Goal: Task Accomplishment & Management: Complete application form

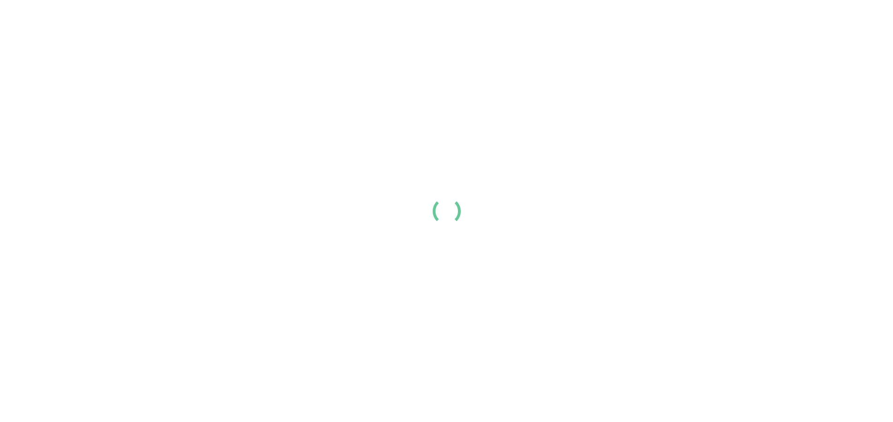
click at [98, 93] on div at bounding box center [446, 211] width 893 height 422
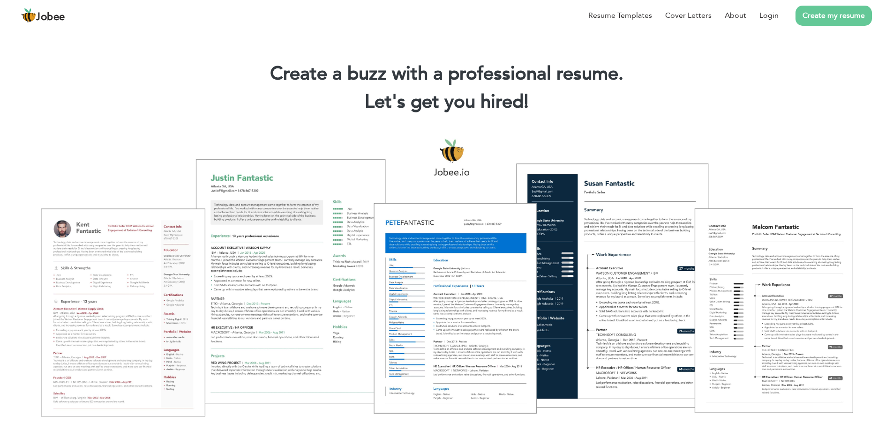
click at [797, 20] on link "Create my resume" at bounding box center [833, 16] width 76 height 20
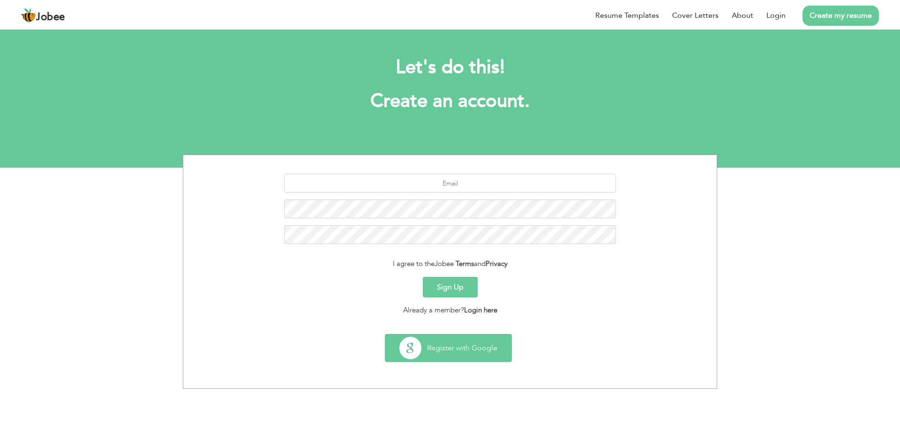
click at [429, 345] on button "Register with Google" at bounding box center [448, 348] width 126 height 27
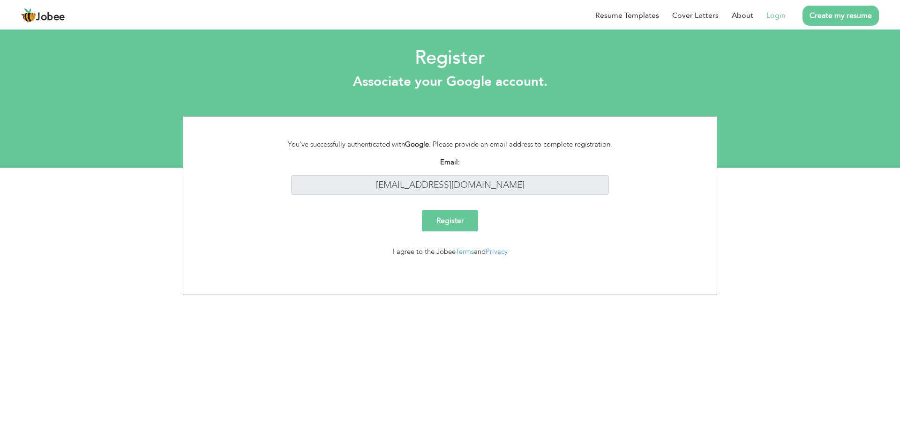
click at [454, 219] on input "Register" at bounding box center [450, 221] width 56 height 22
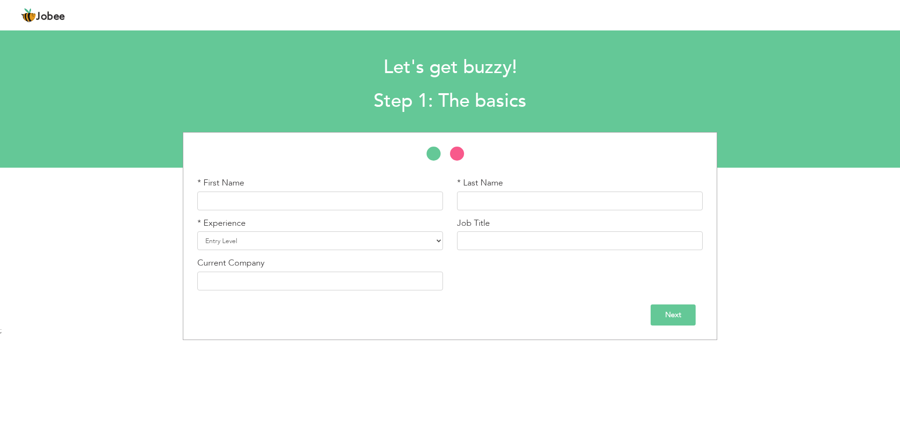
click at [339, 188] on div "* First Name" at bounding box center [320, 193] width 246 height 33
click at [317, 209] on input "text" at bounding box center [320, 201] width 246 height 19
type input "M"
click at [241, 209] on input "text" at bounding box center [320, 201] width 246 height 19
paste input "Rana Tahir Manzoor"
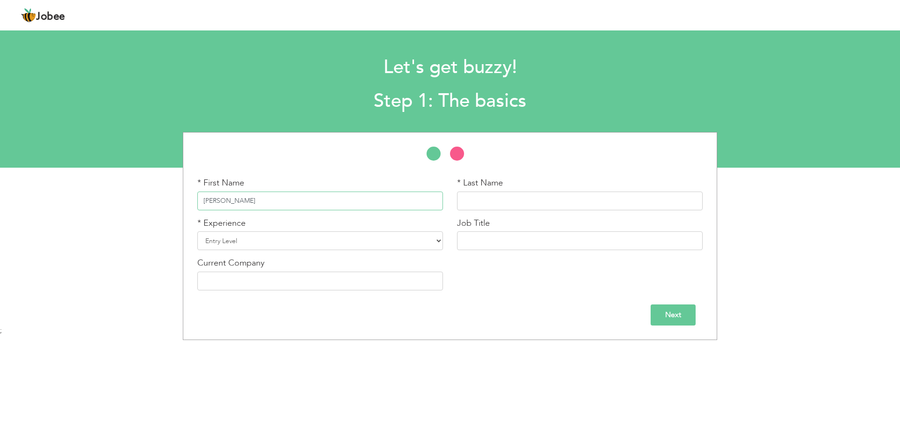
click at [251, 202] on input "Rana Tahir Manzoor" at bounding box center [320, 201] width 246 height 19
type input "Rana Tahir"
click at [476, 201] on input "text" at bounding box center [580, 201] width 246 height 19
paste input "Manzoor"
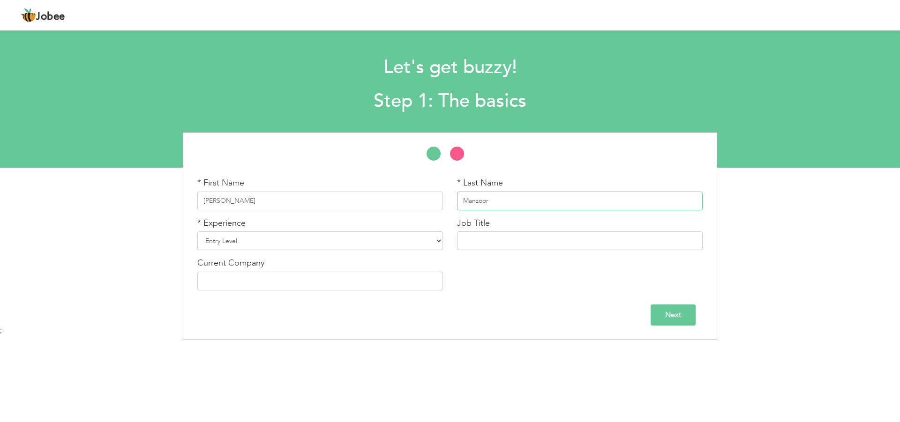
type input "Manzoor"
select select "3"
click at [197, 231] on select "Entry Level Less than 1 Year 1 Year 2 Years 3 Years 4 Years 5 Years 6 Years 7 Y…" at bounding box center [320, 240] width 246 height 19
click at [483, 237] on input "text" at bounding box center [580, 240] width 246 height 19
type input "[PERSON_NAME] Developer"
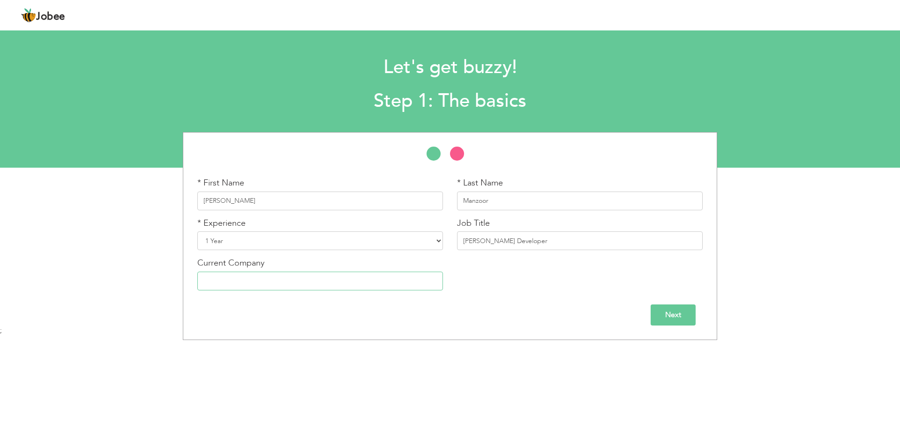
click at [310, 279] on input "text" at bounding box center [320, 281] width 246 height 19
paste input "AB ARK (PRIVATE) LIMITED"
type input "AB ARK (PRIVATE) LIMITED"
click at [656, 314] on input "Next" at bounding box center [672, 315] width 45 height 21
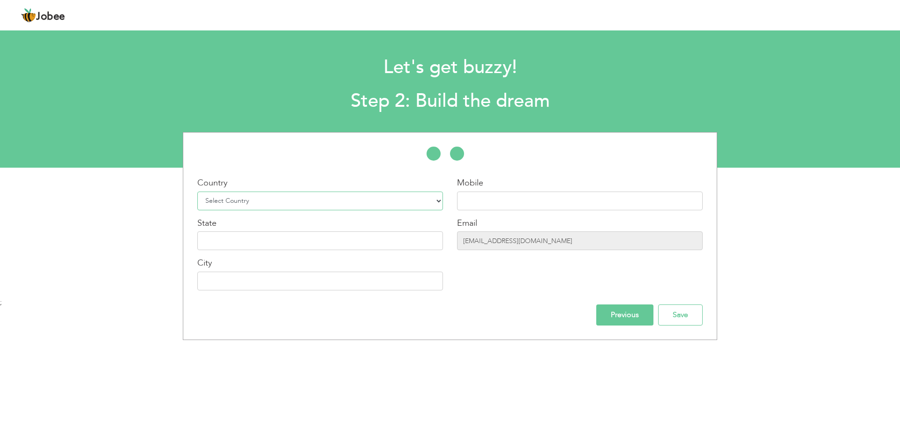
select select "166"
click at [197, 192] on select "Select Country Afghanistan Albania Algeria American Samoa Andorra Angola Anguil…" at bounding box center [320, 201] width 246 height 19
click at [480, 195] on input "text" at bounding box center [580, 201] width 246 height 19
paste input "[PHONE_NUMBER]"
type input "[PHONE_NUMBER]"
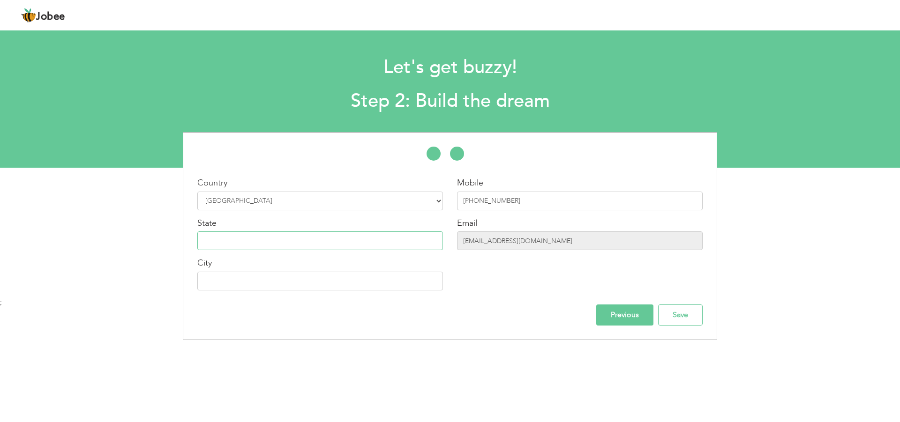
click at [254, 239] on input "text" at bounding box center [320, 240] width 246 height 19
click at [334, 289] on input "text" at bounding box center [320, 281] width 246 height 19
type input "[GEOGRAPHIC_DATA]"
click at [682, 316] on input "Save" at bounding box center [680, 315] width 45 height 21
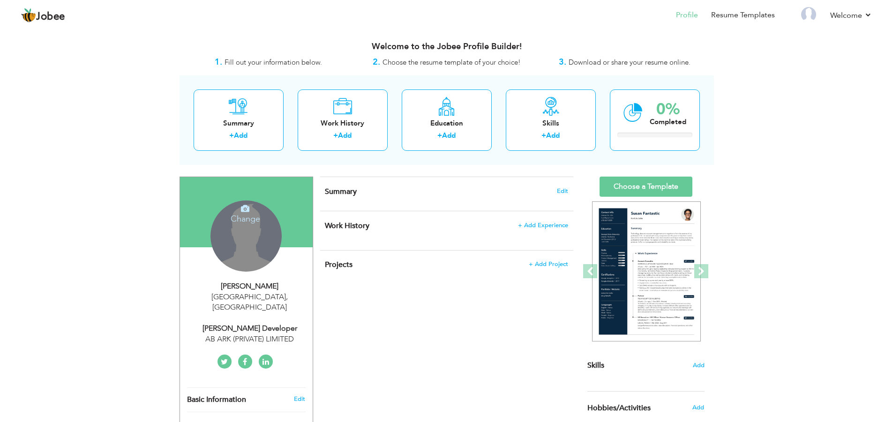
click at [90, 321] on div "View Resume Export PDF Profile Summary Public Link Experience Education Awards …" at bounding box center [446, 345] width 893 height 634
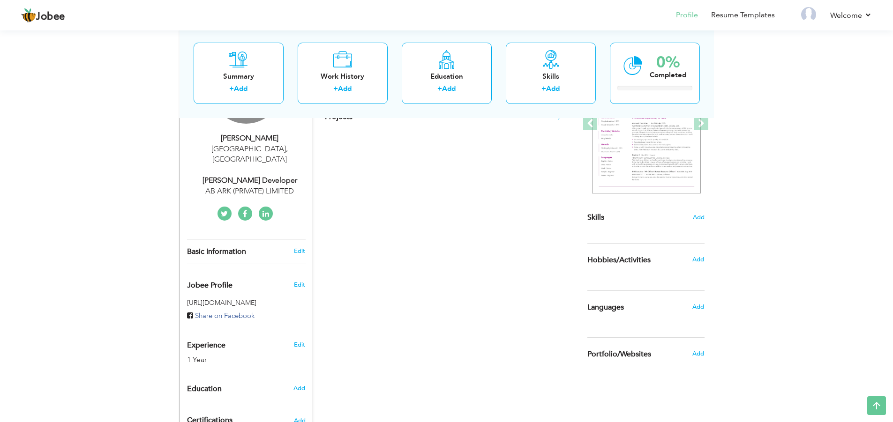
scroll to position [146, 0]
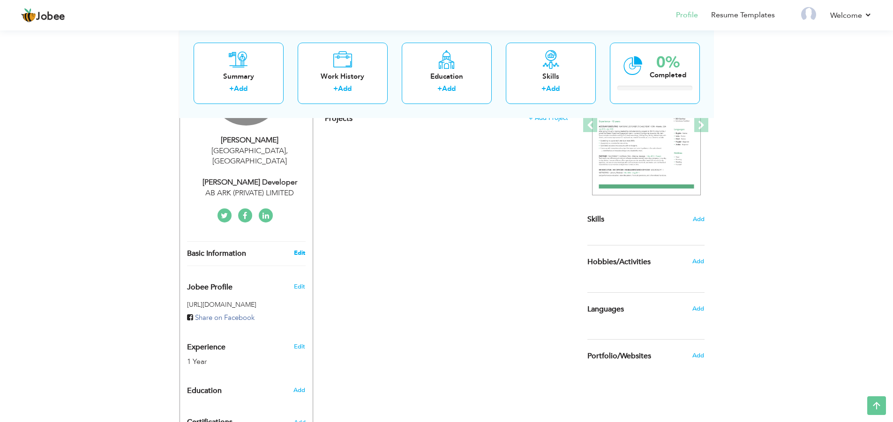
click at [300, 249] on link "Edit" at bounding box center [299, 253] width 11 height 8
type input "[PERSON_NAME]"
type input "Manzoor"
type input "[PHONE_NUMBER]"
select select "number:166"
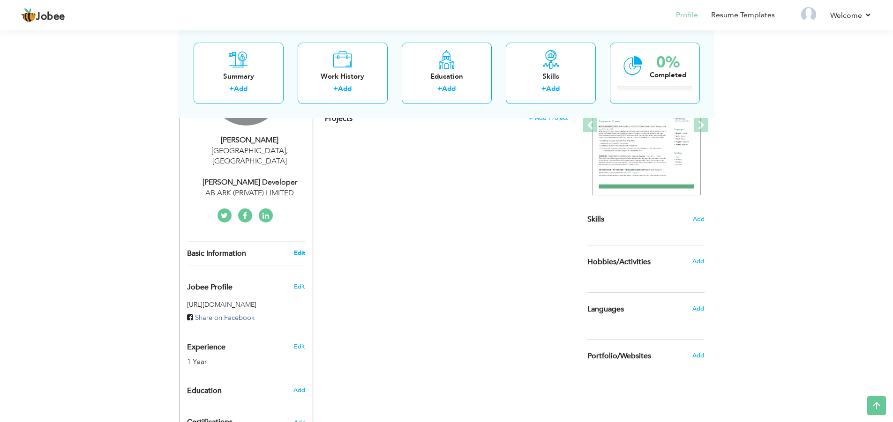
type input "[GEOGRAPHIC_DATA]"
select select "number:3"
type input "AB ARK (PRIVATE) LIMITED"
type input "[PERSON_NAME] Developer"
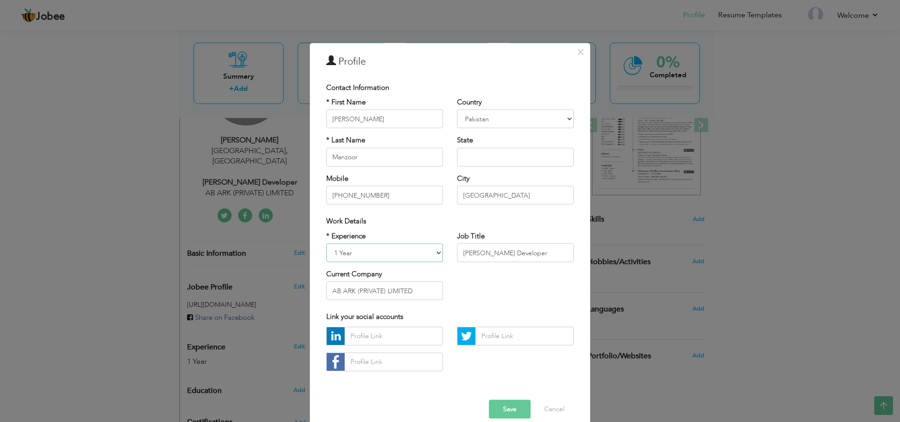
click at [401, 247] on select "Entry Level Less than 1 Year 1 Year 2 Years 3 Years 4 Years 5 Years 6 Years 7 Y…" at bounding box center [384, 253] width 117 height 19
click at [548, 414] on button "Cancel" at bounding box center [554, 409] width 39 height 19
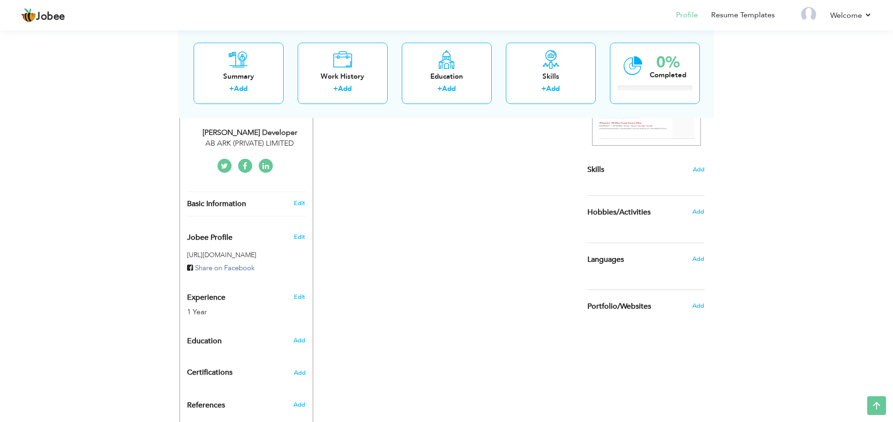
scroll to position [240, 0]
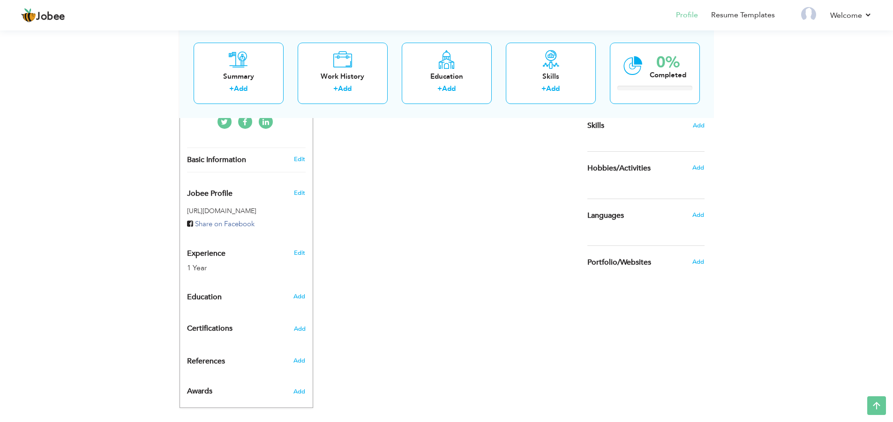
click at [295, 291] on div "Add" at bounding box center [301, 297] width 22 height 18
radio input "true"
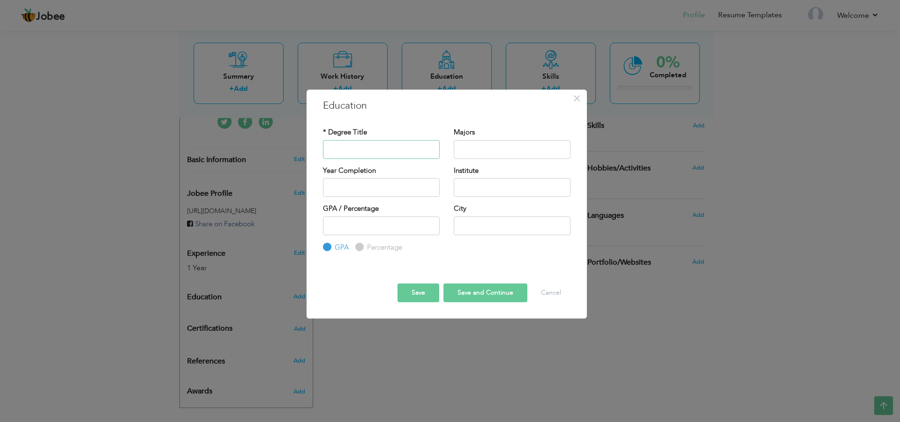
click at [357, 151] on input "text" at bounding box center [381, 149] width 117 height 19
type input "BS-INFORMATION TECHNOLOGY"
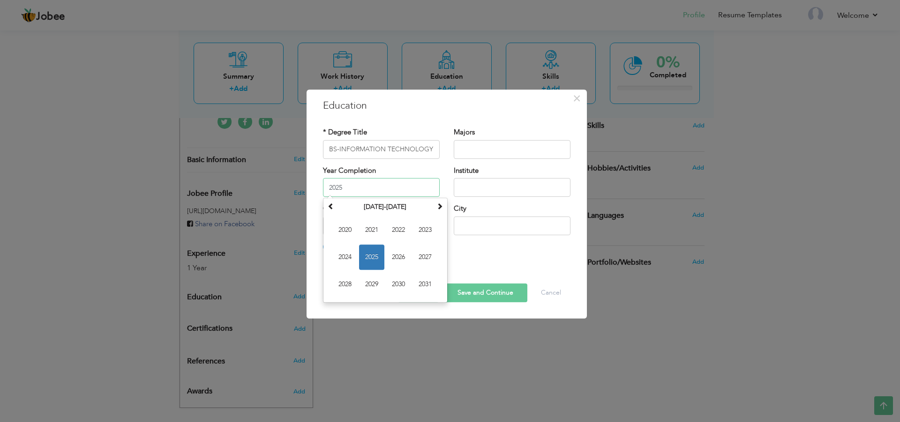
click at [367, 194] on input "2025" at bounding box center [381, 187] width 117 height 19
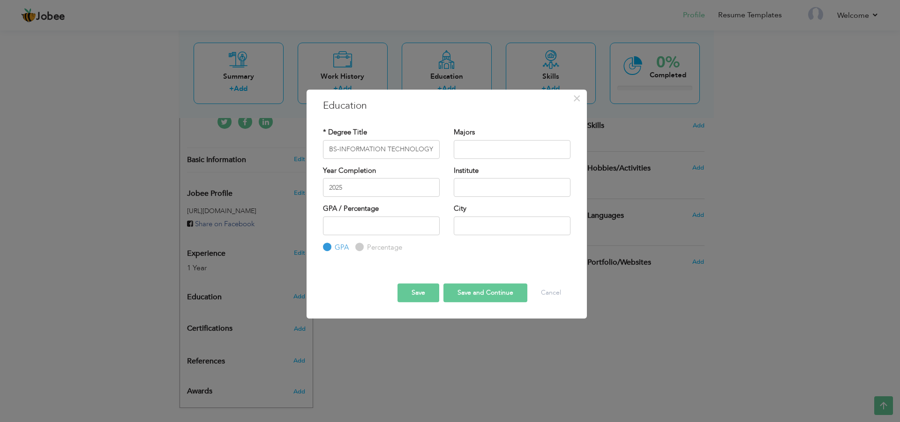
click at [484, 169] on div "Institute" at bounding box center [512, 181] width 117 height 31
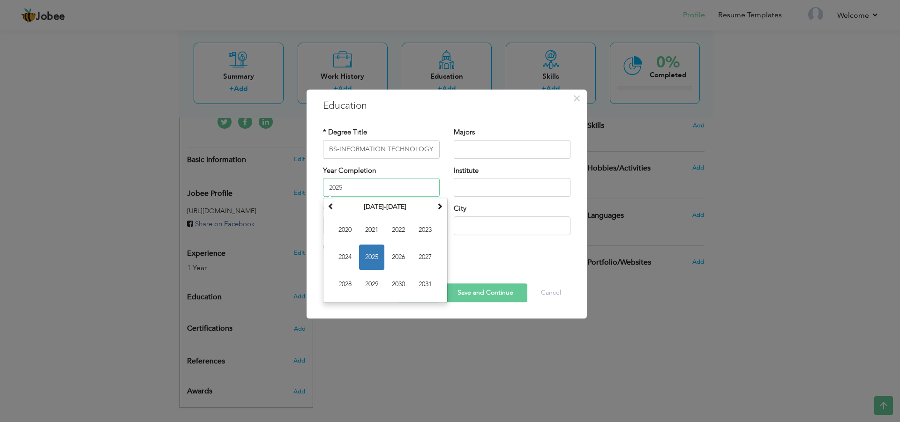
click at [361, 188] on input "2025" at bounding box center [381, 187] width 117 height 19
type input "2"
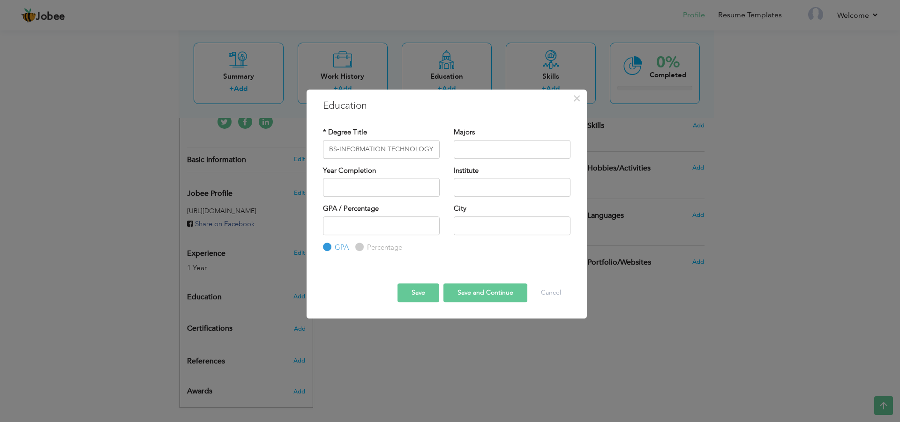
click at [496, 247] on div "GPA / Percentage GPA Percentage City" at bounding box center [446, 228] width 261 height 49
click at [486, 223] on input "text" at bounding box center [512, 225] width 117 height 19
type input "[GEOGRAPHIC_DATA]"
click at [486, 178] on input "text" at bounding box center [512, 187] width 117 height 19
paste input "Institute"
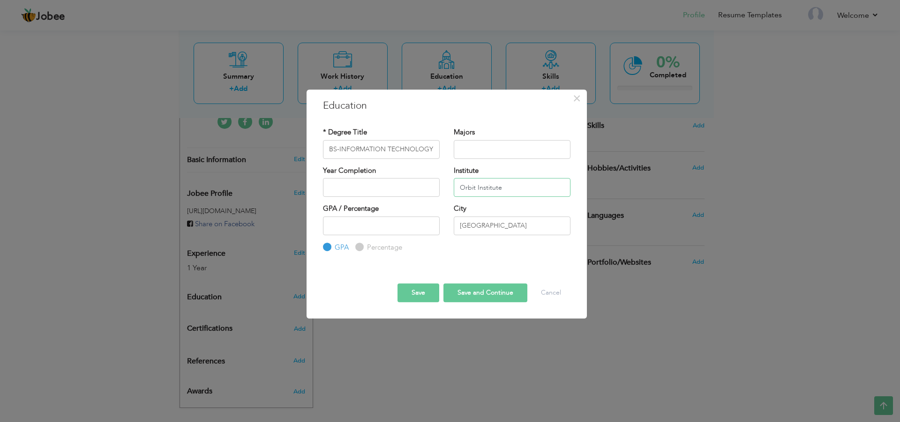
type input "Orbit Institute"
click at [497, 291] on button "Save and Continue" at bounding box center [485, 292] width 84 height 19
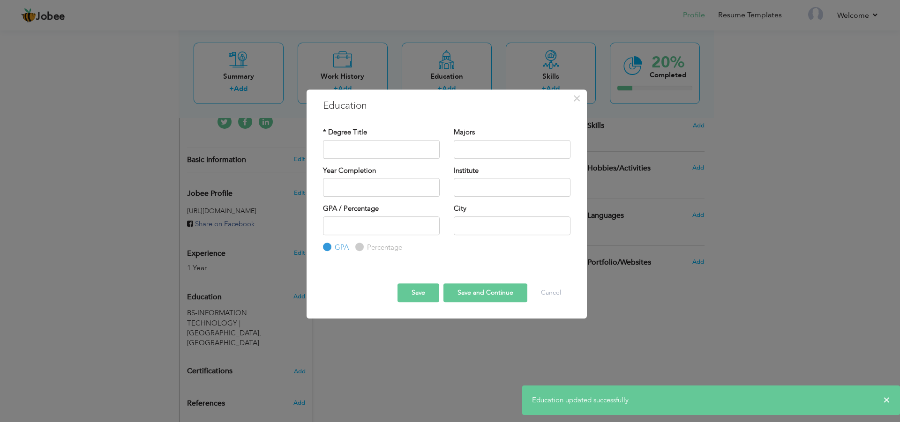
click at [417, 298] on button "Save" at bounding box center [418, 292] width 42 height 19
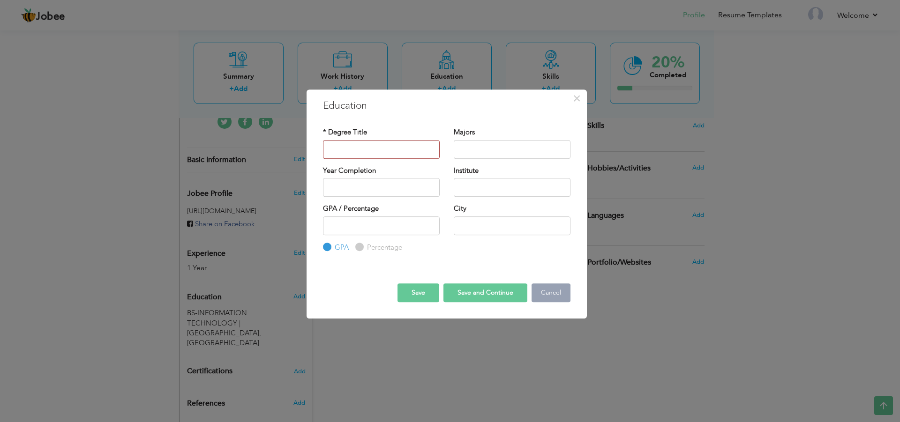
click at [551, 297] on button "Cancel" at bounding box center [550, 292] width 39 height 19
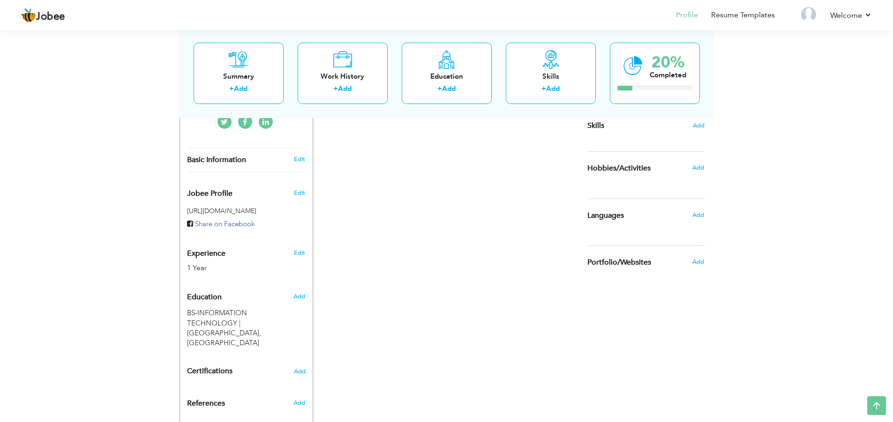
click at [117, 347] on div "View Resume Export PDF Profile Summary Public Link Experience Education Awards …" at bounding box center [446, 125] width 893 height 674
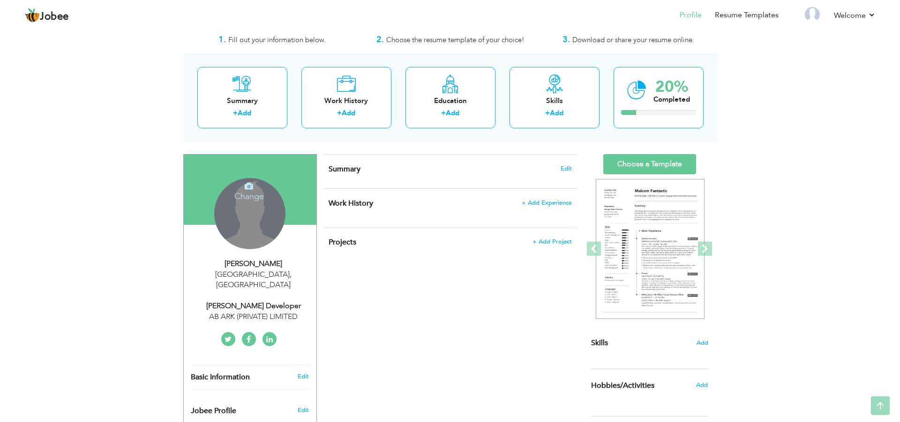
scroll to position [0, 0]
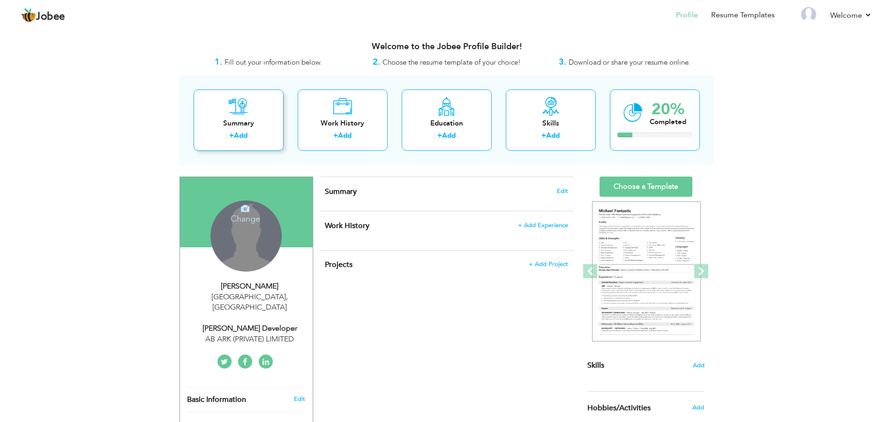
click at [222, 129] on div "Summary + Add" at bounding box center [239, 119] width 90 height 61
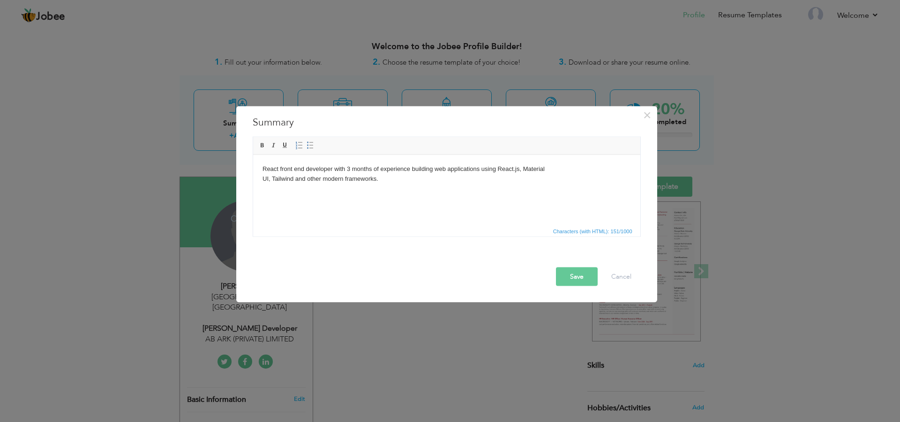
click at [306, 170] on body "React front end developer with 3 months of experience building web applications…" at bounding box center [446, 174] width 368 height 20
click at [310, 171] on body "developer with 3 months of experience building web applications using React.js,…" at bounding box center [446, 174] width 368 height 20
click at [264, 182] on body "developer with 1.6 months of experience building web applications using React.j…" at bounding box center [446, 174] width 368 height 20
click at [260, 173] on html "developer with 1.6 months of experience building web applications using React.j…" at bounding box center [446, 169] width 387 height 29
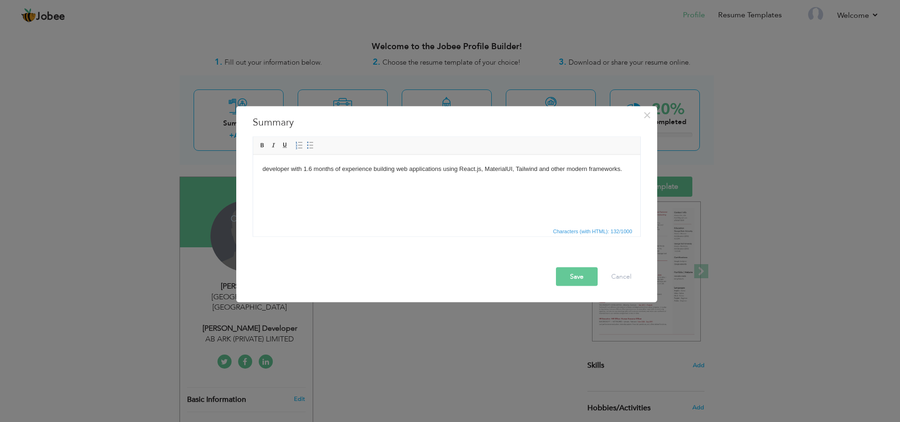
click at [568, 277] on button "Save" at bounding box center [577, 276] width 42 height 19
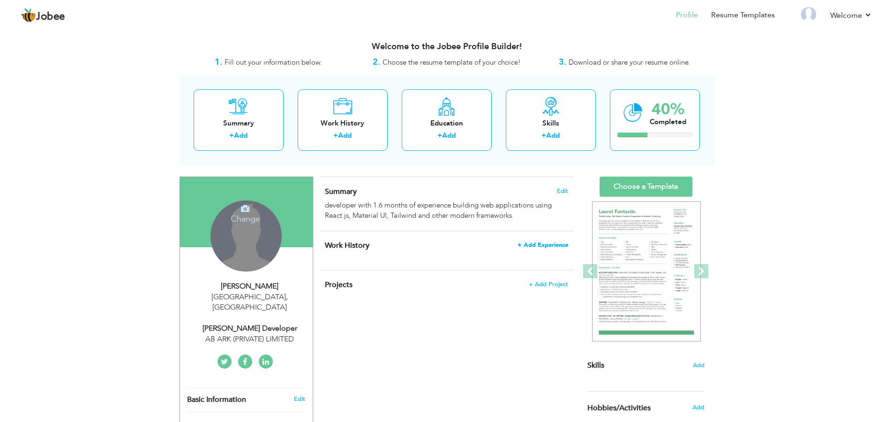
click at [538, 246] on span "+ Add Experience" at bounding box center [542, 245] width 51 height 7
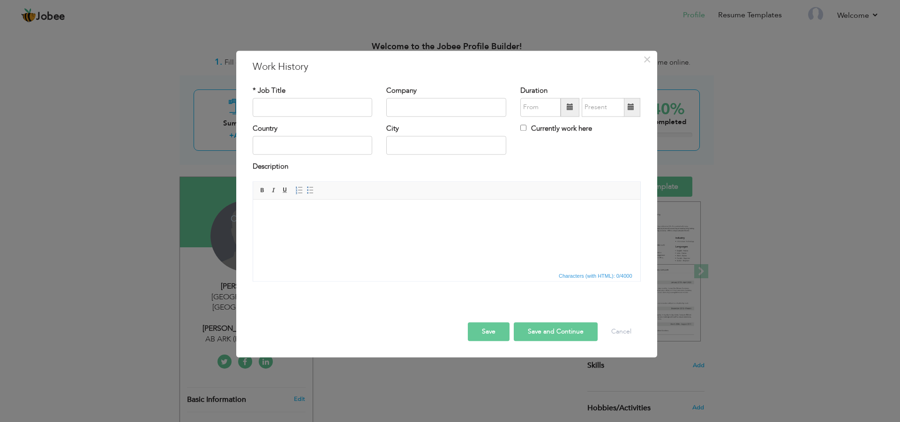
click at [290, 228] on html at bounding box center [446, 214] width 387 height 29
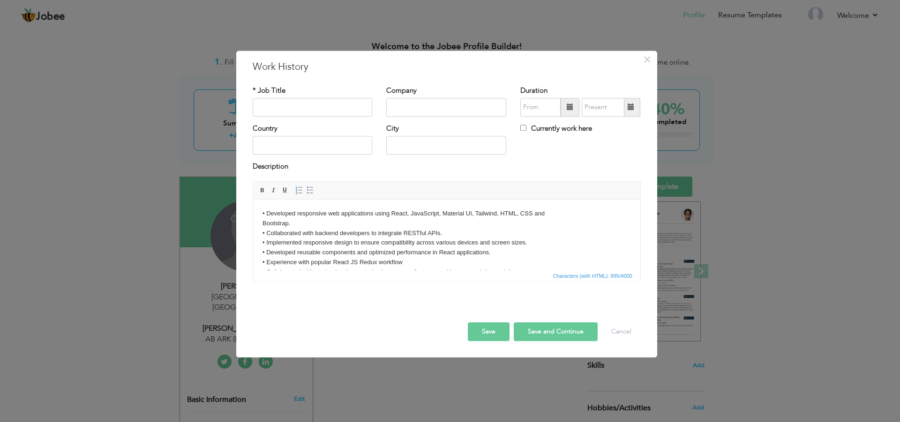
scroll to position [56, 0]
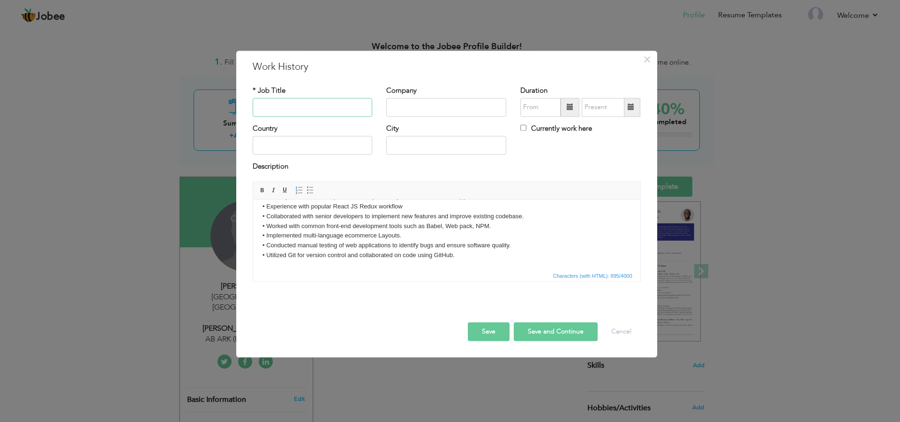
click at [313, 104] on input "text" at bounding box center [313, 107] width 120 height 19
click at [410, 108] on input "text" at bounding box center [446, 107] width 120 height 19
paste input "SOFTRONIX (PVT) LTD"
type input "SOFTRONIX (PVT) LTD"
click at [406, 152] on input "text" at bounding box center [446, 145] width 120 height 19
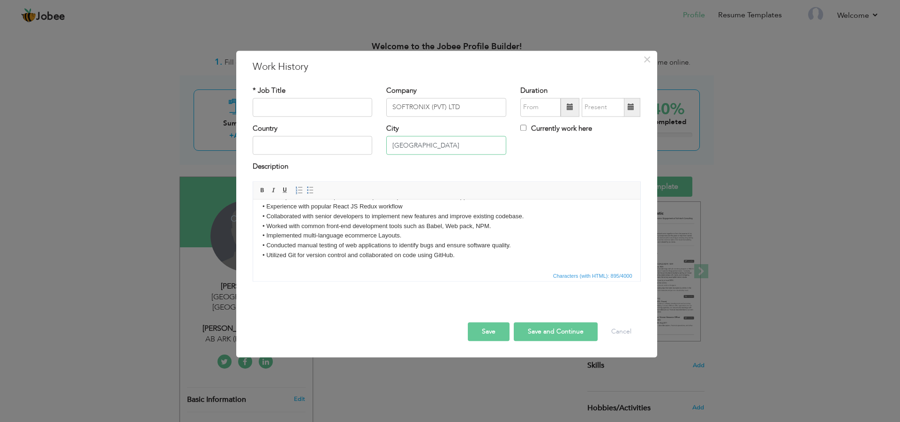
type input "[GEOGRAPHIC_DATA]"
click at [292, 110] on input "text" at bounding box center [313, 107] width 120 height 19
type input "M"
paste input "REACT FRONT END ENGINEER"
type input "REACT FRONT END ENGINEER"
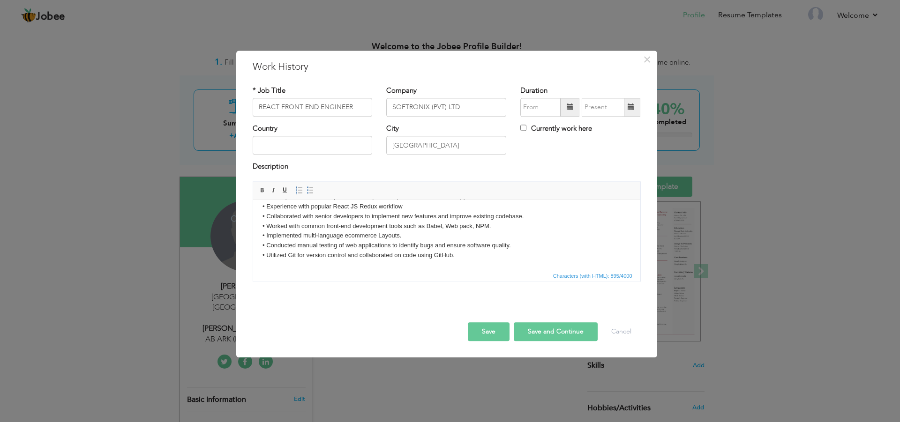
click at [541, 117] on div at bounding box center [580, 107] width 120 height 19
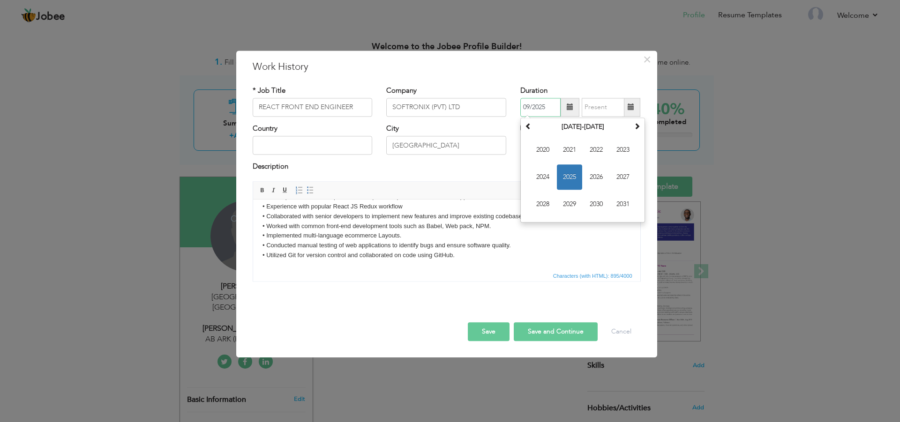
click at [544, 112] on input "09/2025" at bounding box center [540, 107] width 40 height 19
click at [543, 181] on span "2024" at bounding box center [542, 176] width 25 height 25
click at [594, 152] on span "Mar" at bounding box center [595, 149] width 25 height 25
type input "03/2024"
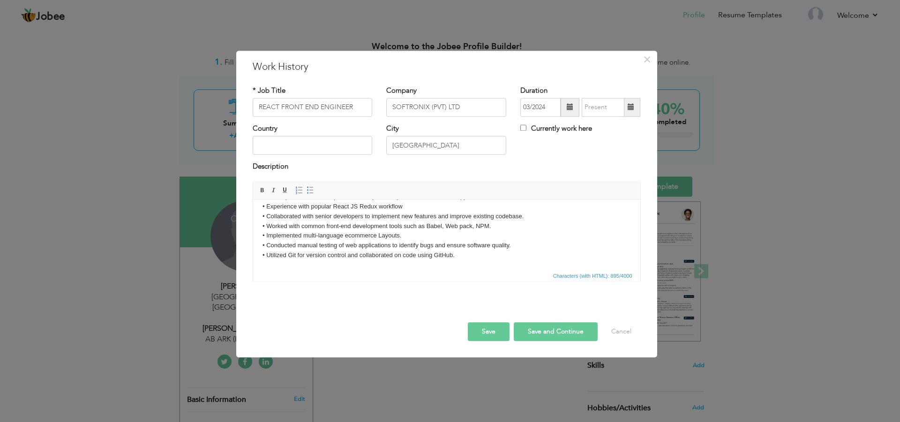
click at [634, 110] on span at bounding box center [631, 107] width 18 height 19
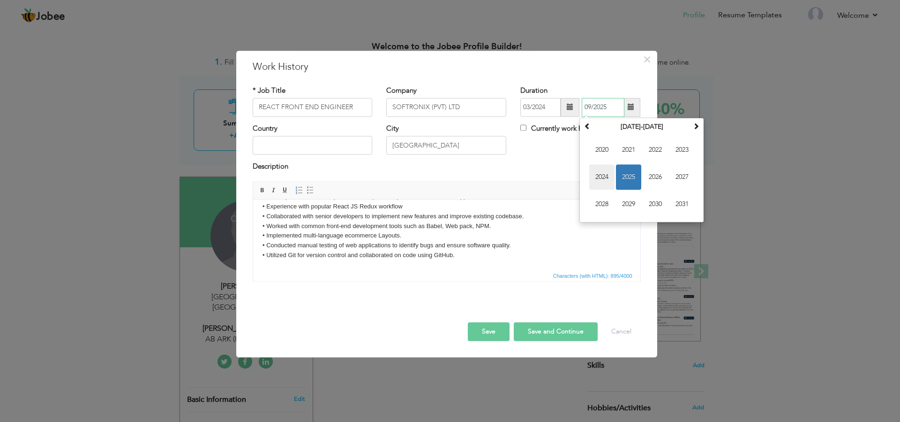
drag, startPoint x: 628, startPoint y: 179, endPoint x: 603, endPoint y: 180, distance: 24.9
click at [603, 180] on td "2020 2021 2022 2023 2024 2025 2026 2027 2028 2029 2030 2031" at bounding box center [641, 177] width 120 height 86
click at [603, 180] on span "2024" at bounding box center [601, 176] width 25 height 25
click at [673, 179] on span "Aug" at bounding box center [681, 176] width 25 height 25
type input "08/2024"
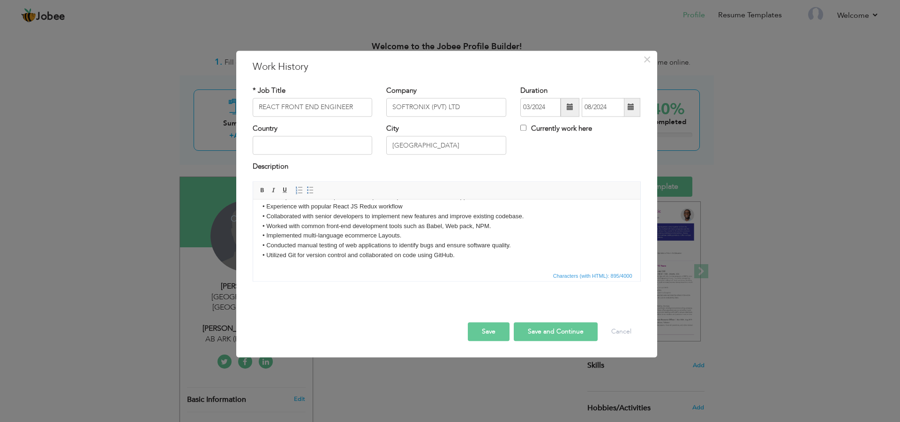
click at [400, 252] on body "• Developed responsive web applications using React, JavaScript, Material UI, T…" at bounding box center [446, 206] width 368 height 107
click at [476, 329] on button "Save" at bounding box center [489, 331] width 42 height 19
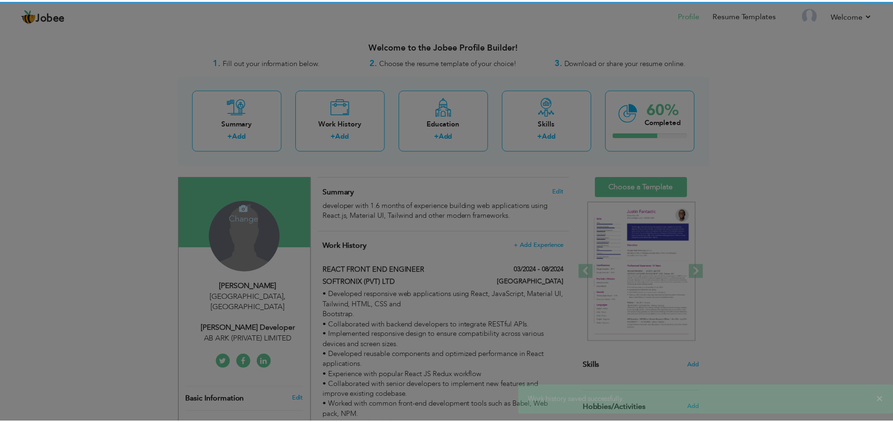
scroll to position [0, 0]
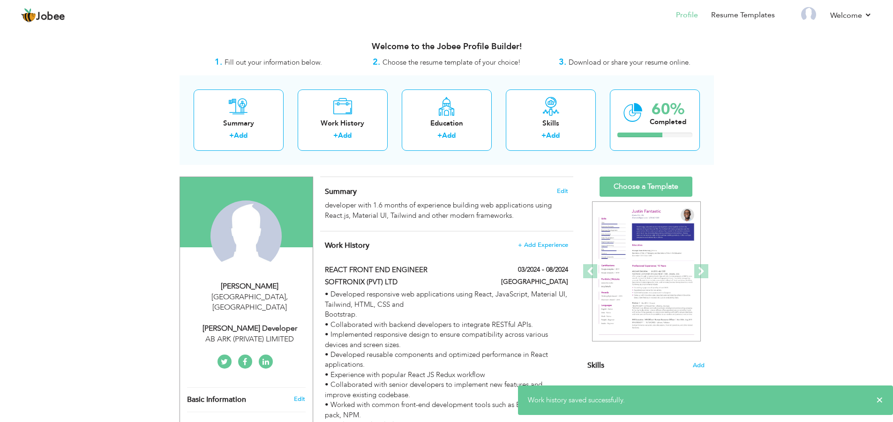
click at [136, 272] on div "View Resume Export PDF Profile Summary Public Link Experience Education Awards …" at bounding box center [446, 365] width 893 height 674
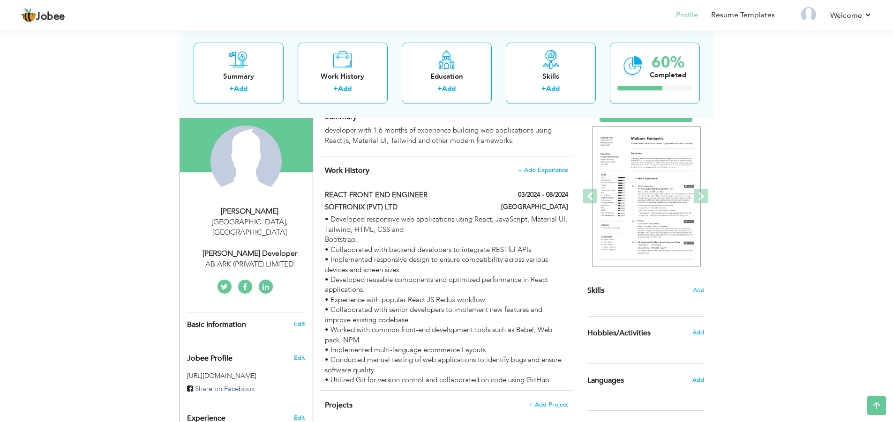
scroll to position [56, 0]
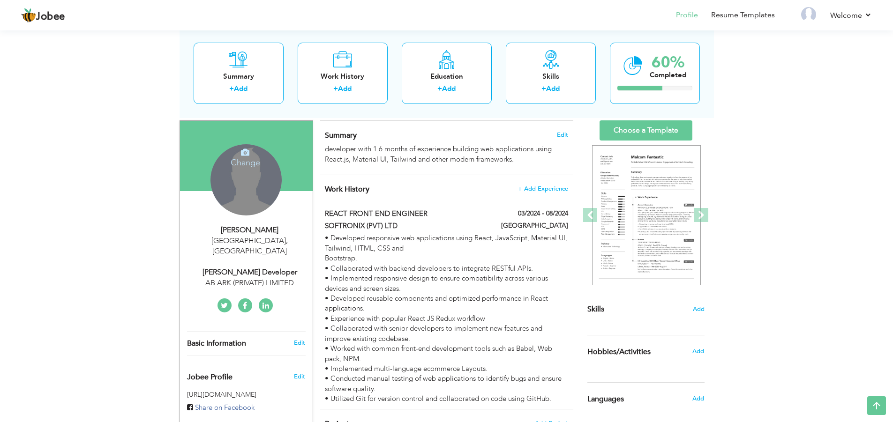
click at [533, 184] on div "Work History + Add Experience REACT FRONT END ENGINEER 03/2024 - 08/2024 REACT …" at bounding box center [446, 292] width 253 height 234
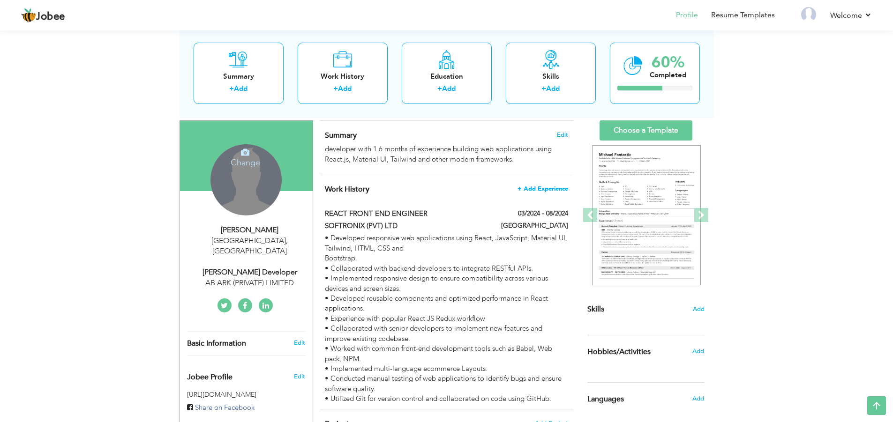
click at [533, 186] on span "+ Add Experience" at bounding box center [542, 189] width 51 height 7
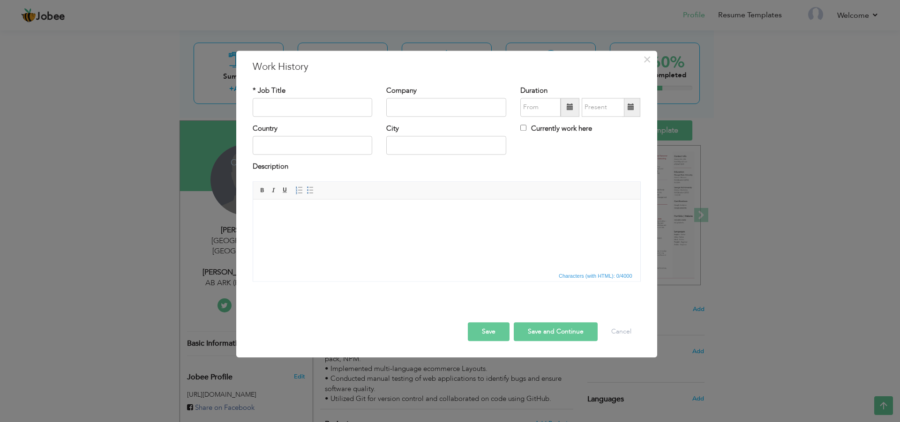
click at [353, 222] on html at bounding box center [446, 214] width 387 height 29
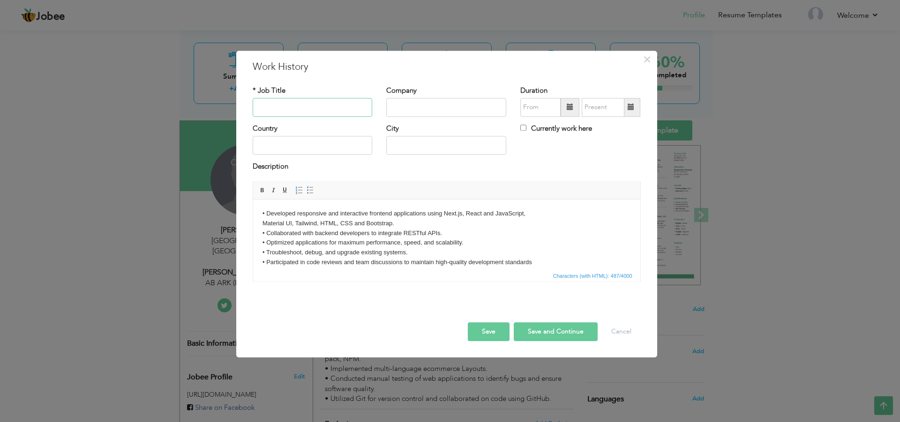
click at [302, 114] on input "text" at bounding box center [313, 107] width 120 height 19
paste input "Associate [PERSON_NAME] Developer"
type input "Associate [PERSON_NAME] Developer"
click at [410, 108] on input "text" at bounding box center [446, 107] width 120 height 19
paste input "AB ARK (PRIVATE) LIMITED"
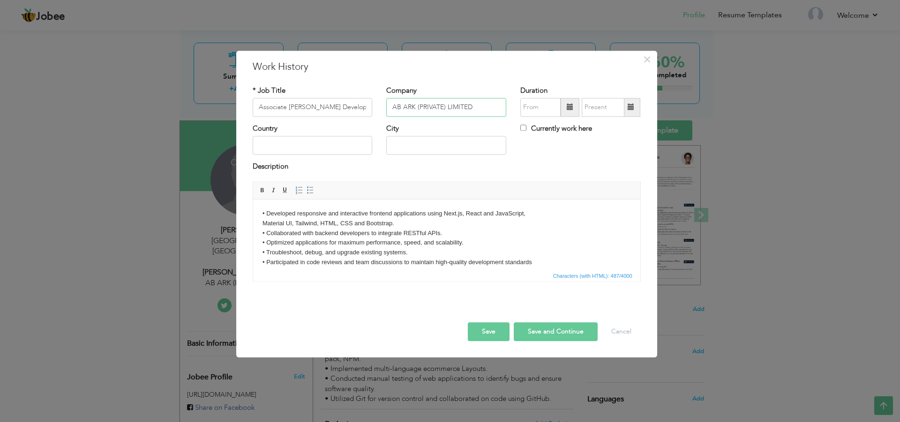
type input "AB ARK (PRIVATE) LIMITED"
click at [414, 143] on input "text" at bounding box center [446, 145] width 120 height 19
type input "l"
type input "[GEOGRAPHIC_DATA]"
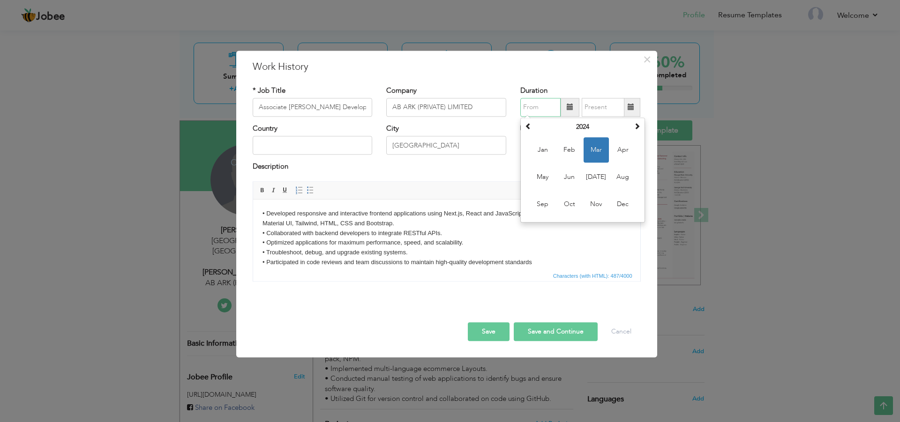
click at [545, 105] on input "text" at bounding box center [540, 107] width 40 height 19
click at [631, 126] on th at bounding box center [636, 127] width 11 height 14
click at [537, 205] on span "Sep" at bounding box center [542, 204] width 25 height 25
click at [570, 111] on span at bounding box center [569, 107] width 7 height 7
click at [531, 127] on span at bounding box center [528, 126] width 7 height 7
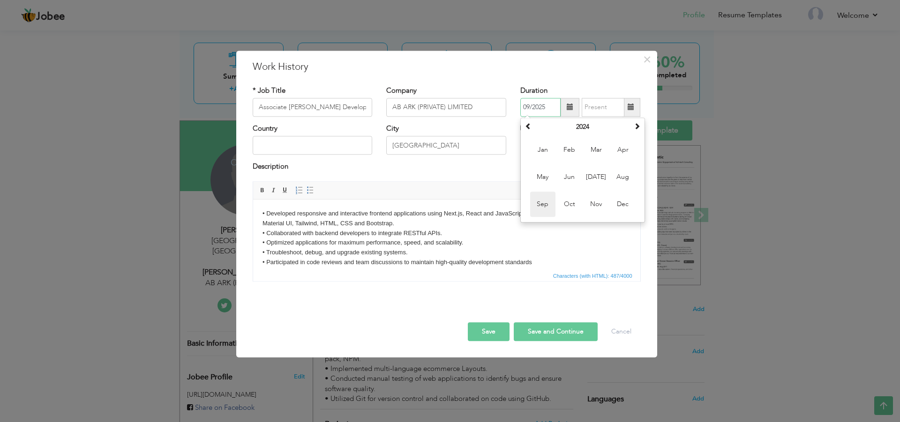
click at [546, 199] on span "Sep" at bounding box center [542, 204] width 25 height 25
type input "09/2024"
click at [546, 132] on label "Currently work here" at bounding box center [556, 129] width 72 height 10
click at [526, 131] on input "Currently work here" at bounding box center [523, 128] width 6 height 6
checkbox input "true"
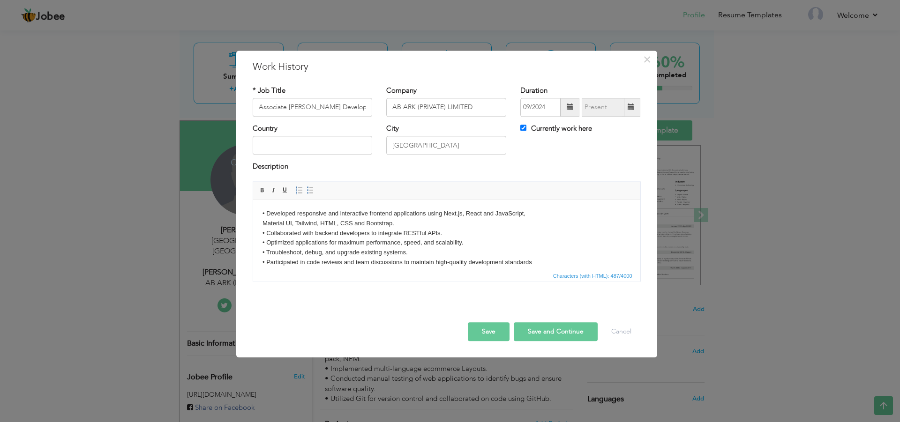
click at [481, 334] on button "Save" at bounding box center [489, 331] width 42 height 19
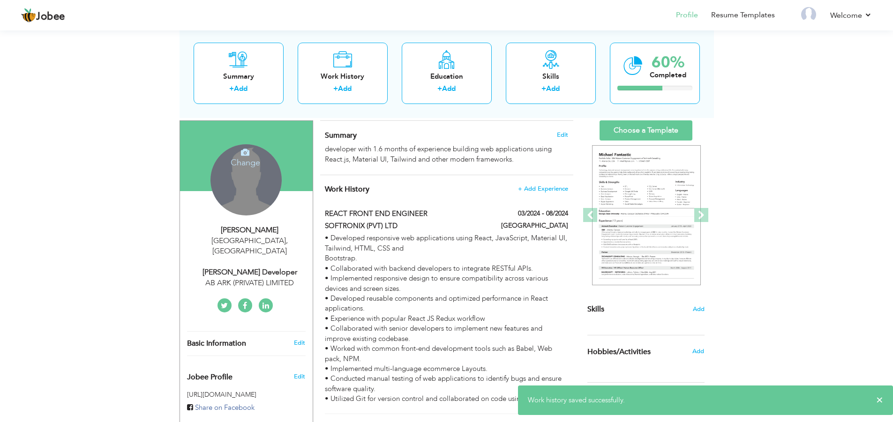
click at [798, 185] on div "View Resume Export PDF Profile Summary Public Link Experience Education Awards …" at bounding box center [446, 309] width 893 height 674
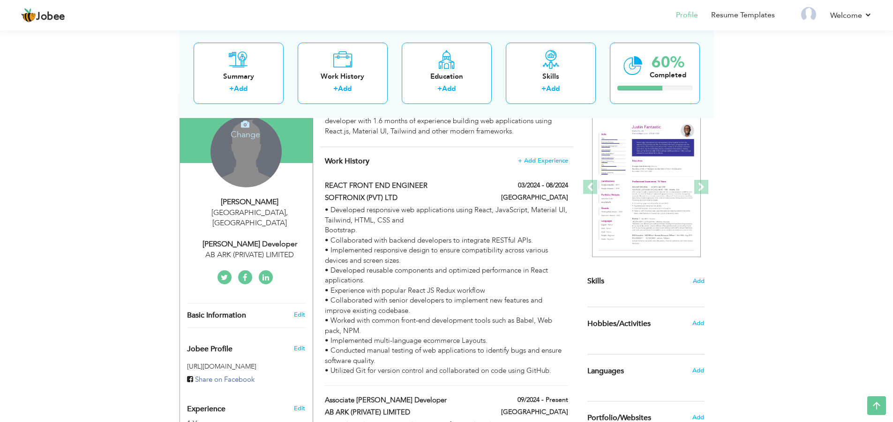
scroll to position [66, 0]
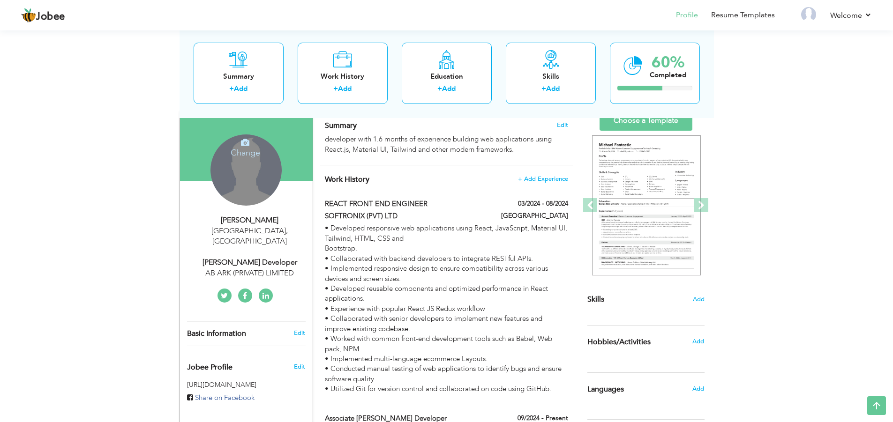
click at [786, 236] on div "View Resume Export PDF Profile Summary Public Link Experience Education Awards …" at bounding box center [446, 299] width 893 height 674
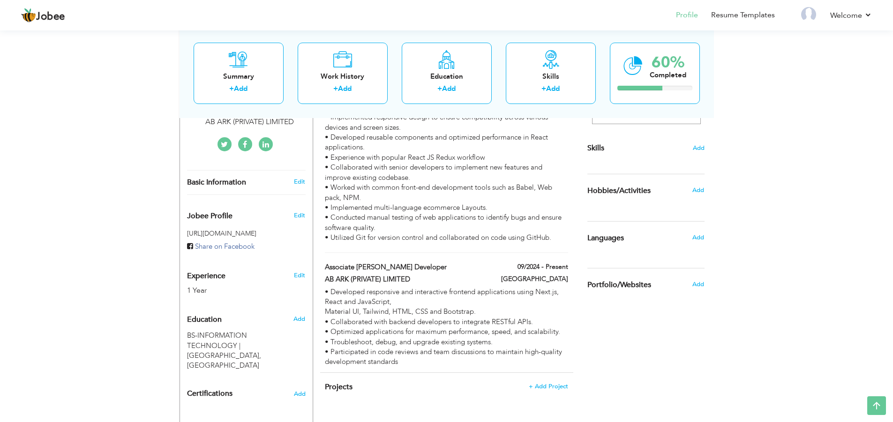
scroll to position [216, 0]
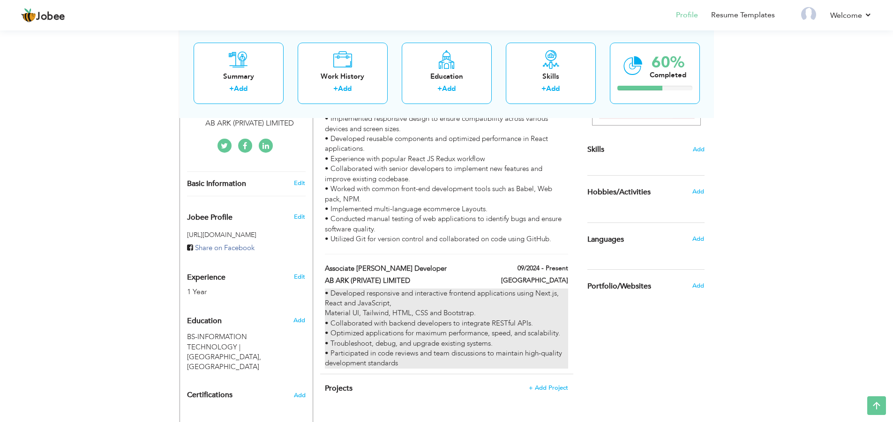
drag, startPoint x: 331, startPoint y: 252, endPoint x: 331, endPoint y: 309, distance: 57.2
click at [330, 316] on div "Work History + Add Experience REACT FRONT END ENGINEER 03/2024 - 08/2024 REACT …" at bounding box center [446, 194] width 253 height 358
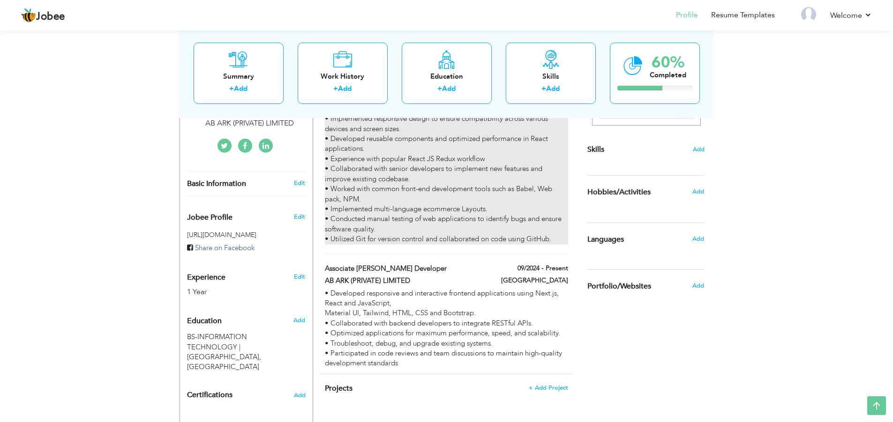
drag, startPoint x: 323, startPoint y: 271, endPoint x: 557, endPoint y: 197, distance: 245.2
click at [557, 197] on div "Work History + Add Experience REACT FRONT END ENGINEER 03/2024 - 08/2024 REACT …" at bounding box center [446, 194] width 253 height 358
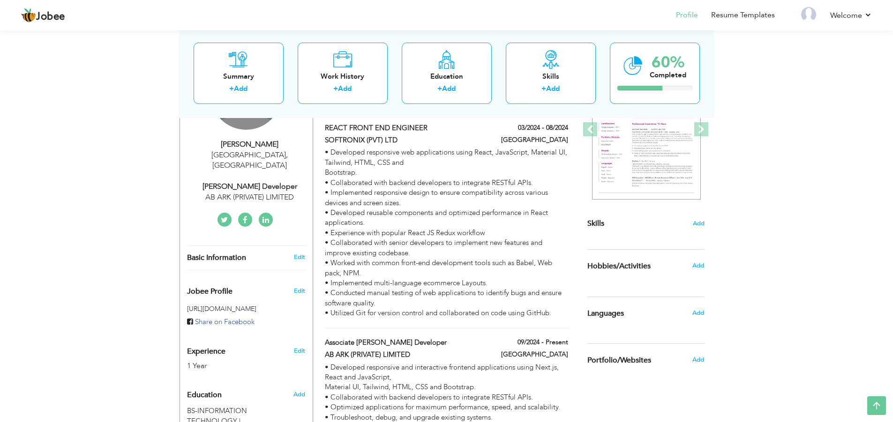
scroll to position [119, 0]
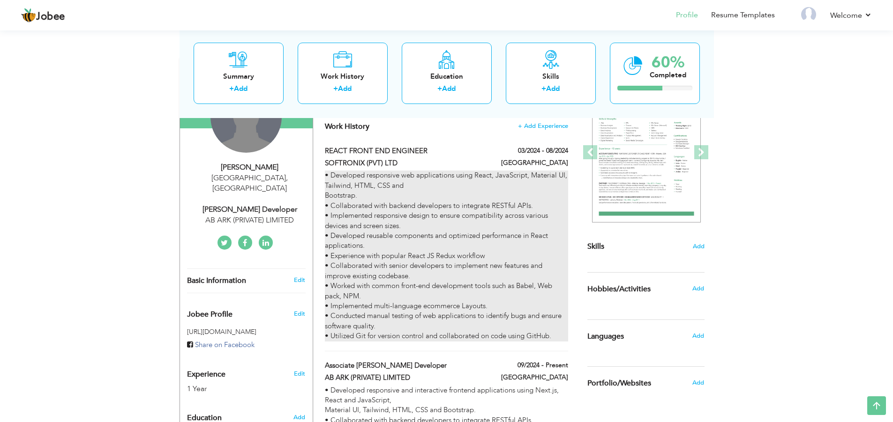
drag, startPoint x: 323, startPoint y: 152, endPoint x: 561, endPoint y: 323, distance: 292.8
click at [561, 323] on div "REACT FRONT END ENGINEER 03/2024 - 08/2024 REACT FRONT END ENGINEER 03/2024 - 0…" at bounding box center [446, 248] width 243 height 205
type input "REACT FRONT END ENGINEER"
type input "SOFTRONIX (PVT) LTD"
type input "03/2024"
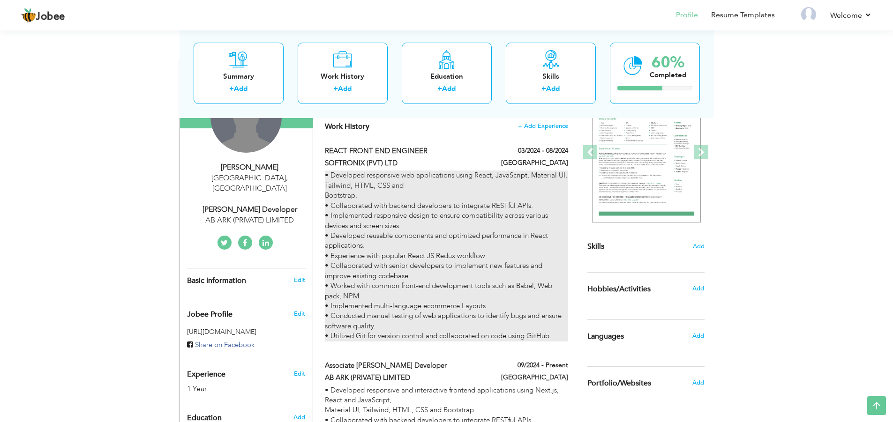
type input "08/2024"
checkbox input "false"
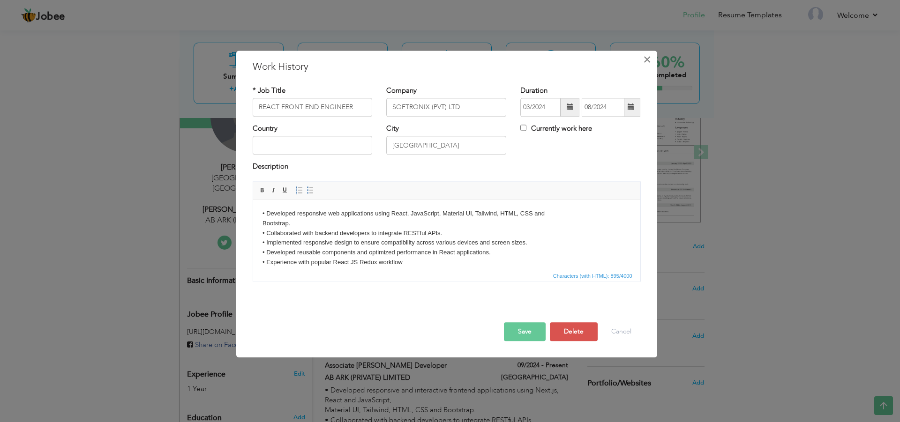
click at [647, 56] on span "×" at bounding box center [647, 59] width 8 height 17
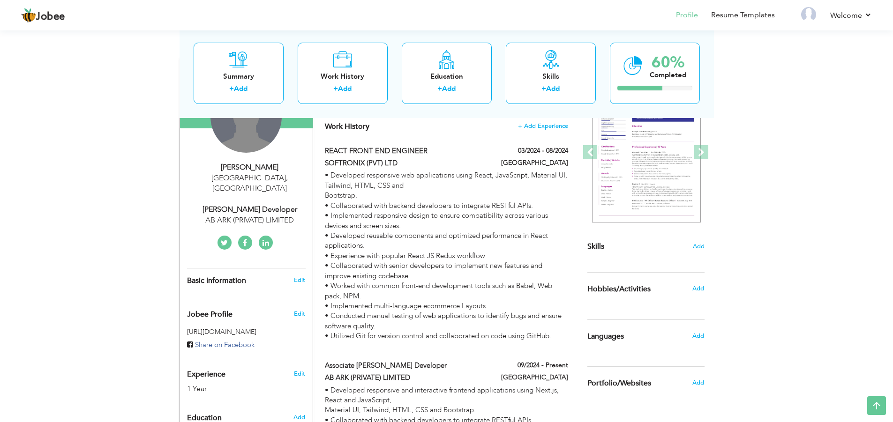
click at [738, 193] on div "View Resume Export PDF Profile Summary Public Link Experience Education Awards …" at bounding box center [446, 246] width 893 height 674
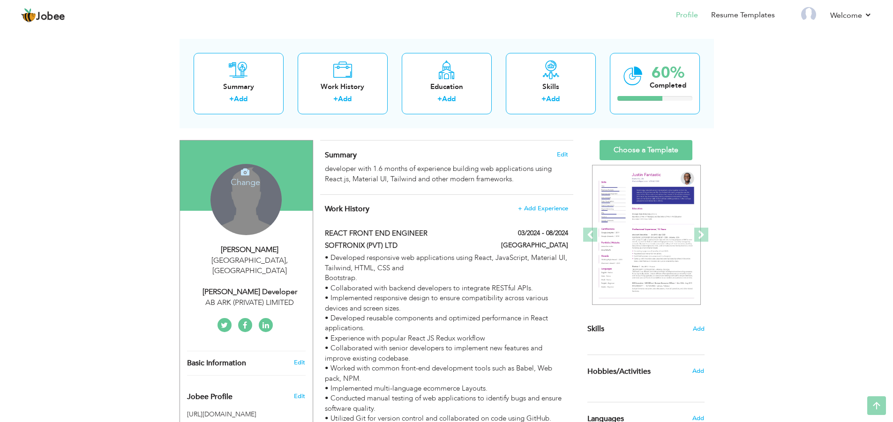
scroll to position [7, 0]
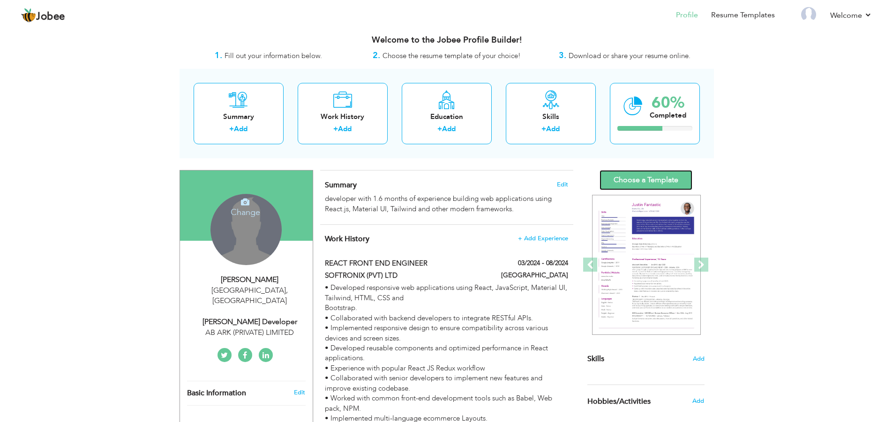
click at [641, 179] on link "Choose a Template" at bounding box center [645, 180] width 93 height 20
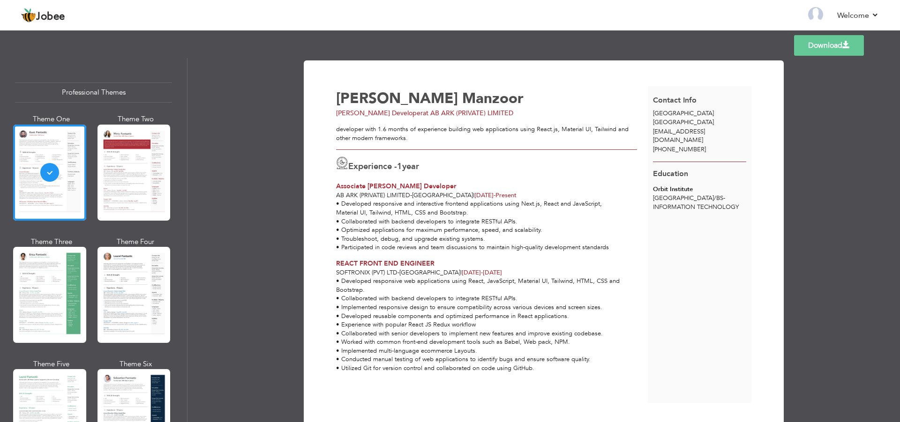
click at [124, 204] on div at bounding box center [133, 173] width 73 height 96
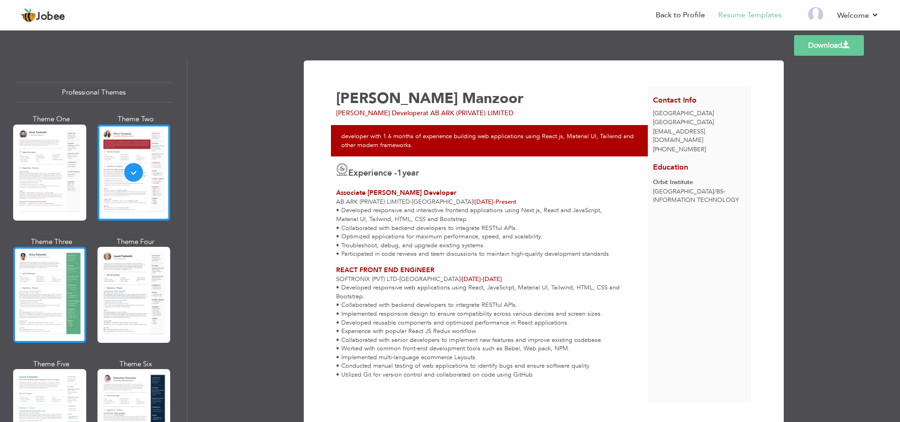
click at [44, 272] on div at bounding box center [49, 295] width 73 height 96
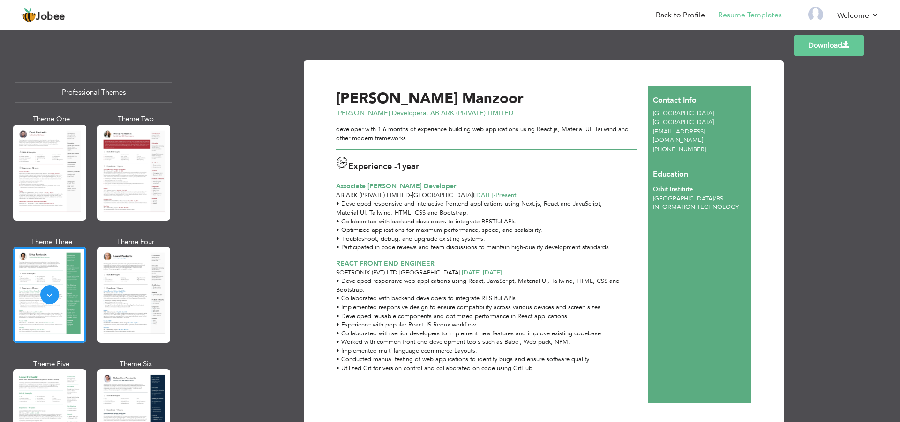
click at [383, 329] on div "• Developed responsive web applications using React, JavaScript, Material UI, T…" at bounding box center [487, 325] width 312 height 96
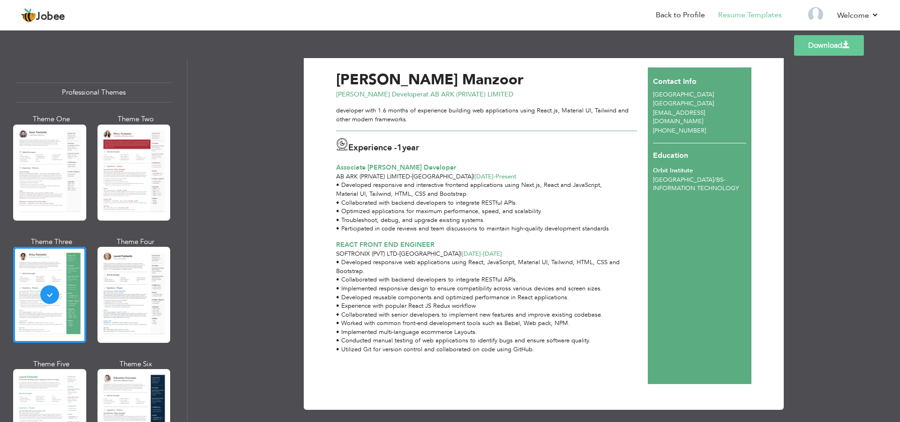
scroll to position [26, 0]
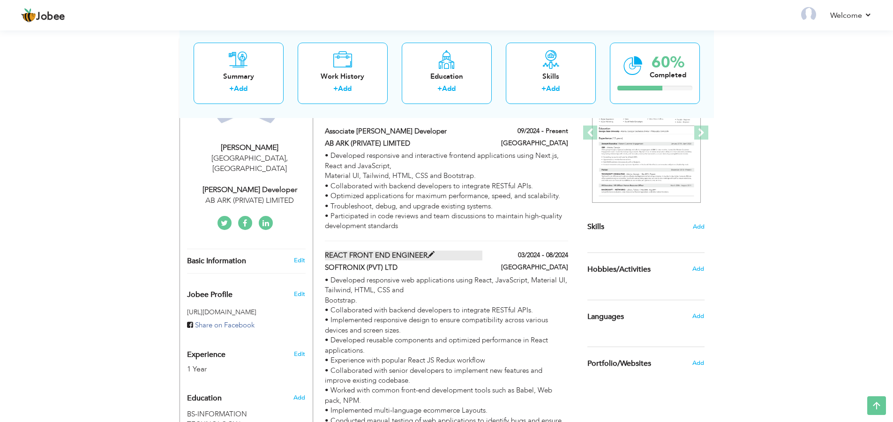
scroll to position [7, 0]
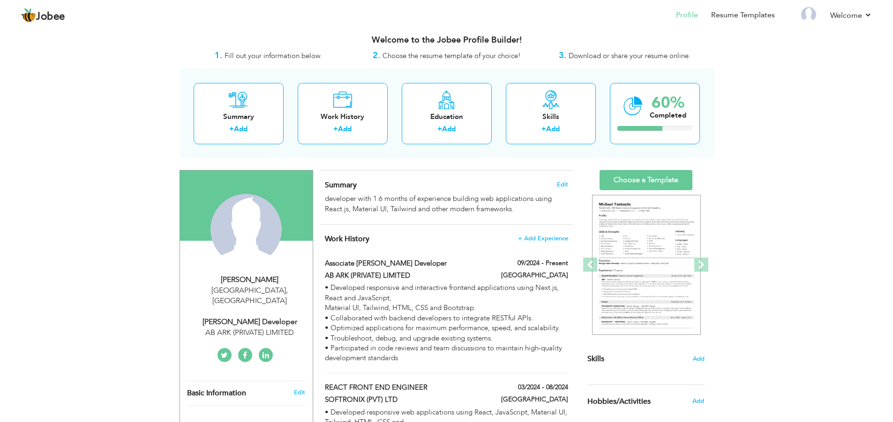
click at [782, 245] on div "View Resume Export PDF Profile Summary Public Link Experience Education Awards …" at bounding box center [446, 359] width 893 height 674
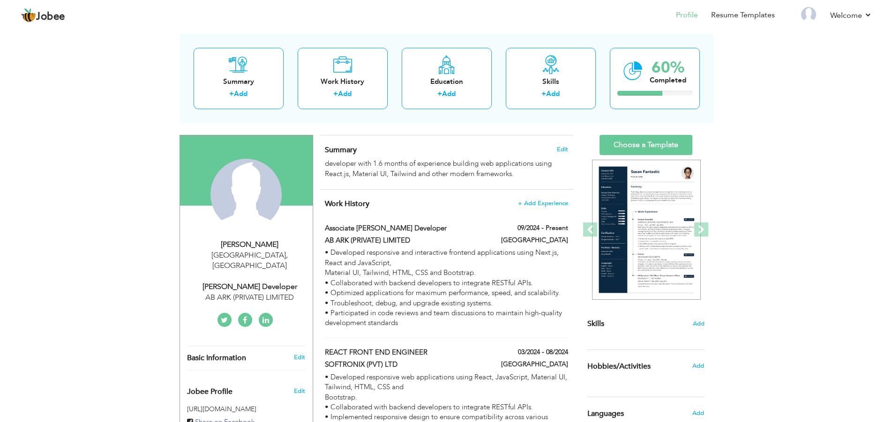
scroll to position [44, 0]
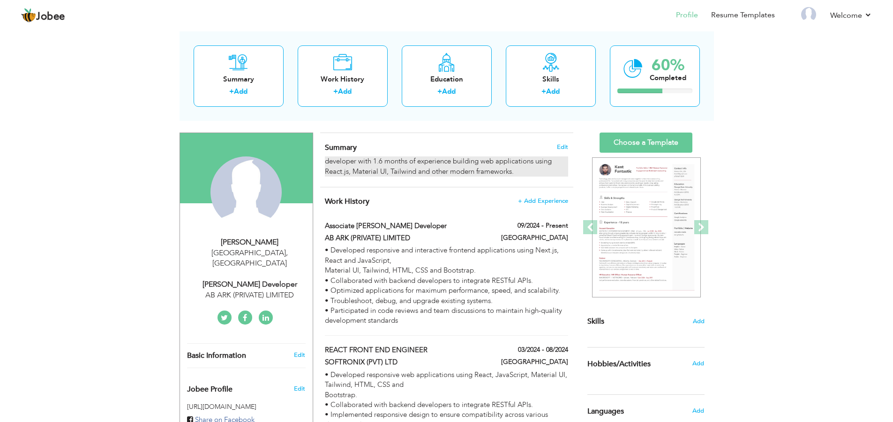
drag, startPoint x: 325, startPoint y: 161, endPoint x: 535, endPoint y: 171, distance: 210.1
click at [535, 171] on div "developer with 1.6 months of experience building web applications using React.j…" at bounding box center [446, 166] width 243 height 20
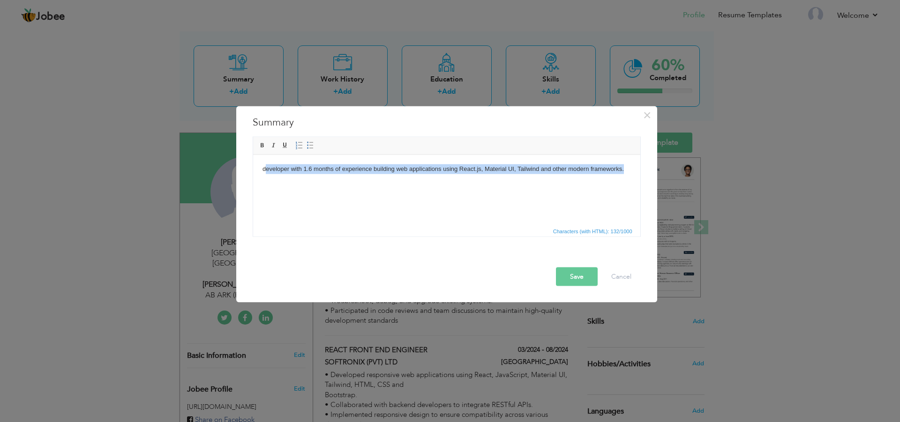
drag, startPoint x: 264, startPoint y: 169, endPoint x: 624, endPoint y: 188, distance: 360.3
click at [624, 183] on html "developer with 1.6 months of experience building web applications using React.j…" at bounding box center [446, 169] width 387 height 29
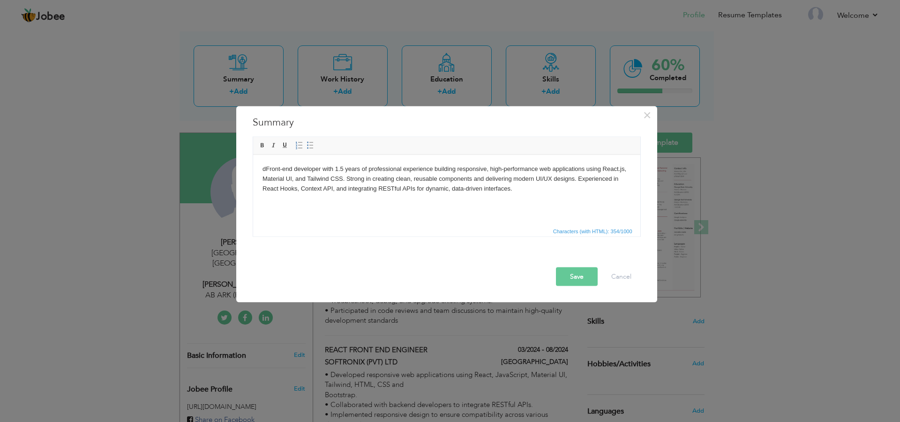
click at [268, 173] on body "d Front-end developer with 1.5 years of professional experience building respon…" at bounding box center [446, 178] width 368 height 29
drag, startPoint x: 332, startPoint y: 171, endPoint x: 359, endPoint y: 170, distance: 27.2
click at [359, 170] on body "Front-end developer with 1.5 years of professional experience building responsi…" at bounding box center [446, 178] width 368 height 29
click at [261, 146] on span at bounding box center [262, 145] width 7 height 7
click at [414, 171] on body "Front-end developer with 1.5 years of professional experience building responsi…" at bounding box center [446, 178] width 368 height 29
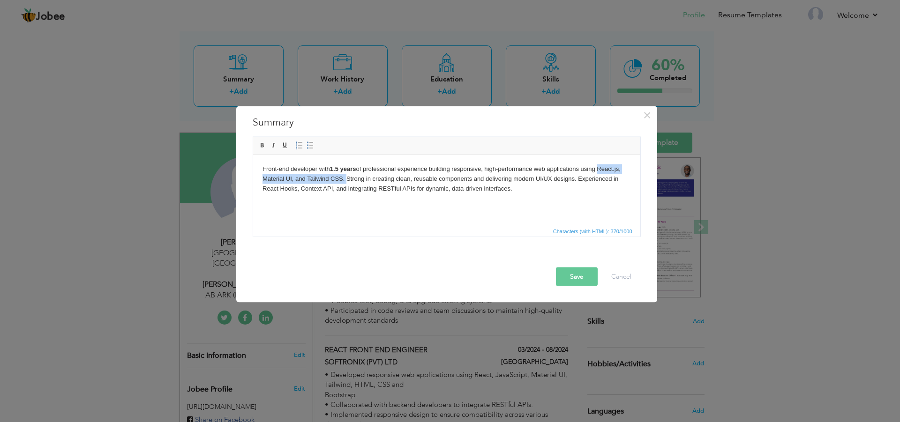
drag, startPoint x: 600, startPoint y: 170, endPoint x: 345, endPoint y: 180, distance: 255.1
click at [345, 180] on body "Front-end developer with 1.5 years of professional experience building responsi…" at bounding box center [446, 178] width 368 height 29
click at [262, 146] on span at bounding box center [262, 145] width 7 height 7
click at [390, 201] on html "Front-end developer with 1.5 years of professional experience building responsi…" at bounding box center [446, 179] width 387 height 48
drag, startPoint x: 261, startPoint y: 190, endPoint x: 335, endPoint y: 185, distance: 74.2
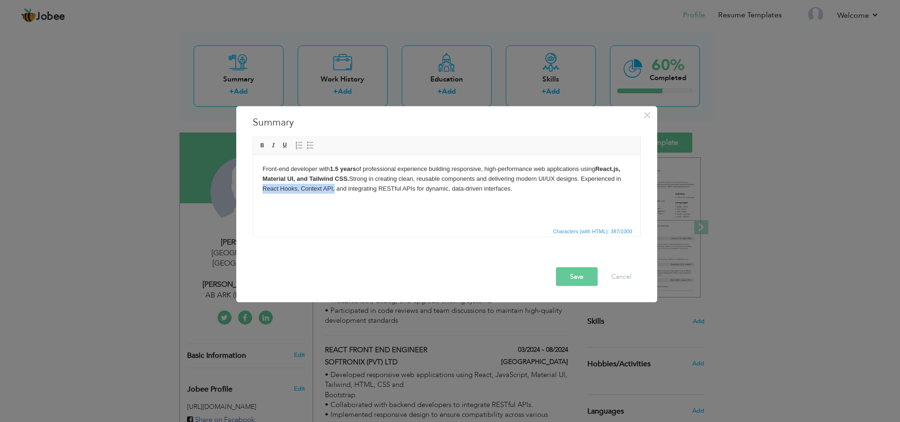
click at [335, 185] on html "Front-end developer with 1.5 years of professional experience building responsi…" at bounding box center [446, 179] width 387 height 48
click at [268, 146] on span "Bold Italic Underline" at bounding box center [274, 145] width 34 height 11
click at [327, 202] on html "Front-end developer with 1.5 years of professional experience building responsi…" at bounding box center [446, 179] width 387 height 48
drag, startPoint x: 335, startPoint y: 191, endPoint x: 257, endPoint y: 190, distance: 78.2
click at [257, 190] on html "Front-end developer with 1.5 years of professional experience building responsi…" at bounding box center [446, 179] width 387 height 48
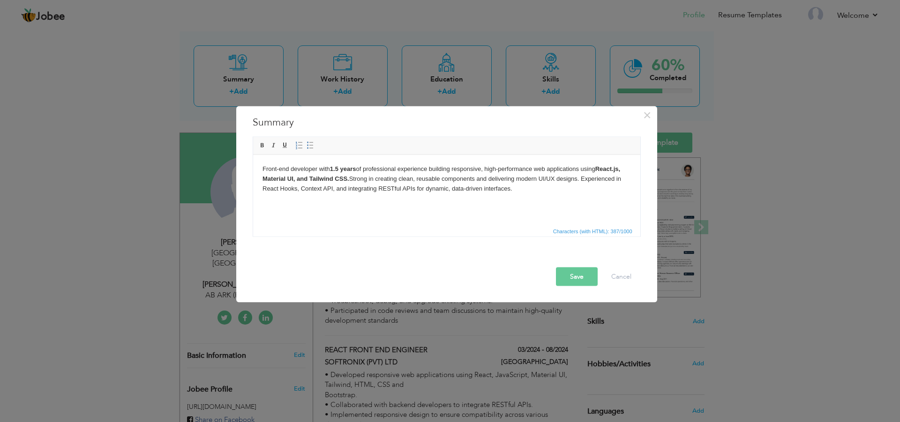
click at [296, 202] on html "Front-end developer with 1.5 years of professional experience building responsi…" at bounding box center [446, 179] width 387 height 48
drag, startPoint x: 334, startPoint y: 189, endPoint x: 249, endPoint y: 189, distance: 84.3
click at [253, 189] on html "Front-end developer with 1.5 years of professional experience building responsi…" at bounding box center [446, 179] width 387 height 48
click at [263, 144] on span at bounding box center [262, 145] width 7 height 7
click at [348, 197] on html "Front-end developer with 1.5 years of professional experience building responsi…" at bounding box center [446, 179] width 387 height 48
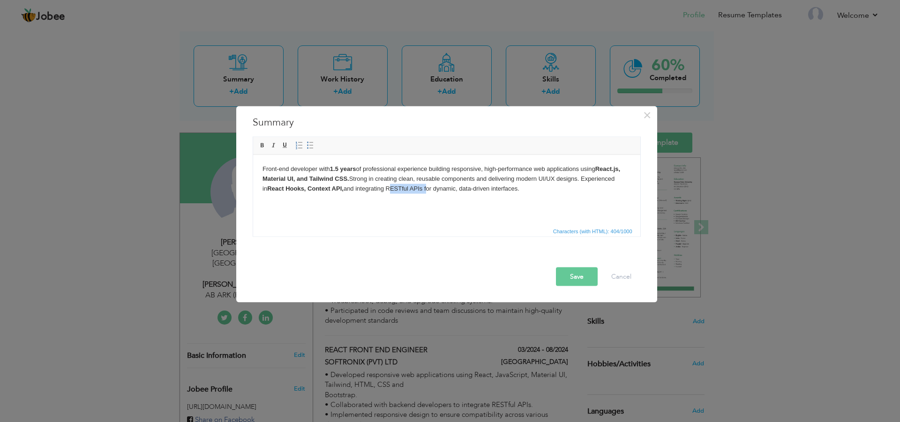
drag, startPoint x: 383, startPoint y: 191, endPoint x: 420, endPoint y: 184, distance: 37.6
click at [420, 184] on body "Front-end developer with 1.5 years of professional experience building responsi…" at bounding box center [446, 178] width 368 height 29
click at [263, 149] on span at bounding box center [262, 145] width 7 height 7
click at [371, 202] on html "Front-end developer with 1.5 years of professional experience building responsi…" at bounding box center [446, 179] width 387 height 48
click at [577, 282] on button "Save" at bounding box center [577, 276] width 42 height 19
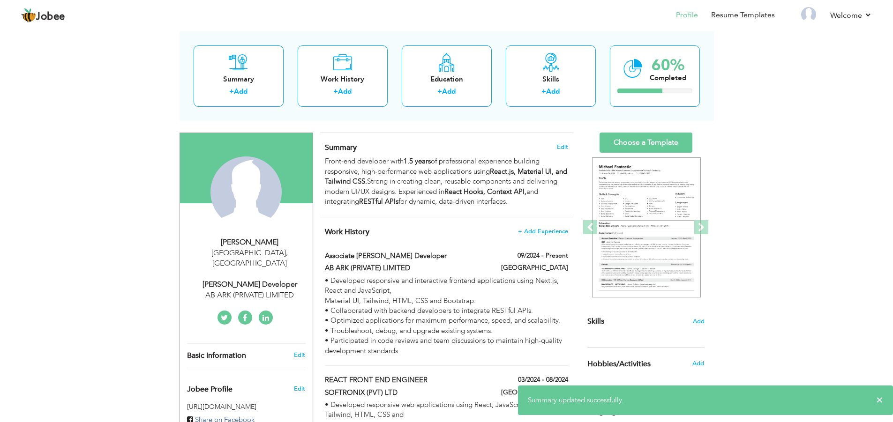
click at [62, 232] on div "View Resume Export PDF Profile Summary Public Link Experience Education Awards …" at bounding box center [446, 321] width 893 height 674
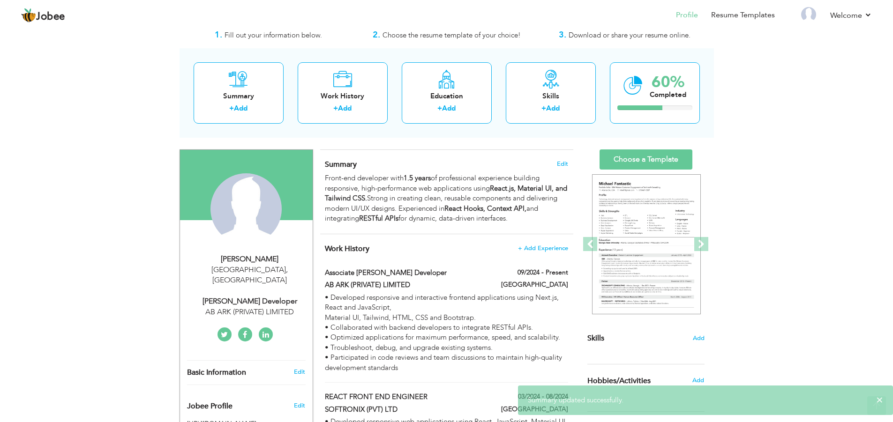
scroll to position [25, 0]
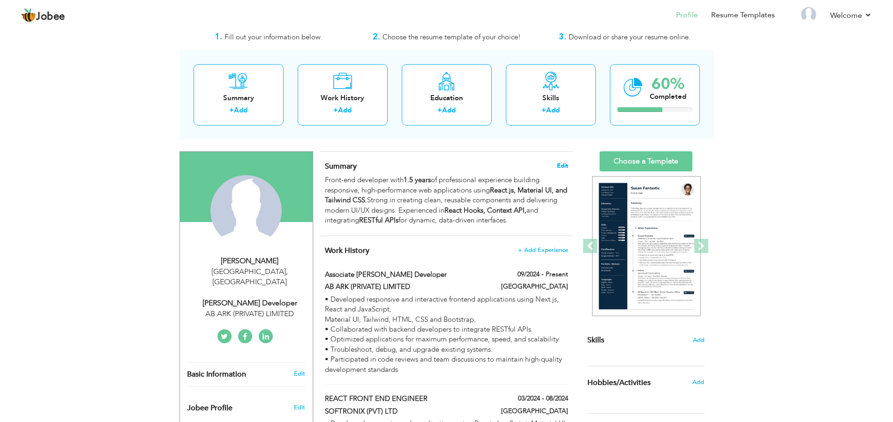
click at [559, 164] on span "Edit" at bounding box center [562, 166] width 11 height 7
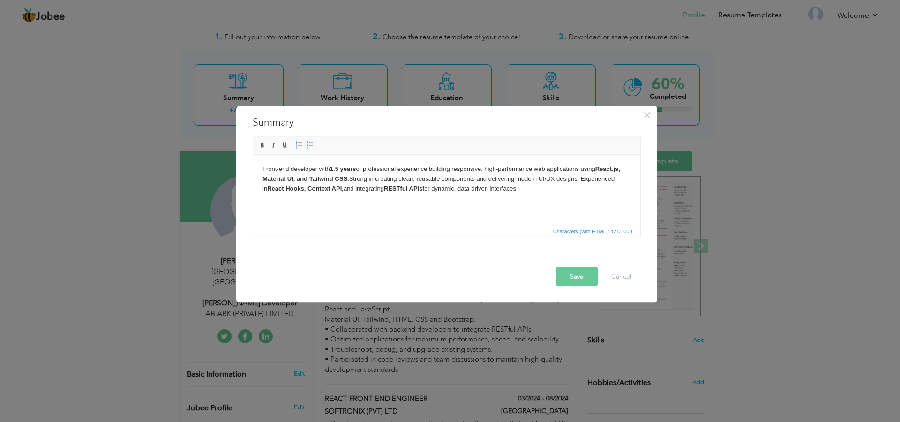
click at [628, 169] on body "Front-end developer with 1.5 years of professional experience building responsi…" at bounding box center [446, 178] width 368 height 29
click at [266, 180] on strong "React.js, typescript, Material UI, and Tailwind CSS." at bounding box center [441, 173] width 358 height 17
click at [266, 179] on strong "React.js, tTpescript, Material UI, and Tailwind CSS." at bounding box center [441, 173] width 358 height 17
click at [293, 181] on strong "React.js, Tpescript, Material UI, and Tailwind CSS." at bounding box center [441, 173] width 358 height 17
click at [576, 272] on button "Save" at bounding box center [577, 276] width 42 height 19
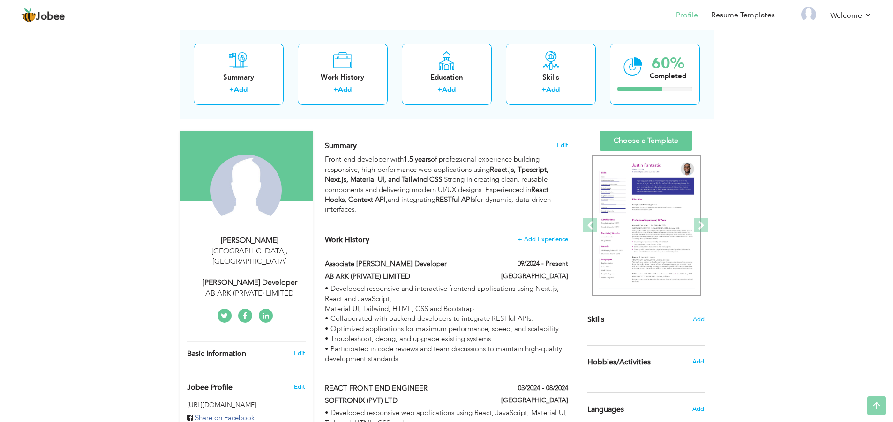
scroll to position [44, 0]
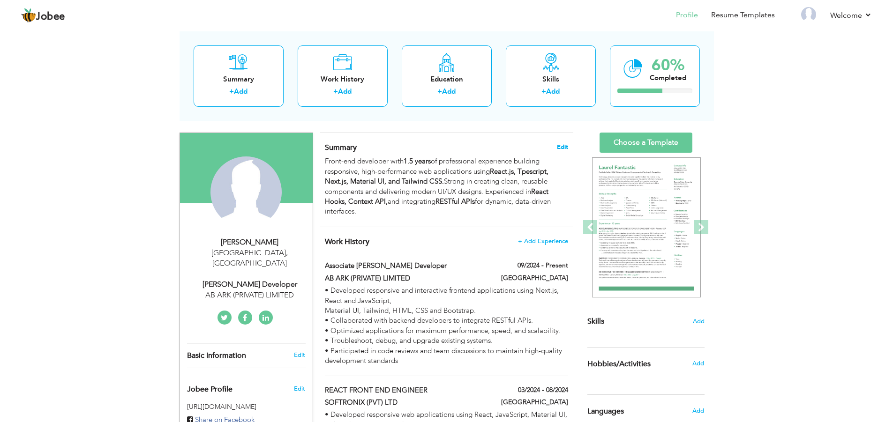
click at [562, 146] on span "Edit" at bounding box center [562, 147] width 11 height 7
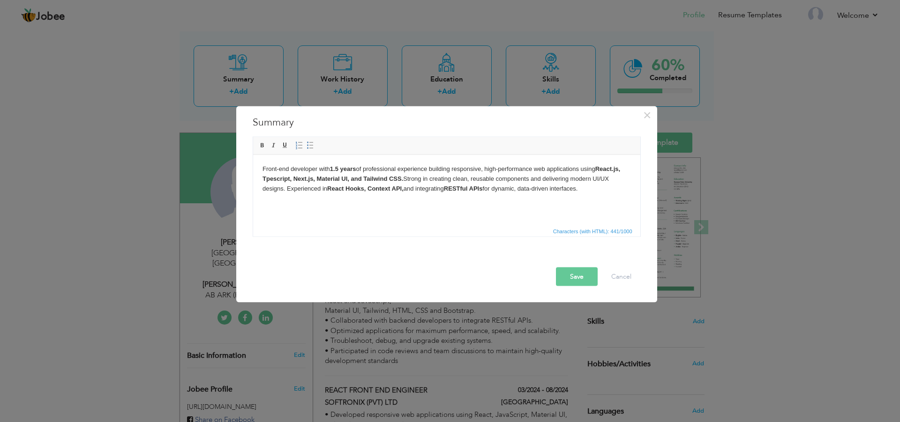
click at [272, 170] on body "Front-end developer with 1.5 years of professional experience building responsi…" at bounding box center [446, 178] width 368 height 29
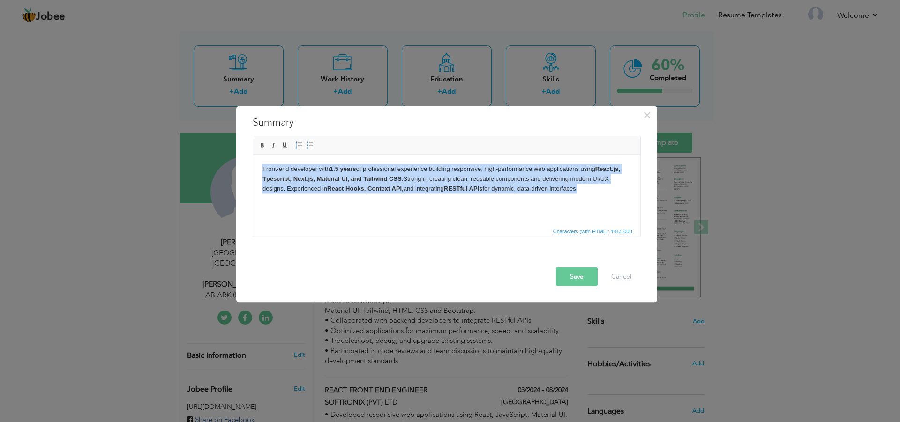
click at [272, 170] on body "Front-end developer with 1.5 years of professional experience building responsi…" at bounding box center [446, 178] width 368 height 29
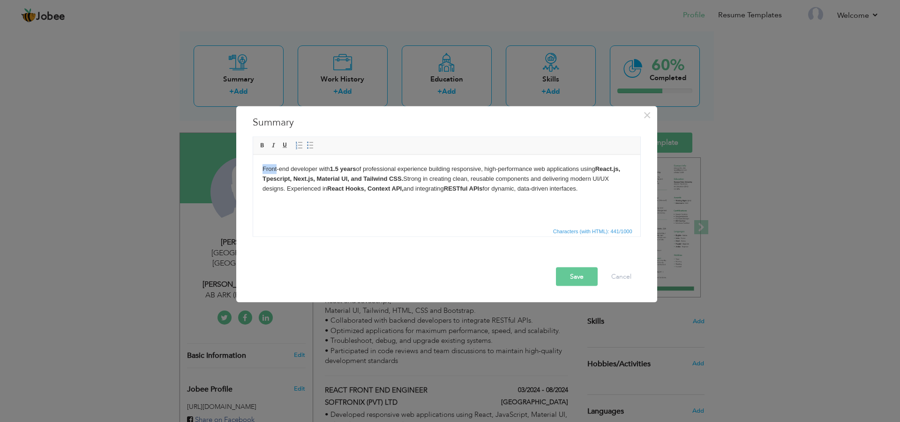
click at [272, 170] on body "Front-end developer with 1.5 years of professional experience building responsi…" at bounding box center [446, 178] width 368 height 29
click at [289, 168] on body "Front-end developer with 1.5 years of professional experience building responsi…" at bounding box center [446, 178] width 368 height 29
click at [574, 284] on button "Save" at bounding box center [577, 276] width 42 height 19
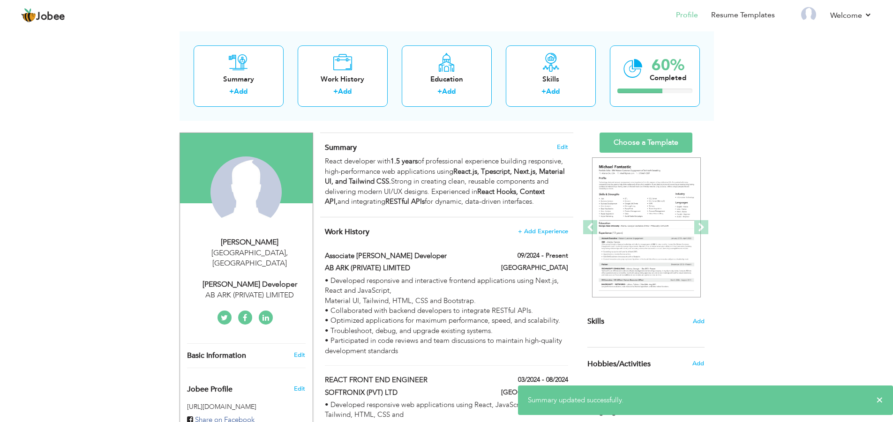
click at [92, 272] on div "View Resume Export PDF Profile Summary Public Link Experience Education Awards …" at bounding box center [446, 322] width 893 height 677
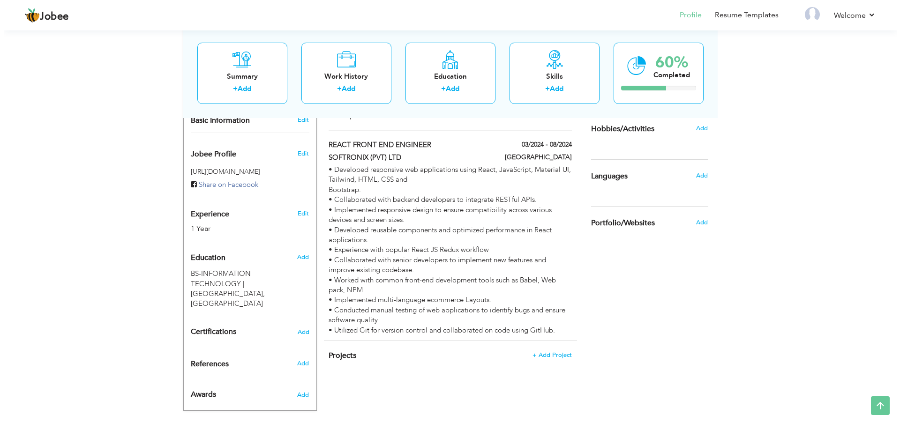
scroll to position [283, 0]
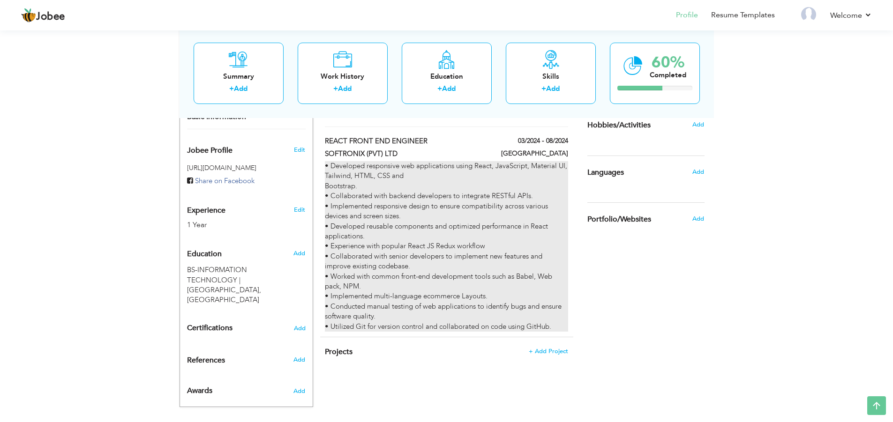
click at [552, 179] on div "• Developed responsive web applications using React, JavaScript, Material UI, T…" at bounding box center [446, 246] width 243 height 171
type input "REACT FRONT END ENGINEER"
type input "SOFTRONIX (PVT) LTD"
type input "03/2024"
type input "08/2024"
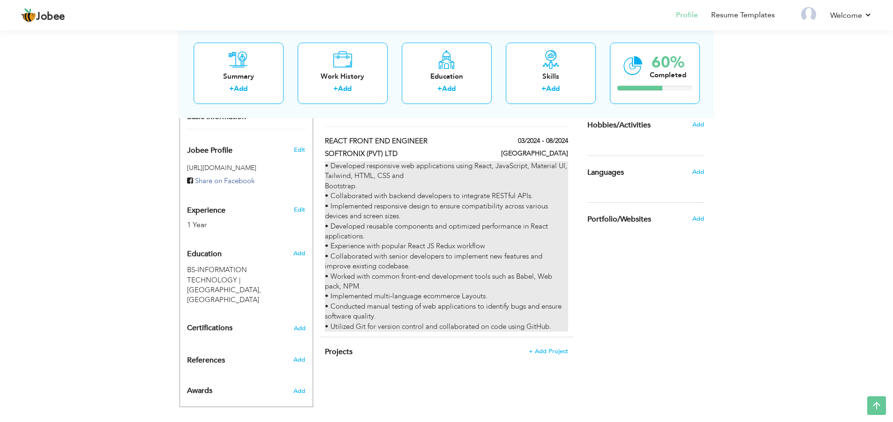
type input "[GEOGRAPHIC_DATA]"
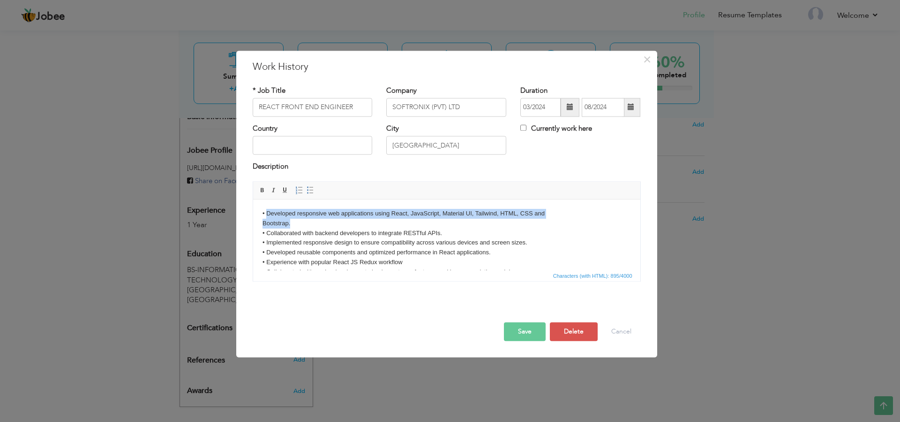
drag, startPoint x: 289, startPoint y: 224, endPoint x: 265, endPoint y: 213, distance: 26.2
click at [265, 213] on body "• Developed responsive web applications using React, JavaScript, Material UI, T…" at bounding box center [446, 262] width 368 height 107
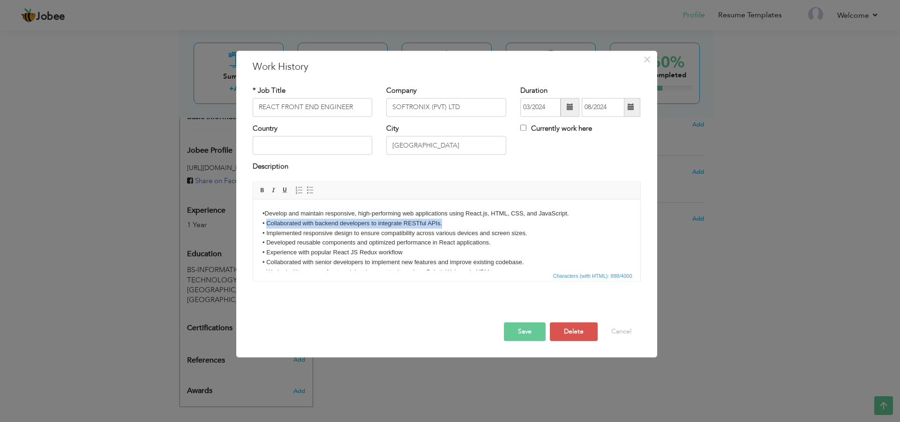
drag, startPoint x: 418, startPoint y: 229, endPoint x: 267, endPoint y: 225, distance: 150.9
click at [267, 225] on body "• Develop and maintain responsive, high-performing web applications using React…" at bounding box center [446, 257] width 368 height 97
paste body
click at [291, 214] on body "• Develop and maintain responsive, high-performing web applications using React…" at bounding box center [446, 257] width 368 height 97
click at [330, 214] on body "• Developed and maintain responsive, high-performing web applications using Rea…" at bounding box center [446, 257] width 368 height 97
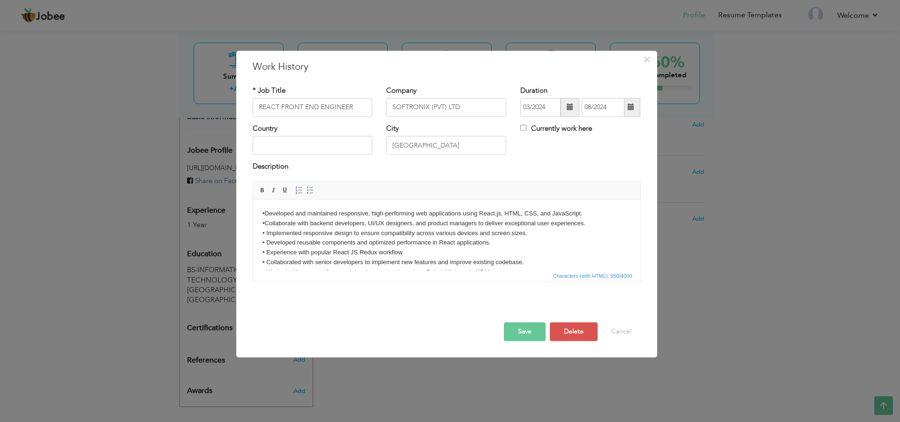
click at [300, 224] on body "• Developed and maintained responsive, high-performing web applications using R…" at bounding box center [446, 257] width 368 height 97
click at [269, 224] on body "• Developed and maintained responsive, high-performing web applications using R…" at bounding box center [446, 257] width 368 height 97
click at [299, 224] on body "• Developed and maintained responsive, high-performing web applications using R…" at bounding box center [446, 257] width 368 height 97
drag, startPoint x: 417, startPoint y: 223, endPoint x: 480, endPoint y: 221, distance: 63.3
click at [480, 221] on body "• Developed and maintained responsive, high-performing web applications using R…" at bounding box center [446, 257] width 368 height 97
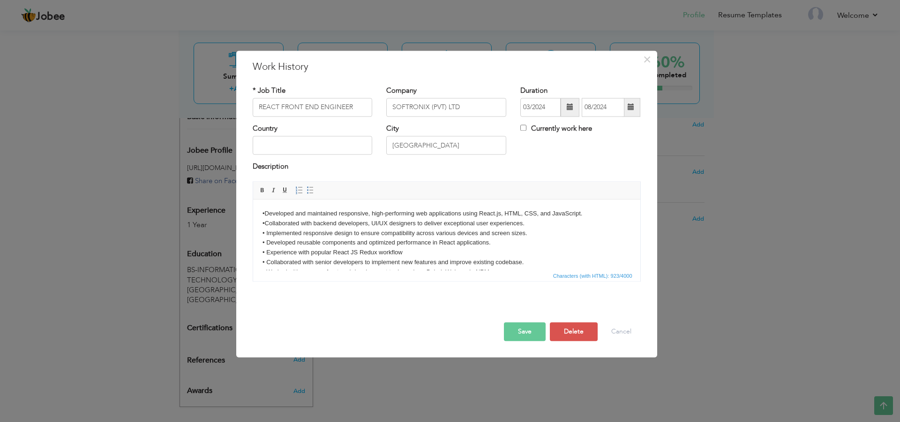
click at [372, 225] on body "• Developed and maintained responsive, high-performing web applications using R…" at bounding box center [446, 257] width 368 height 97
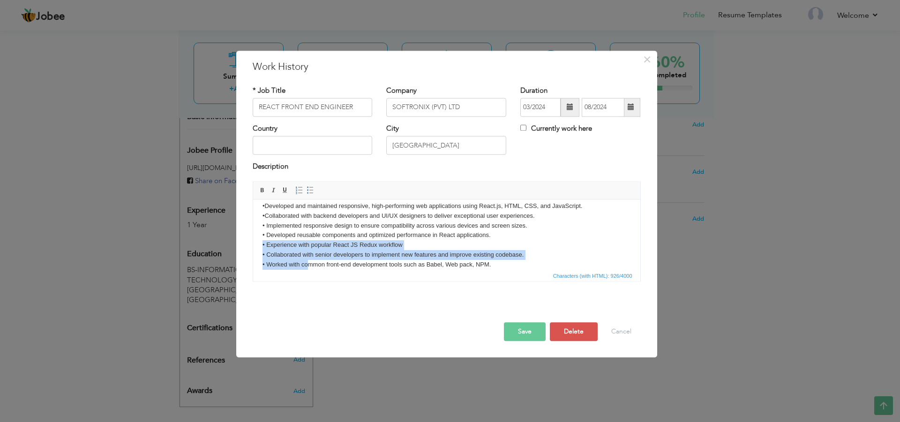
scroll to position [9, 0]
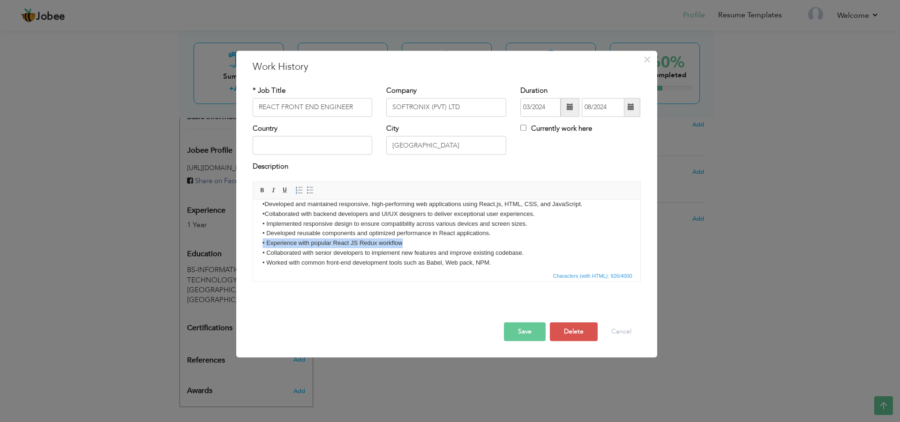
drag, startPoint x: 415, startPoint y: 255, endPoint x: 256, endPoint y: 239, distance: 159.6
click at [256, 239] on html "• Developed and maintained responsive, high-performing web applications using R…" at bounding box center [446, 248] width 387 height 116
click at [416, 257] on body "• Developed and maintained responsive, high-performing web applications using R…" at bounding box center [446, 248] width 368 height 97
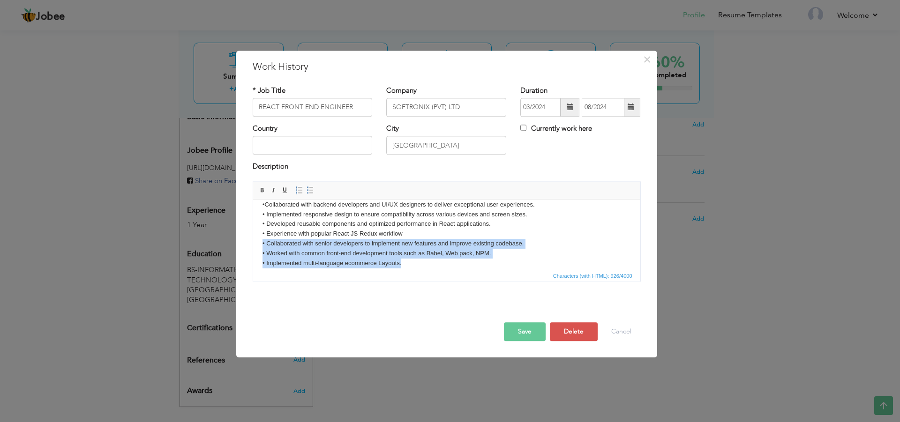
scroll to position [46, 0]
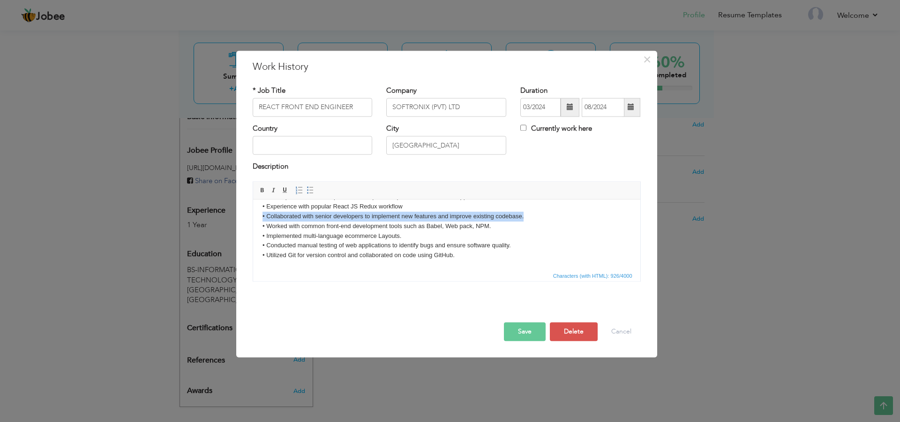
drag, startPoint x: 529, startPoint y: 252, endPoint x: 246, endPoint y: 218, distance: 284.1
click at [253, 218] on html "• Developed and maintained responsive, high-performing web applications using R…" at bounding box center [446, 212] width 387 height 116
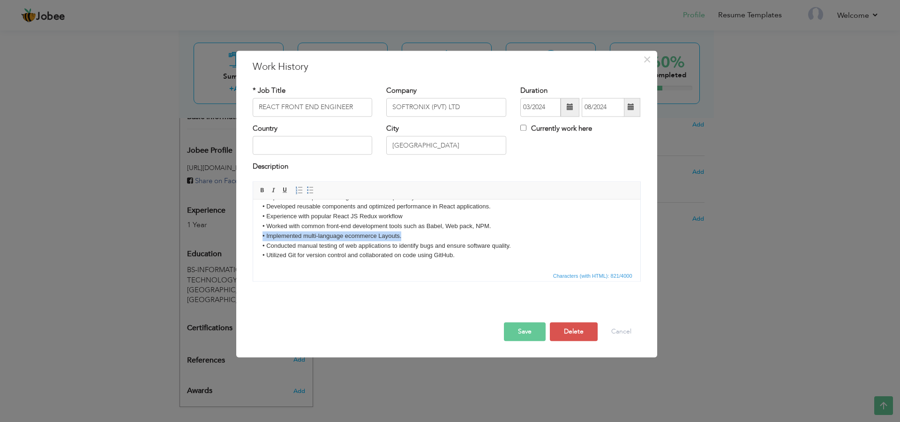
drag, startPoint x: 404, startPoint y: 235, endPoint x: 254, endPoint y: 237, distance: 149.9
click at [254, 237] on html "• Developed and maintained responsive, high-performing web applications using R…" at bounding box center [446, 217] width 387 height 106
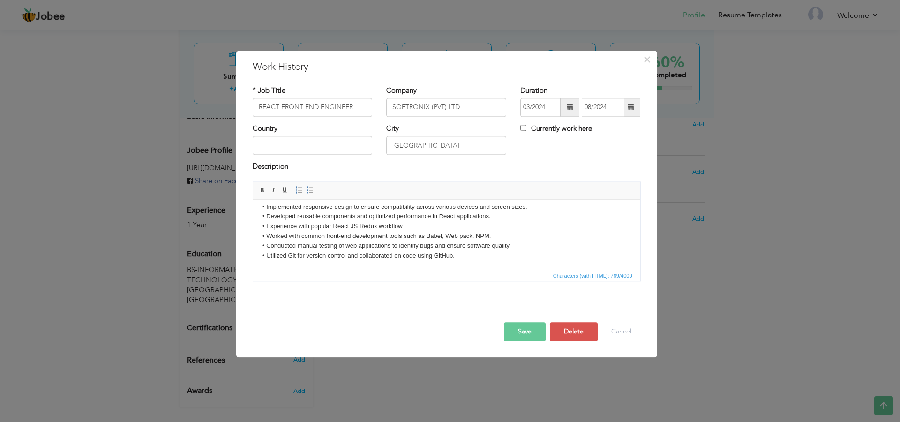
scroll to position [26, 0]
click at [352, 274] on span "Characters (with HTML): 763/4000" at bounding box center [446, 275] width 387 height 11
click at [282, 276] on span "Characters (with HTML): 763/4000" at bounding box center [446, 275] width 387 height 11
click at [521, 331] on button "Save" at bounding box center [525, 331] width 42 height 19
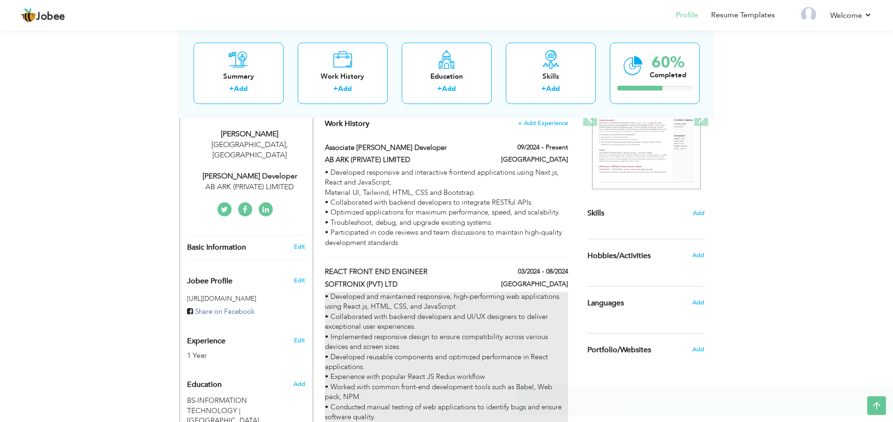
scroll to position [152, 0]
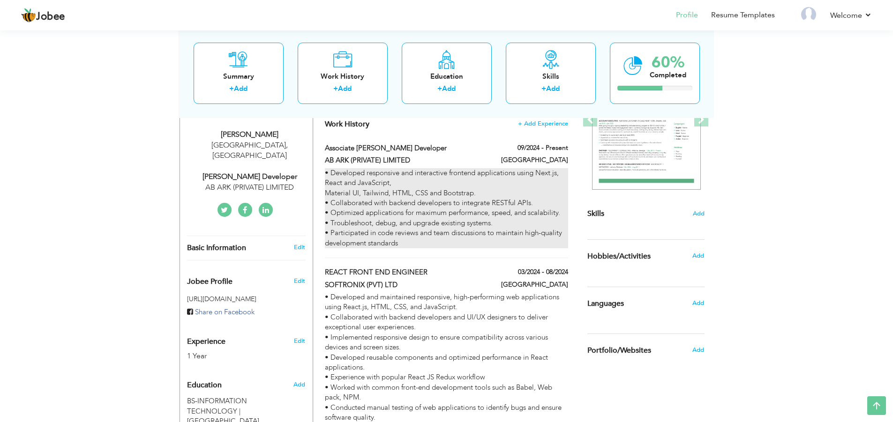
click at [543, 194] on div "• Developed responsive and interactive frontend applications using Next.js, Rea…" at bounding box center [446, 208] width 243 height 80
type input "Associate [PERSON_NAME] Developer"
type input "AB ARK (PRIVATE) LIMITED"
type input "09/2024"
checkbox input "true"
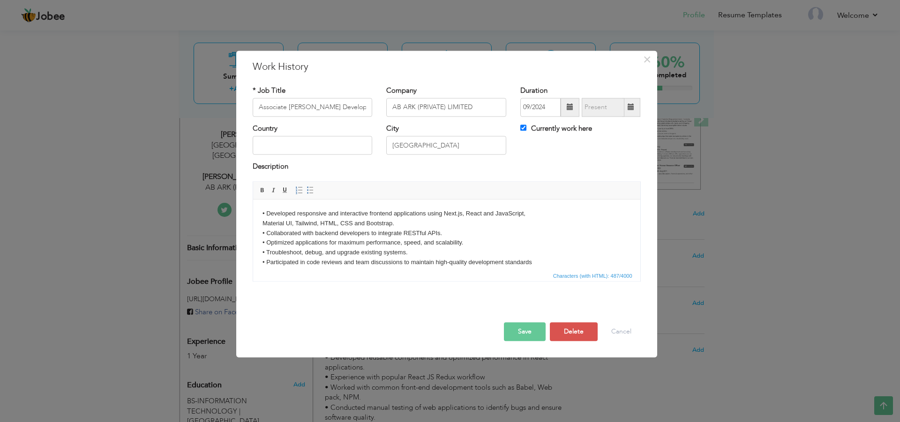
click at [262, 226] on body "• Developed responsive and interactive frontend applications using Next.js, Rea…" at bounding box center [446, 238] width 368 height 59
click at [515, 237] on body "• Developed responsive and interactive frontend applications using Next.js, Rea…" at bounding box center [446, 238] width 368 height 59
click at [366, 231] on body "• Developed responsive and interactive frontend applications using Next.js, Rea…" at bounding box center [446, 238] width 368 height 59
click at [381, 254] on body "• Developed responsive and interactive frontend applications using Next.js, Rea…" at bounding box center [446, 238] width 368 height 59
click at [527, 328] on button "Save" at bounding box center [525, 331] width 42 height 19
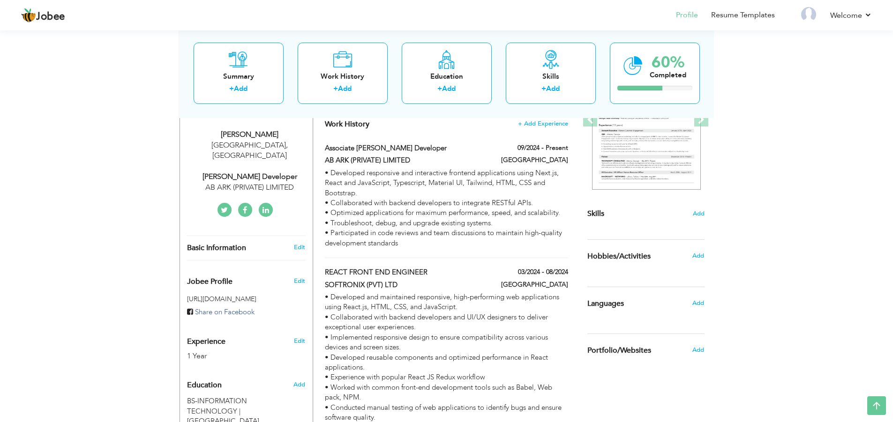
click at [0, 203] on div "View Resume Export PDF Profile Summary Public Link Experience Education Awards …" at bounding box center [446, 214] width 893 height 677
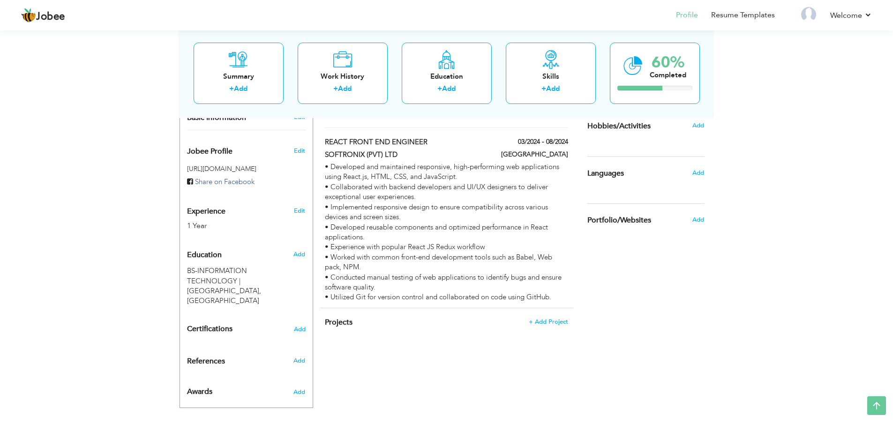
scroll to position [283, 0]
click at [545, 324] on span "+ Add Project" at bounding box center [548, 321] width 40 height 7
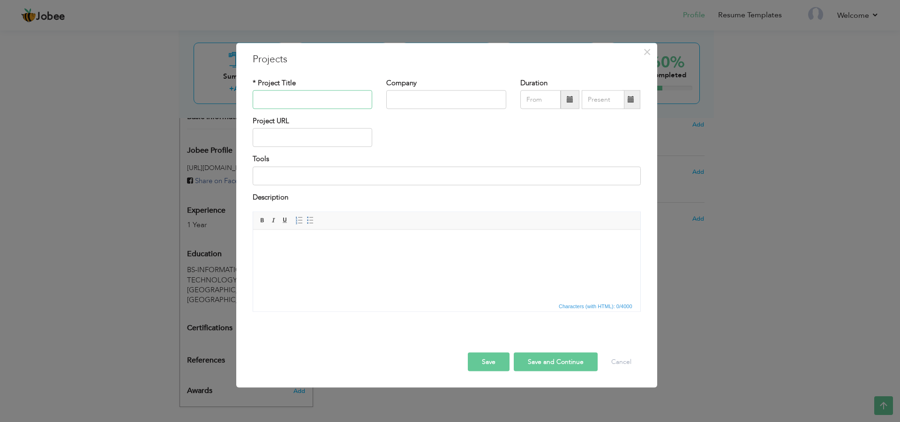
click at [270, 95] on input "text" at bounding box center [313, 99] width 120 height 19
paste input "Triptap"
type input "Triptap"
click at [426, 99] on input "text" at bounding box center [446, 99] width 120 height 19
click at [278, 147] on input "text" at bounding box center [313, 137] width 120 height 19
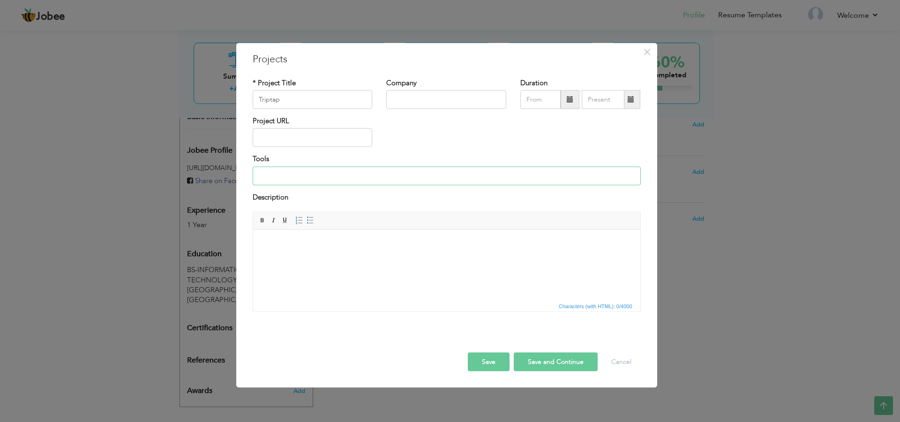
click at [269, 177] on input at bounding box center [447, 175] width 388 height 19
click at [263, 234] on html at bounding box center [446, 244] width 387 height 29
drag, startPoint x: 317, startPoint y: 262, endPoint x: 246, endPoint y: 245, distance: 73.4
click at [253, 245] on html ". integrated duffel flights - integrated viator - trip management" at bounding box center [446, 254] width 387 height 48
click at [315, 220] on link "Insert/Remove Bulleted List" at bounding box center [310, 221] width 10 height 10
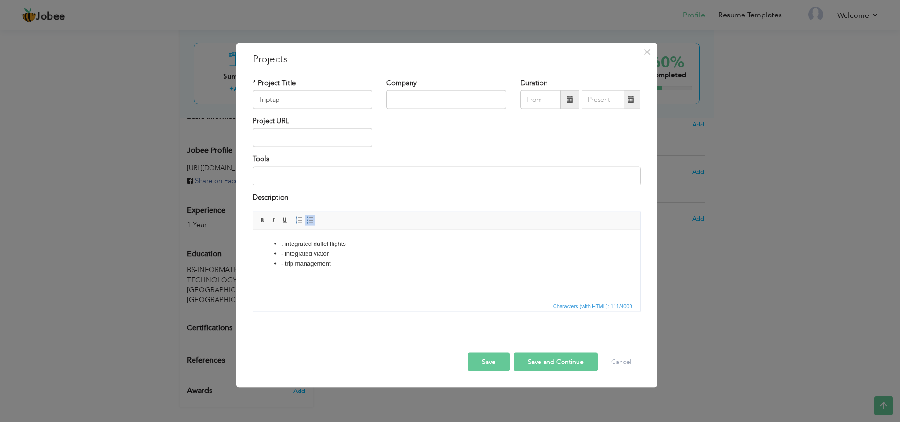
click at [283, 246] on li ". integrated duffel flights" at bounding box center [446, 244] width 331 height 10
click at [288, 255] on li "- integrated viator" at bounding box center [446, 254] width 331 height 10
click at [286, 263] on li "- trip management" at bounding box center [446, 264] width 331 height 10
drag, startPoint x: 336, startPoint y: 264, endPoint x: 280, endPoint y: 262, distance: 56.7
click at [280, 262] on ul "Integrated duffel flights integrated viator - trip management" at bounding box center [446, 253] width 368 height 29
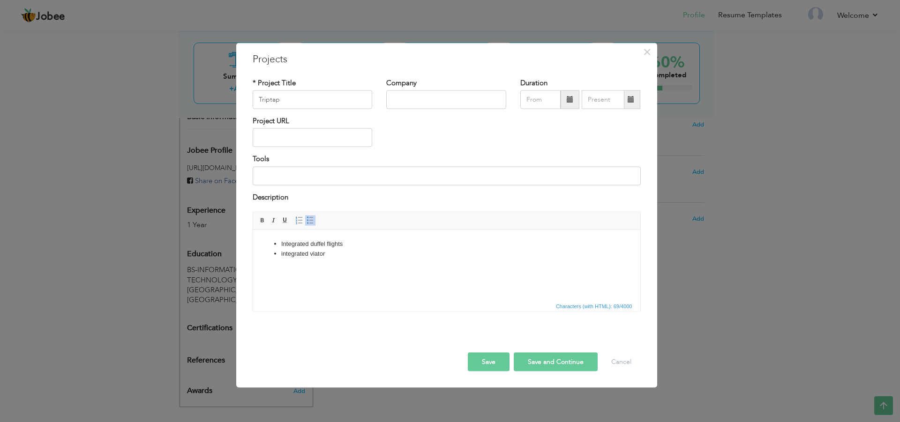
click at [279, 241] on ul "Integrated duffel flights integrated viator" at bounding box center [446, 249] width 368 height 20
click at [287, 243] on li "- trip management" at bounding box center [446, 244] width 331 height 10
click at [346, 268] on li "integrated viator" at bounding box center [446, 264] width 331 height 10
click at [345, 247] on li "Trip management" at bounding box center [446, 244] width 331 height 10
click at [333, 267] on li "integrated viator" at bounding box center [446, 264] width 331 height 10
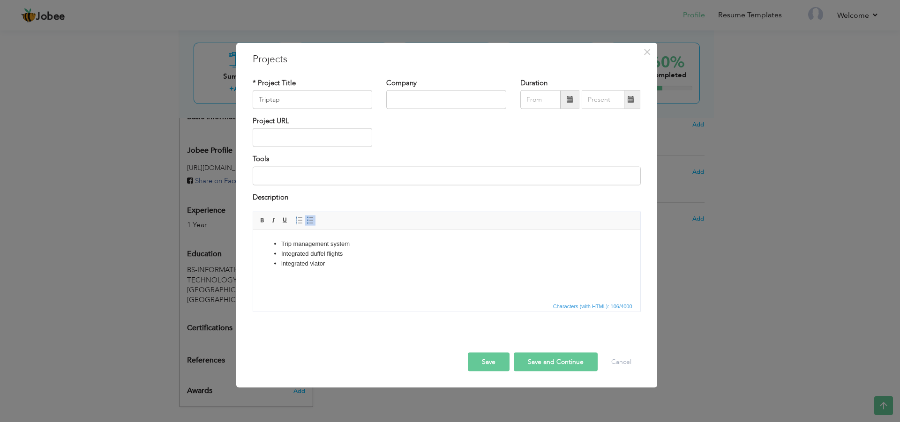
click at [313, 266] on li "integrated viator" at bounding box center [446, 264] width 331 height 10
click at [281, 255] on li "Integrated duffel flights" at bounding box center [446, 254] width 331 height 10
click at [487, 365] on button "Save" at bounding box center [489, 362] width 42 height 19
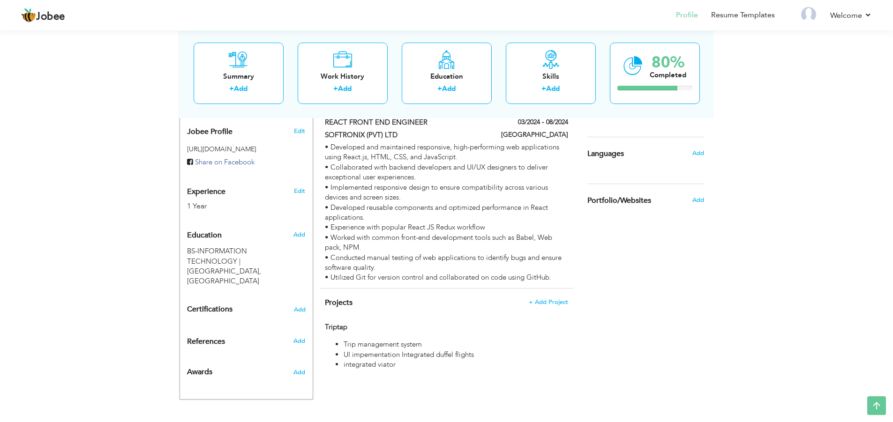
scroll to position [305, 0]
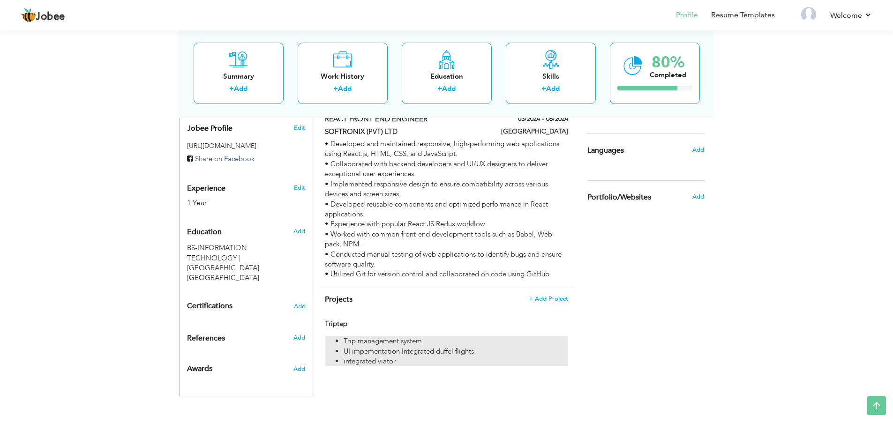
click at [534, 346] on li "Trip management system" at bounding box center [455, 341] width 224 height 10
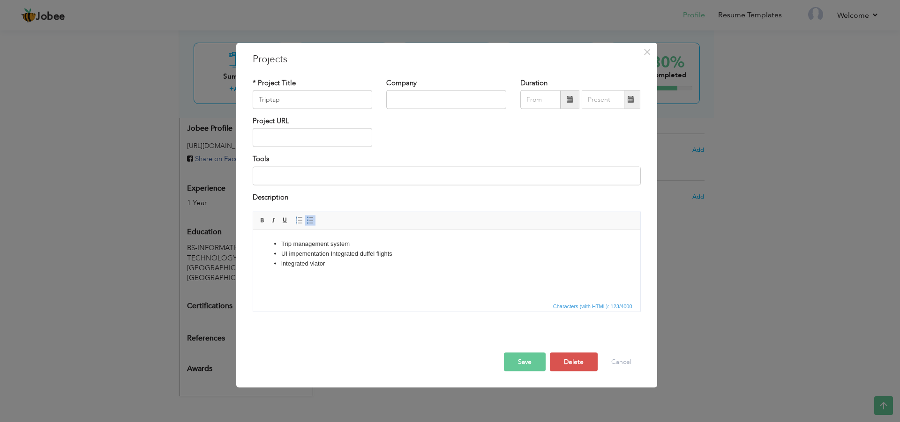
click at [328, 258] on li "UI impementation Integrated duffel flights" at bounding box center [446, 254] width 331 height 10
click at [346, 258] on li "UI impementation and Integrated duffel flights" at bounding box center [446, 254] width 331 height 10
click at [373, 253] on li "UI impementation and Integrated duffel flights" at bounding box center [446, 254] width 331 height 10
click at [282, 243] on li "Trip management system" at bounding box center [446, 244] width 331 height 10
click at [299, 259] on li "integrated viator" at bounding box center [446, 264] width 331 height 10
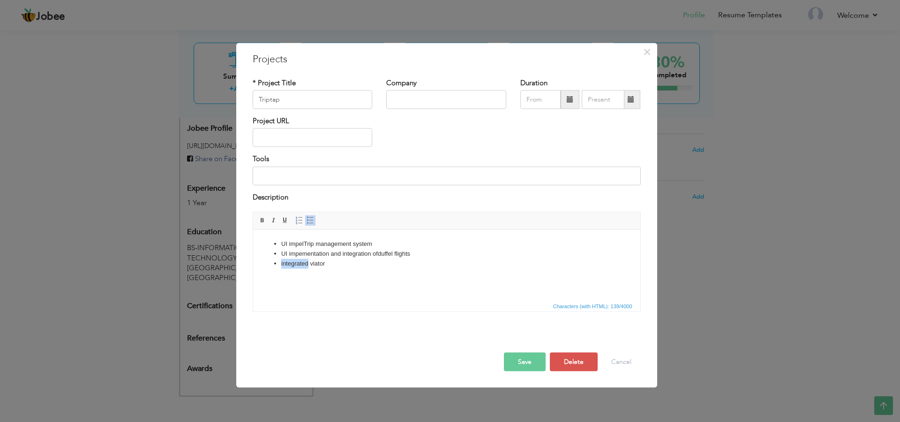
click at [299, 259] on li "integrated viator" at bounding box center [446, 264] width 331 height 10
click at [304, 253] on li "UI impementation and integration of duffel flights" at bounding box center [446, 254] width 331 height 10
copy li "impementation"
click at [293, 248] on li "UI impel Trip management system" at bounding box center [446, 244] width 331 height 10
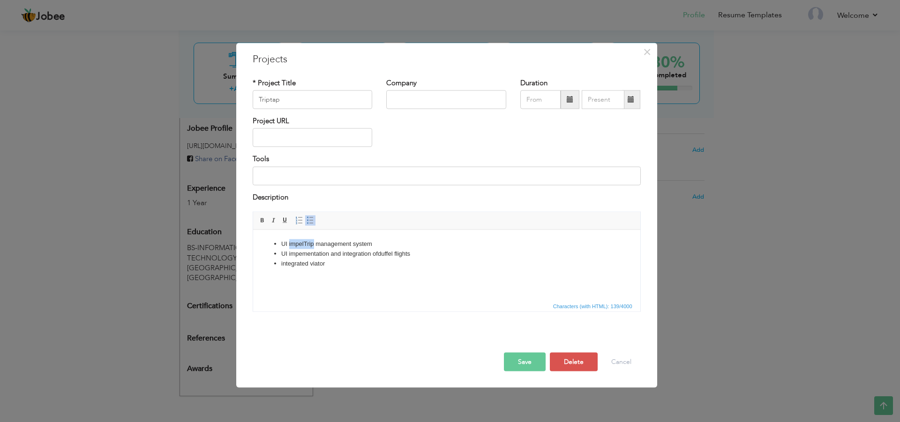
click at [293, 248] on li "UI impel Trip management system" at bounding box center [446, 244] width 331 height 10
click at [296, 256] on li "UI impementation and integration of duffel flights" at bounding box center [446, 254] width 331 height 10
click at [303, 253] on li "UI and integration of duffel flights" at bounding box center [446, 254] width 331 height 10
click at [284, 263] on li "integrated viator" at bounding box center [446, 264] width 331 height 10
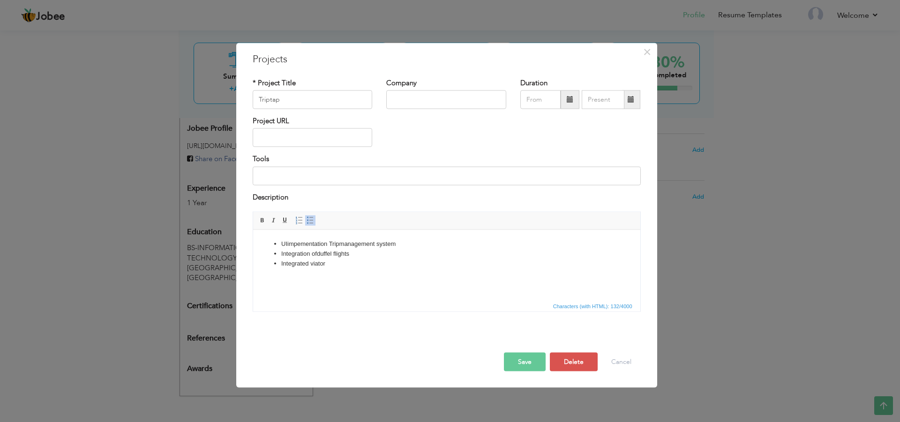
click at [530, 364] on button "Save" at bounding box center [525, 362] width 42 height 19
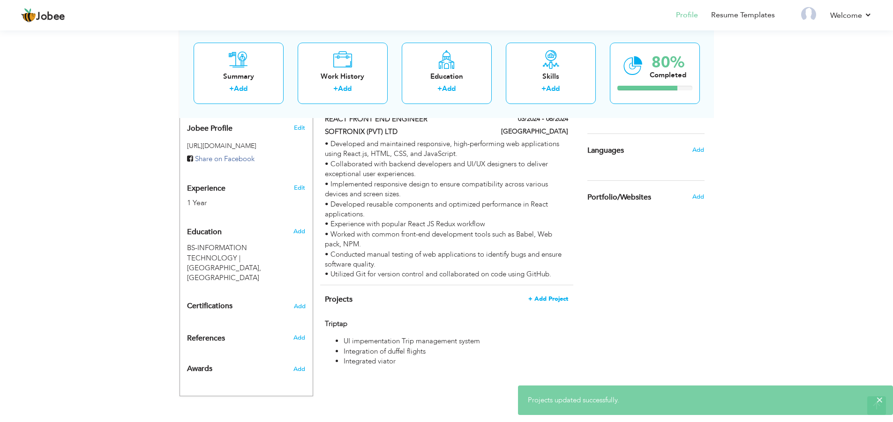
click at [549, 302] on span "+ Add Project" at bounding box center [548, 299] width 40 height 7
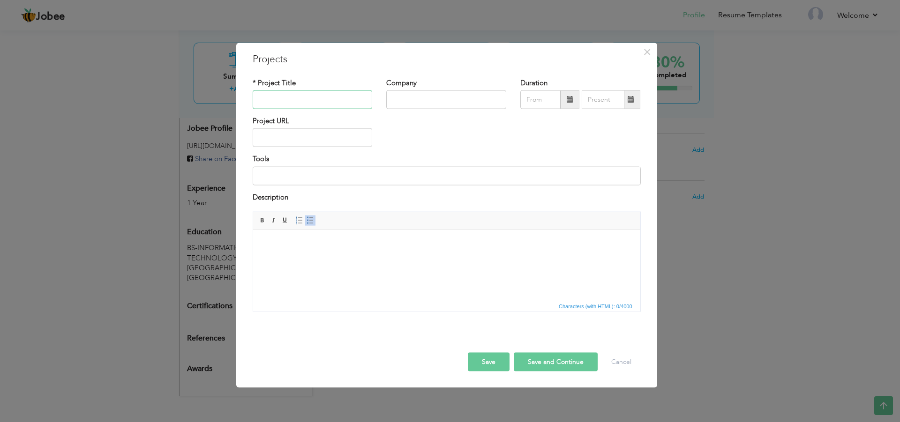
paste input "Ontezo"
type input "Ontezo"
click at [284, 255] on html at bounding box center [446, 244] width 387 height 29
click at [295, 258] on html at bounding box center [446, 244] width 387 height 29
drag, startPoint x: 406, startPoint y: 260, endPoint x: 306, endPoint y: 230, distance: 104.7
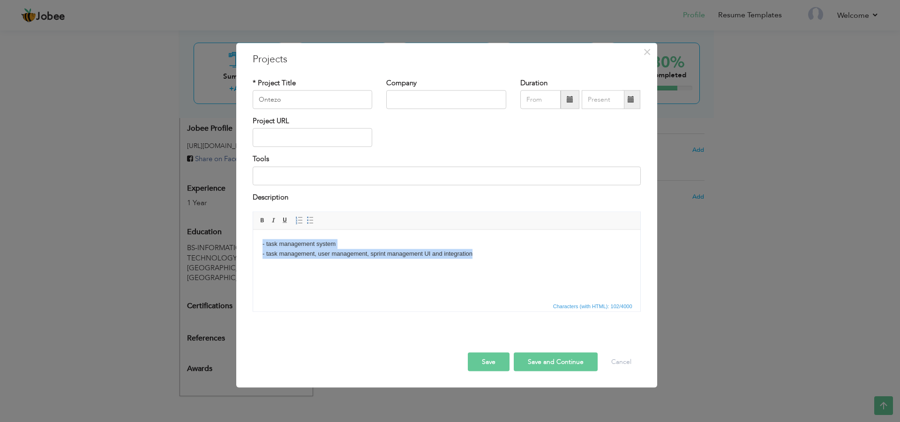
click at [261, 236] on html "- task management system - task management, user management, sprint management …" at bounding box center [446, 249] width 387 height 38
click at [308, 219] on span at bounding box center [309, 220] width 7 height 7
click at [285, 247] on li "- task management system" at bounding box center [446, 244] width 331 height 10
click at [285, 251] on li "- task management, user management, sprint management UI and integration" at bounding box center [446, 254] width 331 height 10
drag, startPoint x: 340, startPoint y: 252, endPoint x: 277, endPoint y: 258, distance: 63.0
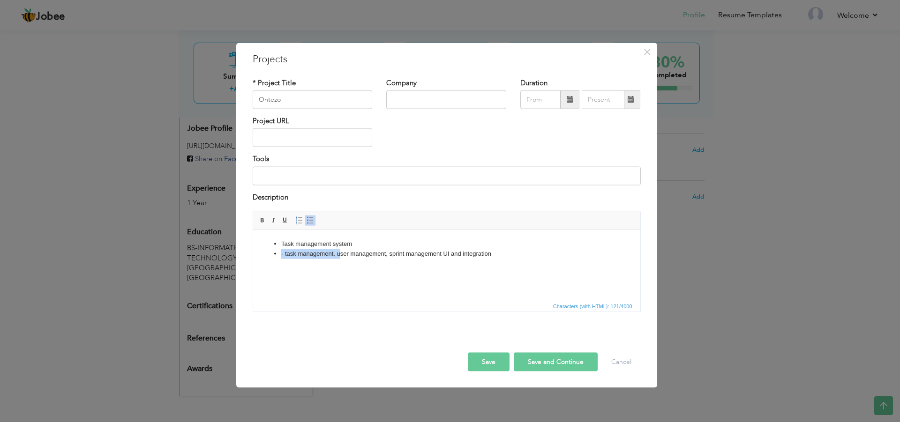
click at [277, 258] on ul "T ask management system - task management, user management, sprint management U…" at bounding box center [446, 249] width 368 height 20
click at [406, 255] on li "User management, sprint management UI and integration" at bounding box center [446, 254] width 331 height 10
click at [477, 361] on button "Save" at bounding box center [489, 362] width 42 height 19
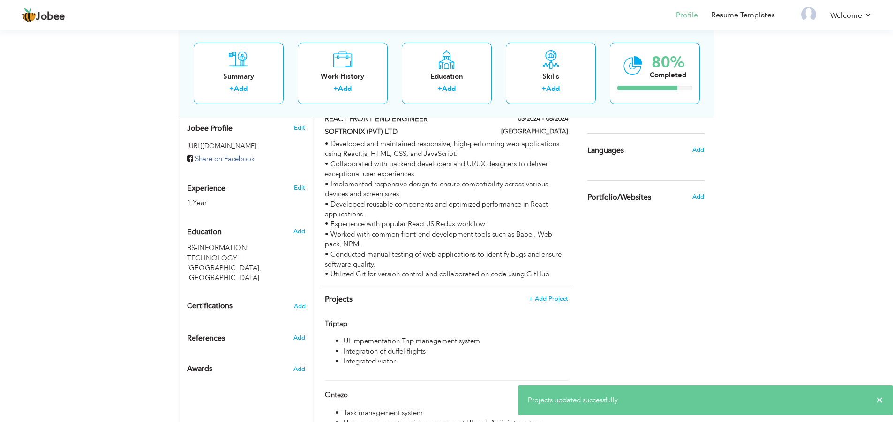
click at [669, 274] on div "Choose a Template ‹" at bounding box center [647, 165] width 134 height 587
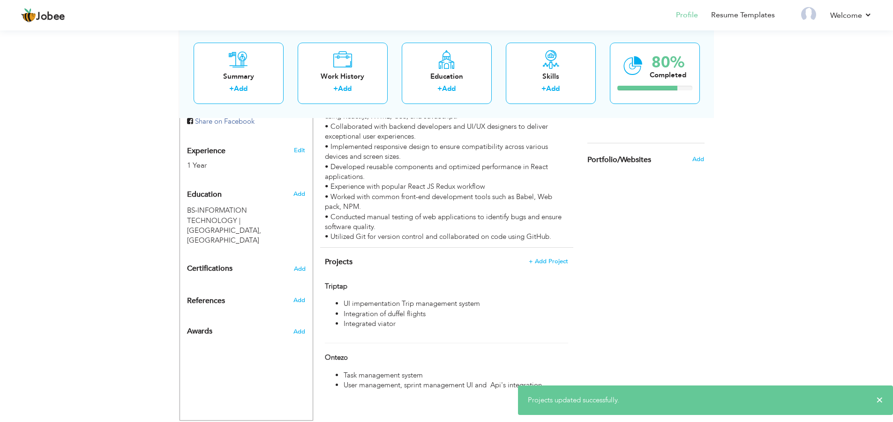
scroll to position [367, 0]
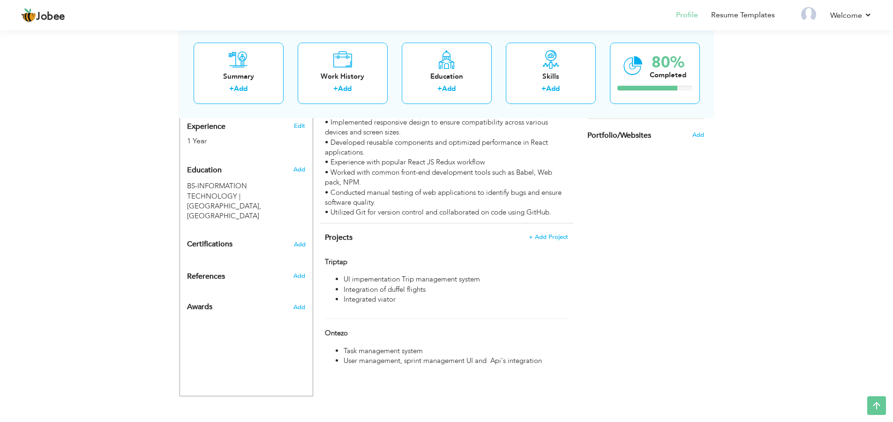
click at [551, 253] on div "Projects + Add Project Triptap Triptap Ontezo" at bounding box center [446, 299] width 253 height 153
click at [544, 240] on span "+ Add Project" at bounding box center [548, 236] width 39 height 7
click at [544, 240] on span "+ Add Project" at bounding box center [548, 237] width 40 height 7
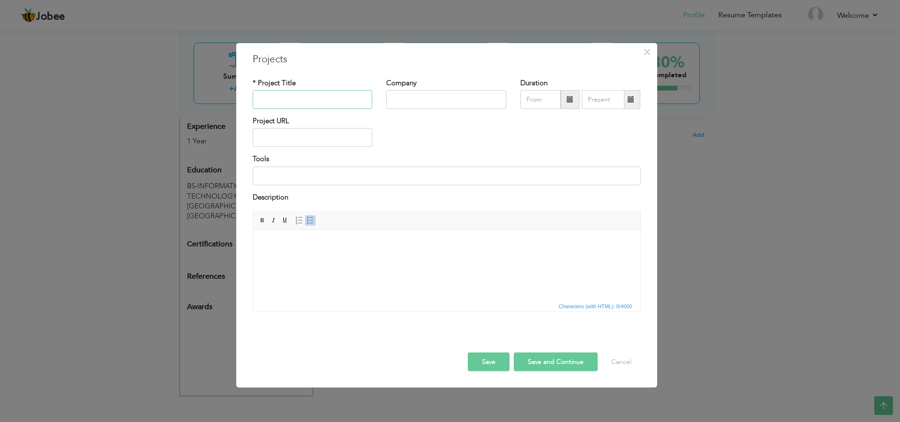
paste input "Vocaliv"
type input "Vocaliv"
click at [306, 250] on html at bounding box center [446, 244] width 387 height 29
click at [273, 258] on body "- AI teacher - multi language implementation - integrated chat board - landing …" at bounding box center [446, 258] width 368 height 39
click at [268, 264] on body "- AI teacher - Multi language implementation - integrated chat board - landing …" at bounding box center [446, 258] width 368 height 39
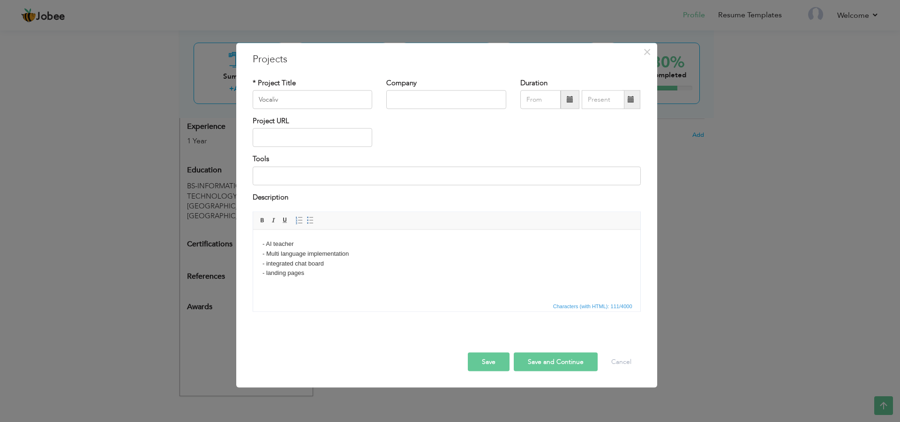
click at [269, 266] on body "- AI teacher - Multi language implementation - integrated chat board - landing …" at bounding box center [446, 258] width 368 height 39
click at [268, 275] on body "- AI teacher - Multi language implementation - Integrated chat board - landing …" at bounding box center [446, 258] width 368 height 39
click at [311, 273] on body "- AI teacher - Multi language implementation - Integrated chat board - landing …" at bounding box center [446, 258] width 368 height 39
click at [267, 276] on body "- AI teacher - Multi language implementation - Integrated chat board - landing …" at bounding box center [446, 258] width 368 height 39
click at [287, 272] on body "- AI teacher - Multi language implementation - Integrated chat board - lUI Imp …" at bounding box center [446, 258] width 368 height 39
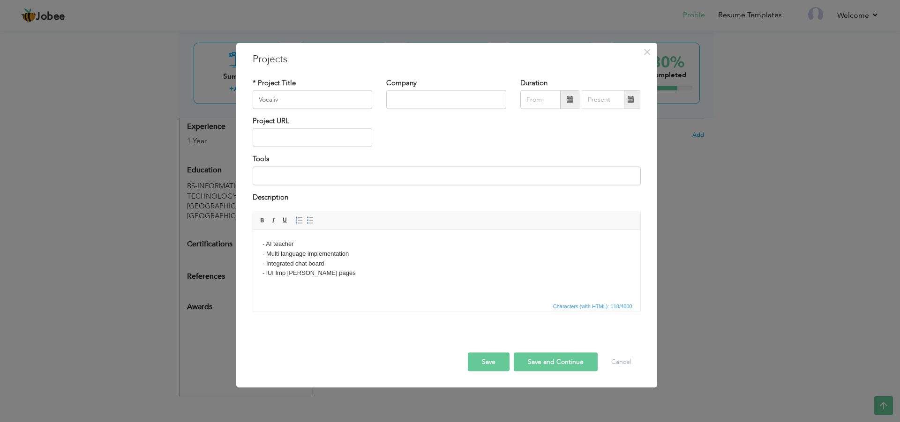
click at [285, 272] on body "- AI teacher - Multi language implementation - Integrated chat board - lUI Imp …" at bounding box center [446, 258] width 368 height 39
click at [271, 276] on body "- AI teacher - Multi language implementation - Integrated chat board - lUI Impl…" at bounding box center [446, 258] width 368 height 39
click at [328, 277] on body "- AI teacher - Multi language implementation - Integrated chat board - UI Imple…" at bounding box center [446, 258] width 368 height 39
click at [487, 356] on button "Save" at bounding box center [489, 362] width 42 height 19
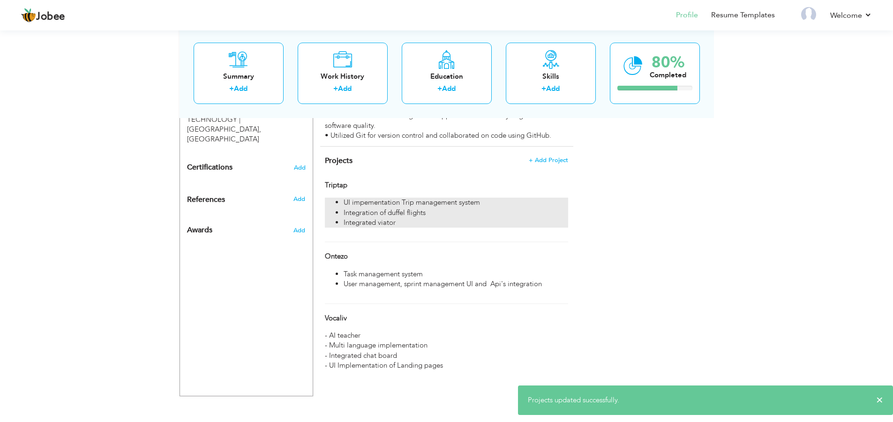
scroll to position [425, 0]
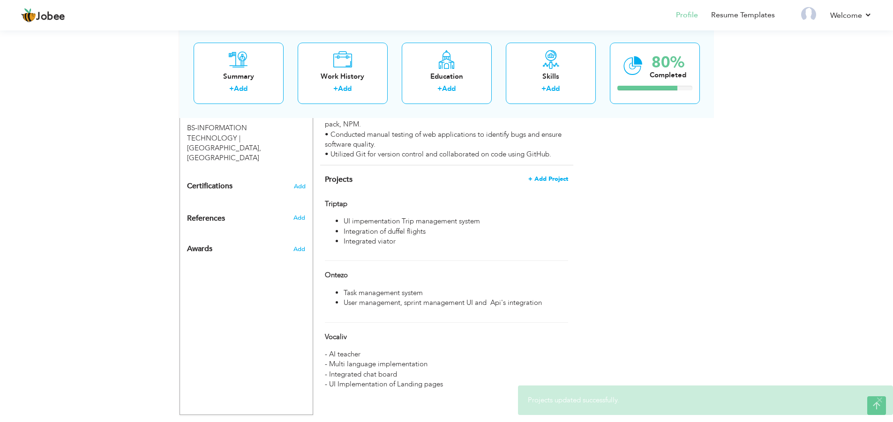
click at [555, 182] on span "+ Add Project" at bounding box center [548, 179] width 40 height 7
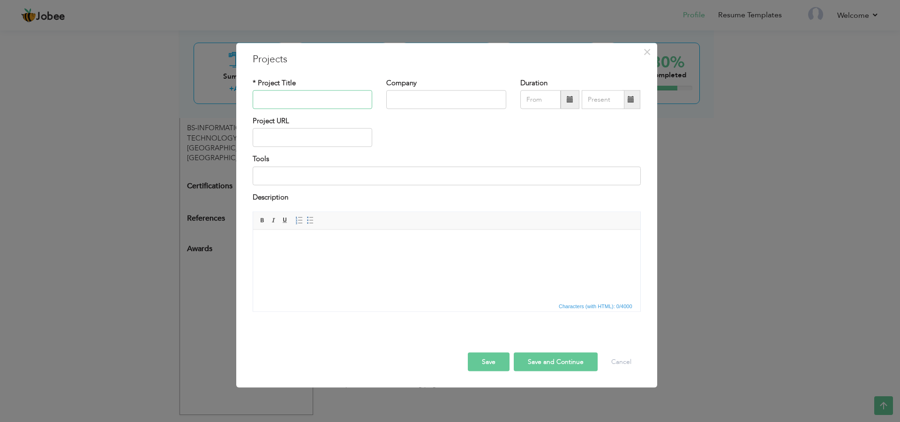
click at [267, 96] on input "text" at bounding box center [313, 99] width 120 height 19
paste input "All in one"
type input "All in one"
click at [281, 230] on html at bounding box center [446, 244] width 387 height 29
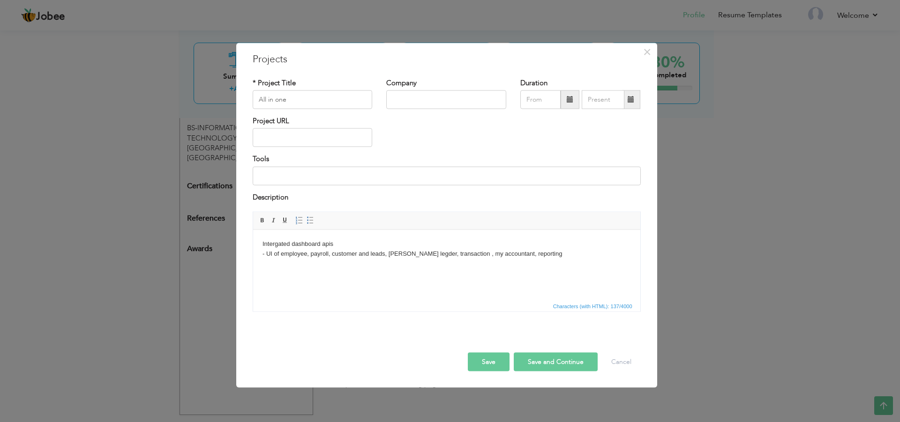
click at [264, 246] on body "Intergated dashboard apis - UI of employee, payroll, customer and leads, gernal…" at bounding box center [446, 249] width 368 height 20
click at [268, 252] on body "Intergated dashboard apis - UI of employee, payroll, customer and leads, gernal…" at bounding box center [446, 249] width 368 height 20
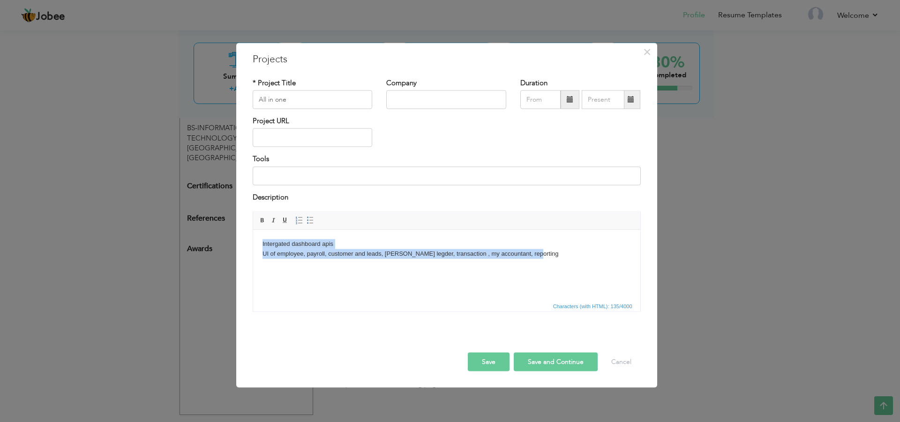
drag, startPoint x: 531, startPoint y: 254, endPoint x: 249, endPoint y: 235, distance: 283.2
click at [253, 235] on html "Intergated dashboard apis UI of employee, payroll, customer and leads, gernal l…" at bounding box center [446, 249] width 387 height 38
click at [311, 216] on link "Insert/Remove Bulleted List" at bounding box center [310, 221] width 10 height 10
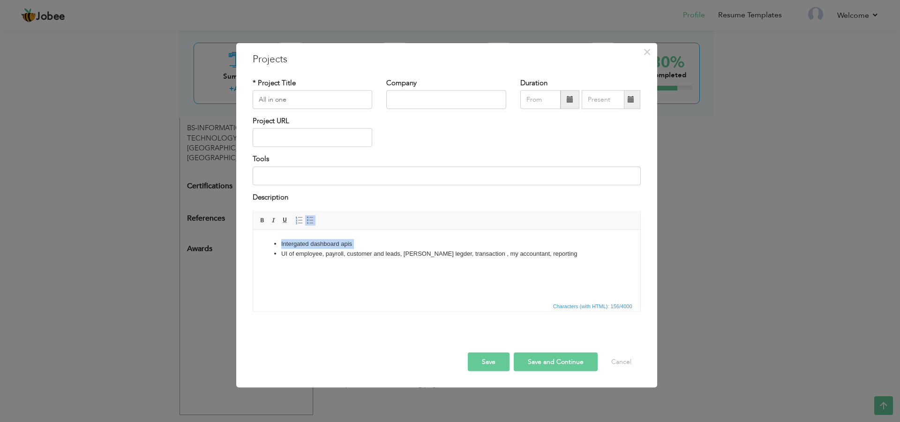
click at [328, 268] on html "Intergated dashboard apis UI of employee, payroll, customer and leads, gernal l…" at bounding box center [446, 249] width 387 height 38
click at [553, 256] on li "UI of employee, payroll, customer and leads, gernal legder, transaction , my ac…" at bounding box center [446, 254] width 331 height 10
click at [490, 365] on button "Save" at bounding box center [489, 362] width 42 height 19
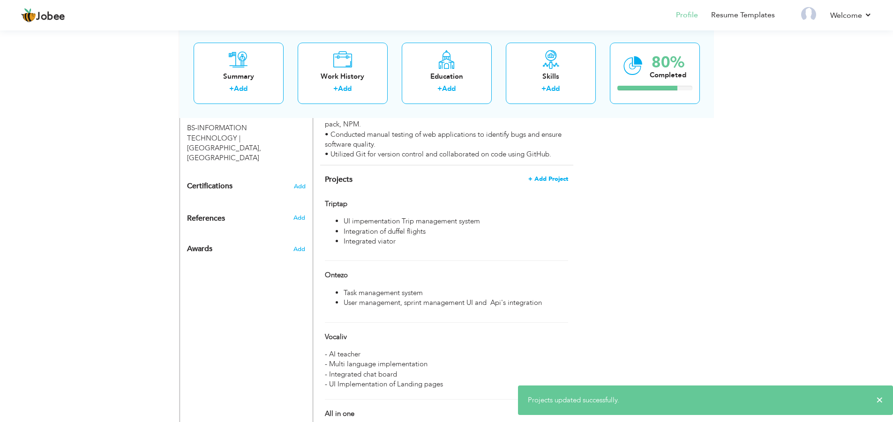
click at [547, 182] on span "+ Add Project" at bounding box center [548, 179] width 40 height 7
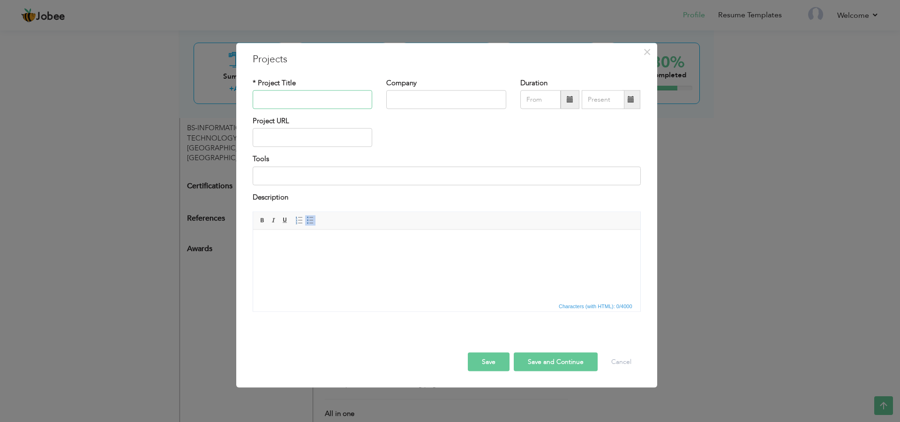
click at [285, 100] on input "text" at bounding box center [313, 99] width 120 height 19
paste input "Cost savings"
type input "Cost savings"
click at [301, 243] on body at bounding box center [446, 244] width 368 height 10
drag, startPoint x: 326, startPoint y: 264, endPoint x: 248, endPoint y: 246, distance: 79.8
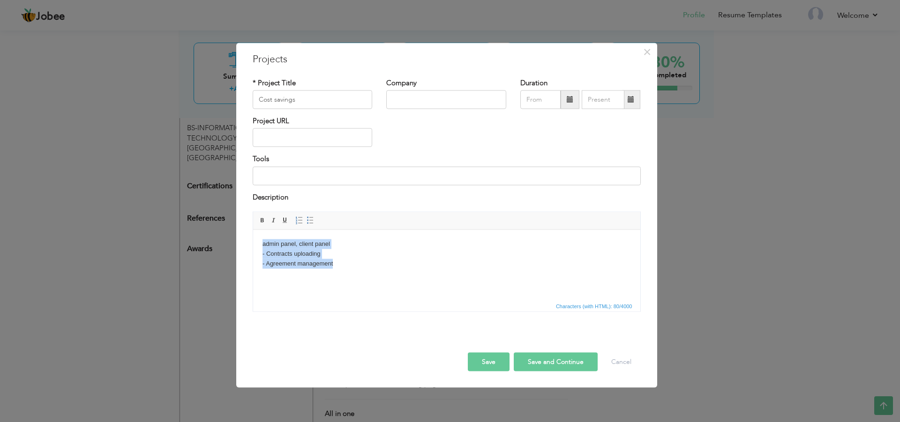
click at [253, 246] on html "admin panel, client panel - Contracts uploading - Agreement management" at bounding box center [446, 254] width 387 height 48
click at [311, 217] on span at bounding box center [309, 220] width 7 height 7
click at [285, 259] on li "- Agreement management" at bounding box center [446, 264] width 331 height 10
click at [287, 254] on li "- Contracts uploading" at bounding box center [446, 254] width 331 height 10
click at [283, 244] on li "admin panel, client panel" at bounding box center [446, 244] width 331 height 10
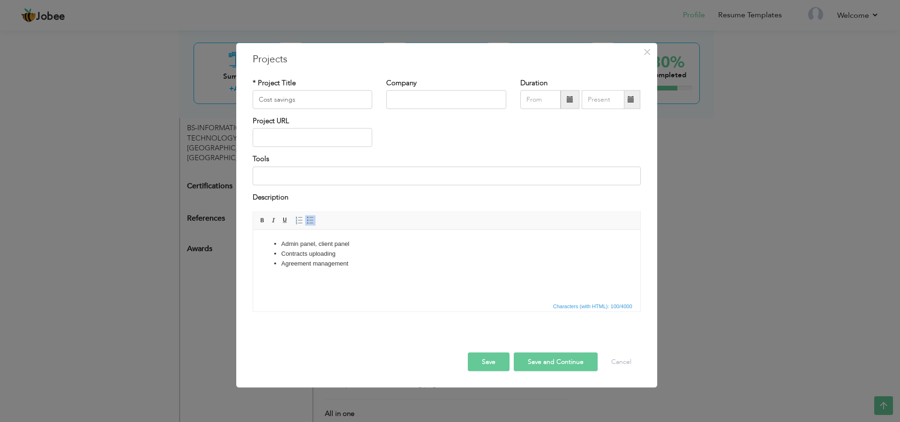
click at [368, 242] on li "Admin panel, client panel" at bounding box center [446, 244] width 331 height 10
click at [281, 246] on li "Admin panel, client panel Management" at bounding box center [446, 244] width 331 height 10
click at [298, 243] on li "UI/ux OF Admin panel, client panel Management" at bounding box center [446, 244] width 331 height 10
click at [305, 242] on li "UI/UX OF Admin panel, client panel Management" at bounding box center [446, 244] width 331 height 10
click at [493, 362] on button "Save" at bounding box center [489, 362] width 42 height 19
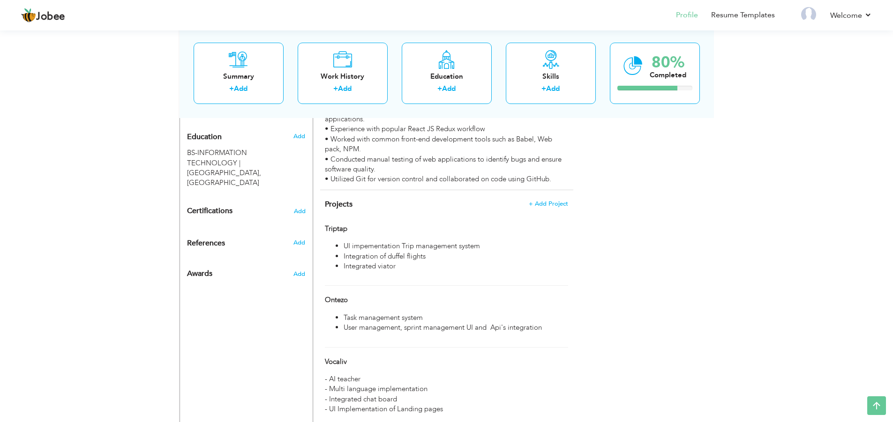
scroll to position [399, 0]
click at [546, 208] on span "+ Add Project" at bounding box center [548, 204] width 40 height 7
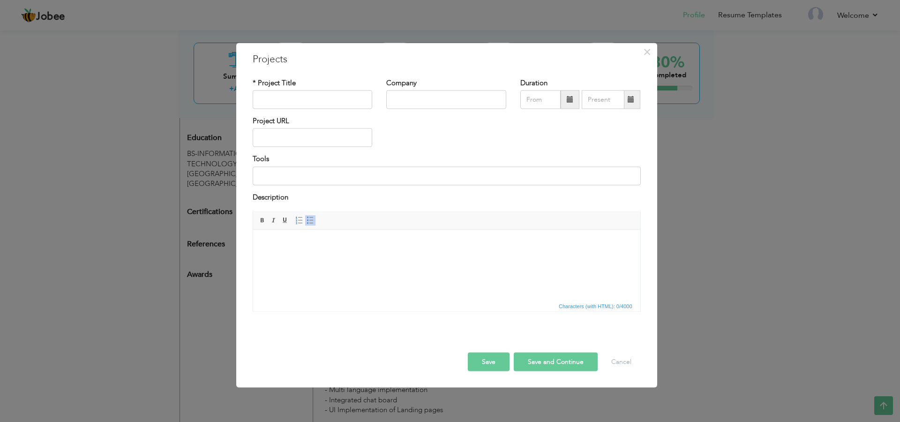
click at [387, 258] on html at bounding box center [446, 244] width 387 height 29
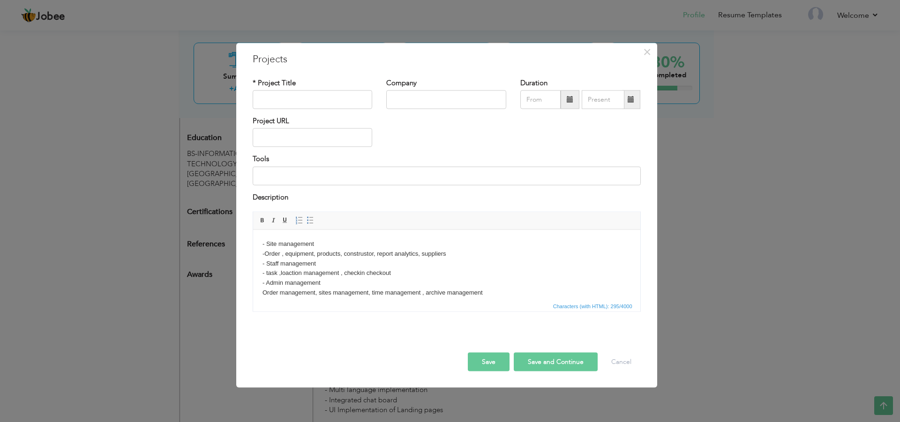
drag, startPoint x: 497, startPoint y: 290, endPoint x: 253, endPoint y: 238, distance: 249.4
click at [253, 238] on html "- Site management -Order , equipment, products, construstor, report analytics, …" at bounding box center [446, 268] width 387 height 77
click at [316, 221] on span "Paragraph Insert/Remove Numbered List Insert/Remove Bulleted List" at bounding box center [305, 222] width 25 height 14
click at [316, 220] on span "Paragraph Insert/Remove Numbered List Insert/Remove Bulleted List" at bounding box center [305, 222] width 25 height 14
click at [310, 219] on span at bounding box center [309, 220] width 7 height 7
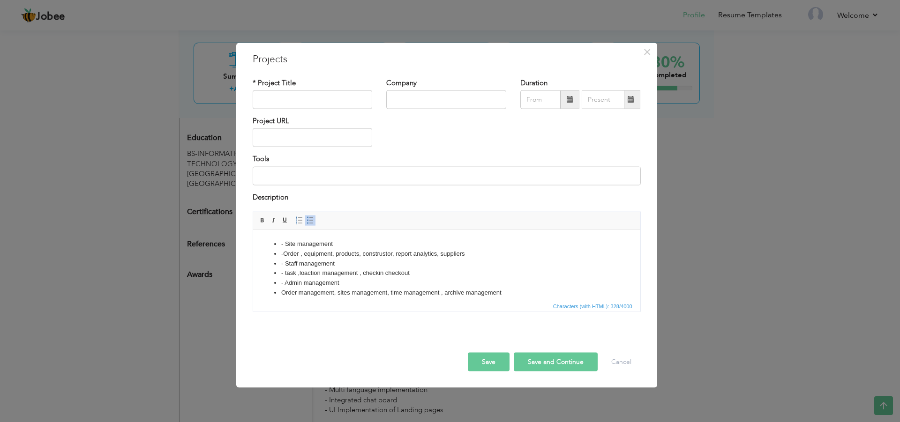
click at [284, 244] on li "- Site management" at bounding box center [446, 244] width 331 height 10
click at [285, 254] on li "-Order , equipment, products, construstor, report analytics, suppliers" at bounding box center [446, 254] width 331 height 10
click at [284, 263] on li "- Staff management" at bounding box center [446, 264] width 331 height 10
click at [285, 275] on li "- task ,loaction management , checkin checkout" at bounding box center [446, 273] width 331 height 10
click at [287, 283] on li "- Admin management" at bounding box center [446, 283] width 331 height 10
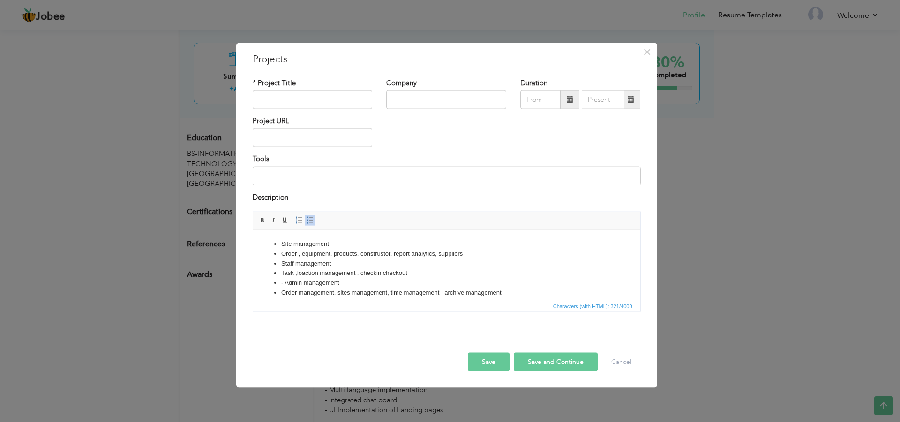
click at [286, 282] on li "- Admin management" at bounding box center [446, 283] width 331 height 10
click at [334, 102] on input "text" at bounding box center [313, 99] width 120 height 19
paste input "Procurement"
type input "Procurement"
click at [489, 361] on button "Save" at bounding box center [489, 362] width 42 height 19
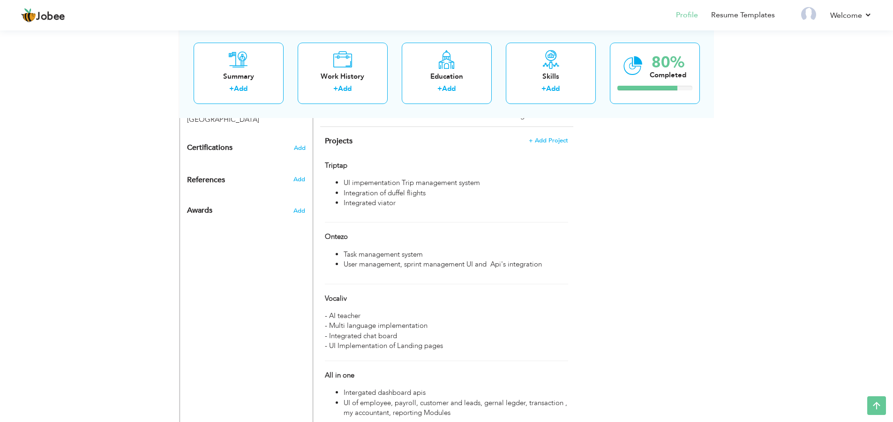
scroll to position [445, 0]
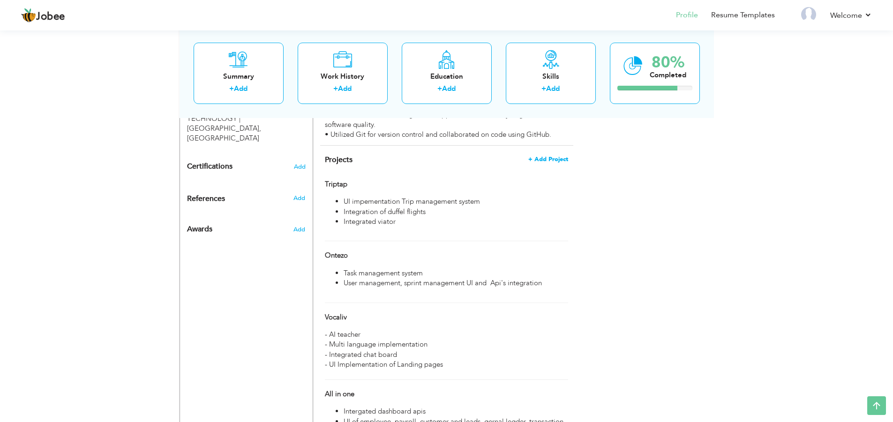
click at [545, 163] on span "+ Add Project" at bounding box center [548, 159] width 40 height 7
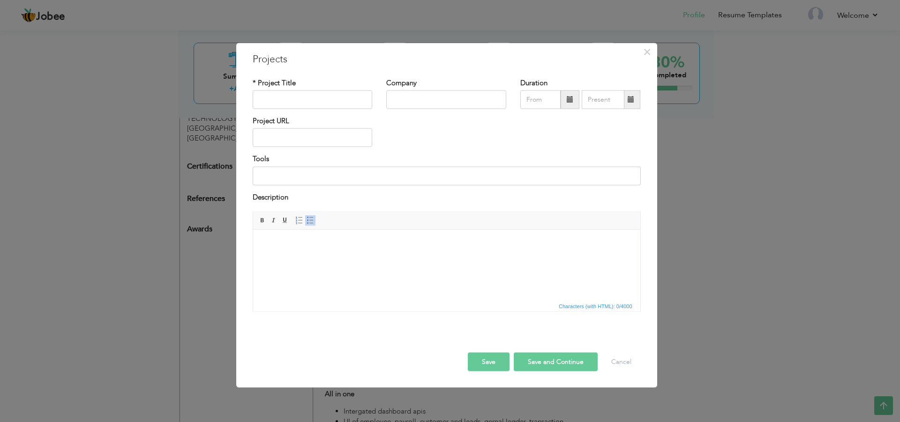
click at [272, 237] on html at bounding box center [446, 244] width 387 height 29
drag, startPoint x: 405, startPoint y: 263, endPoint x: 261, endPoint y: 239, distance: 146.8
click at [253, 241] on html "UI and api integration with redux toolkit - coins sell , purchase system - dash…" at bounding box center [446, 254] width 387 height 48
click at [315, 221] on link "Insert/Remove Bulleted List" at bounding box center [310, 221] width 10 height 10
click at [286, 253] on li "- coins sell , purchase system" at bounding box center [446, 254] width 331 height 10
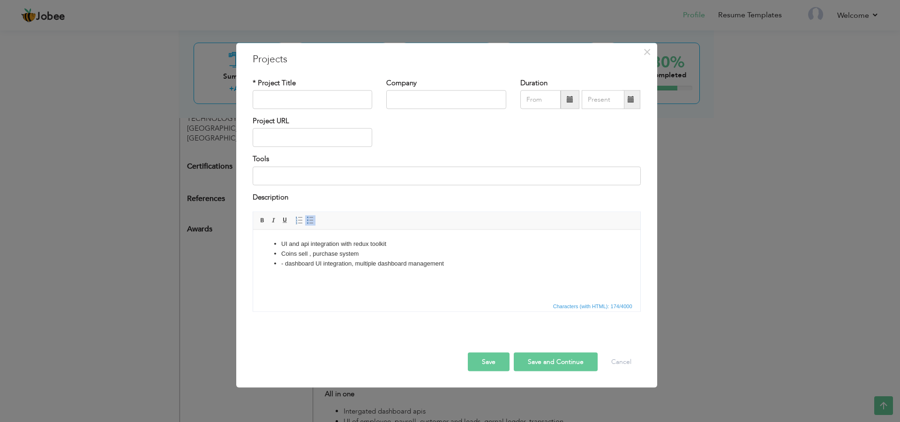
click at [284, 262] on li "- dashboard UI integration, multiple dashboard management" at bounding box center [446, 264] width 331 height 10
click at [315, 104] on input "text" at bounding box center [313, 99] width 120 height 19
paste input "Trading board"
type input "Trading board"
click at [488, 363] on button "Save" at bounding box center [489, 362] width 42 height 19
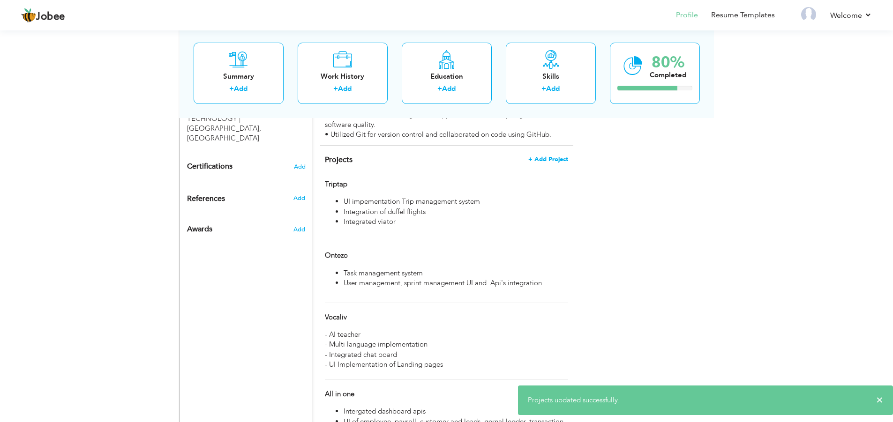
click at [551, 163] on span "+ Add Project" at bounding box center [548, 159] width 40 height 7
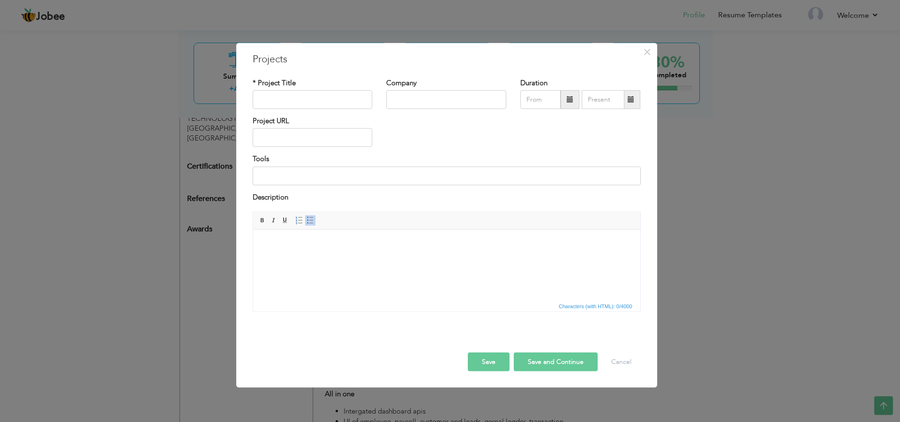
click at [355, 252] on html at bounding box center [446, 244] width 387 height 29
drag, startPoint x: 330, startPoint y: 264, endPoint x: 313, endPoint y: 268, distance: 17.3
click at [313, 268] on body "-implemented multi language arabic and english - UI User management - Reporting…" at bounding box center [446, 258] width 368 height 39
drag, startPoint x: 320, startPoint y: 273, endPoint x: 254, endPoint y: 237, distance: 75.1
click at [253, 236] on html "-implemented multi language arabic and english - UI User management - Reporting…" at bounding box center [446, 259] width 387 height 58
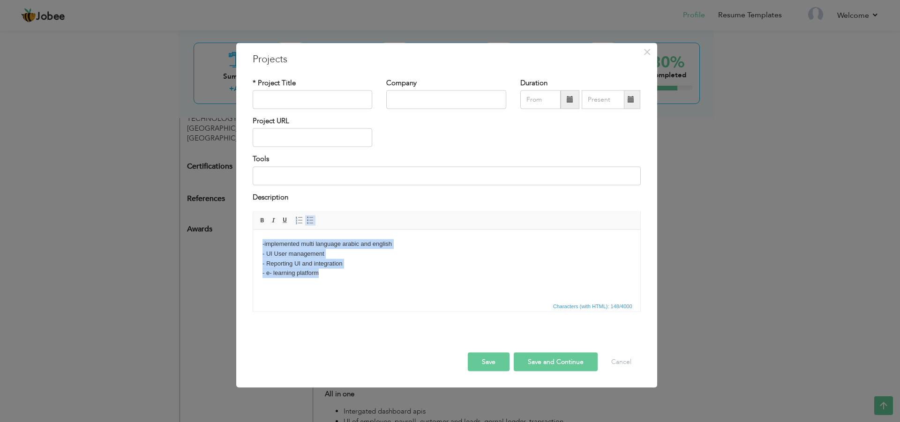
click at [311, 219] on span at bounding box center [309, 220] width 7 height 7
click at [283, 248] on li "-implemented multi language arabic and english" at bounding box center [446, 244] width 331 height 10
click at [285, 256] on li "- UI User management" at bounding box center [446, 254] width 331 height 10
click at [287, 261] on li "- Reporting UI and integration" at bounding box center [446, 264] width 331 height 10
click at [285, 273] on li "- e- learning platform" at bounding box center [446, 273] width 331 height 10
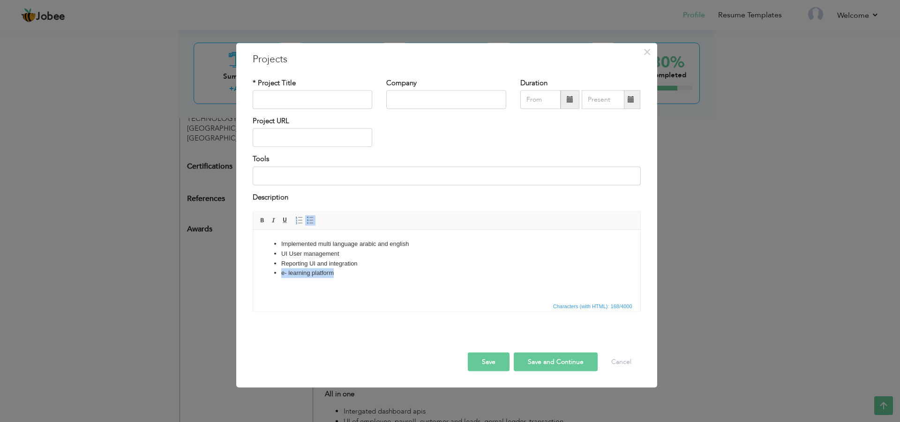
drag, startPoint x: 347, startPoint y: 270, endPoint x: 262, endPoint y: 274, distance: 84.9
click at [262, 274] on ul "Implemented multi language arabic and english UI User management Reporting UI a…" at bounding box center [446, 258] width 368 height 39
click at [281, 244] on li "Implemented multi language arabic and english" at bounding box center [446, 244] width 331 height 10
click at [288, 241] on li at bounding box center [446, 244] width 331 height 10
click at [301, 291] on li at bounding box center [446, 289] width 331 height 10
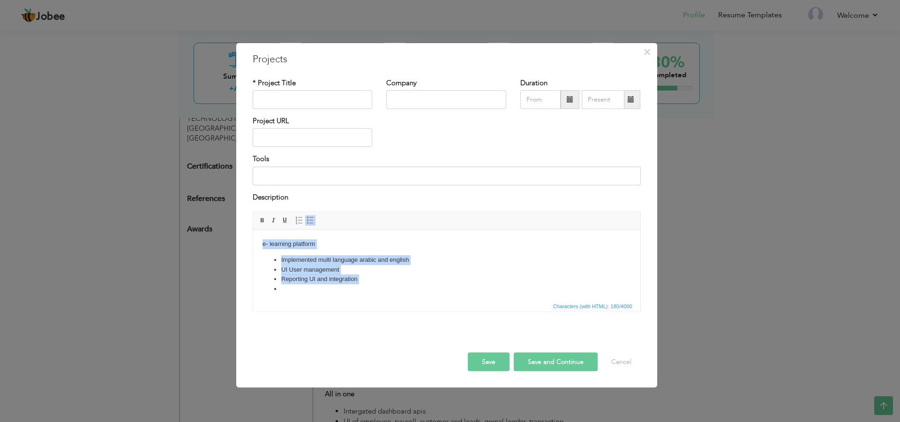
drag, startPoint x: 301, startPoint y: 291, endPoint x: 243, endPoint y: 243, distance: 75.5
click at [253, 243] on html "e- learning platform Implemented multi language arabic and english UI User mana…" at bounding box center [446, 267] width 387 height 74
click at [309, 223] on span at bounding box center [309, 220] width 7 height 7
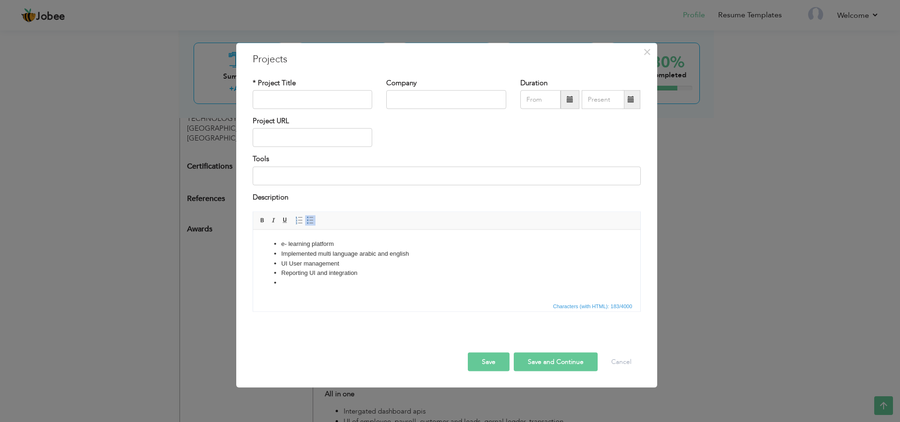
click at [294, 282] on li at bounding box center [446, 283] width 331 height 10
click at [335, 102] on input "text" at bounding box center [313, 99] width 120 height 19
type input "Smart board"
click at [499, 361] on button "Save" at bounding box center [489, 362] width 42 height 19
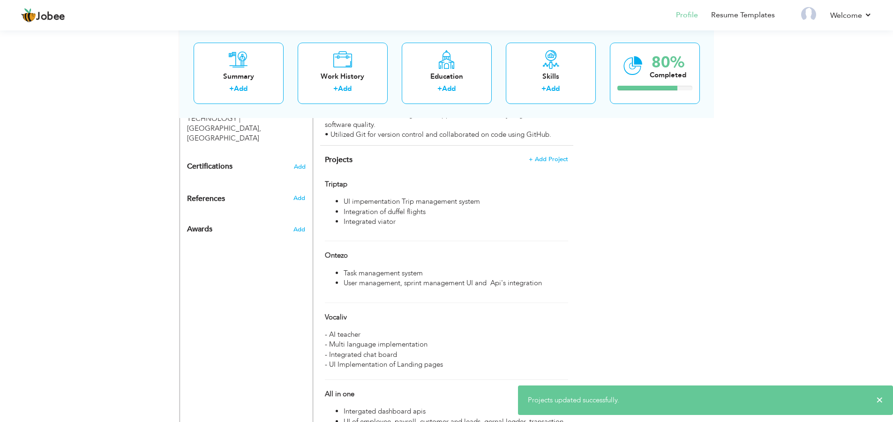
click at [95, 229] on div "View Resume Export PDF Profile Summary Public Link Experience Education Awards …" at bounding box center [446, 201] width 893 height 1236
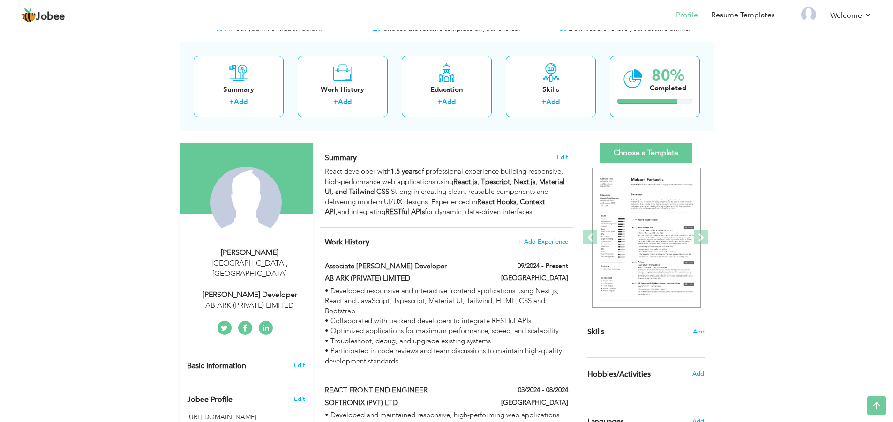
scroll to position [0, 0]
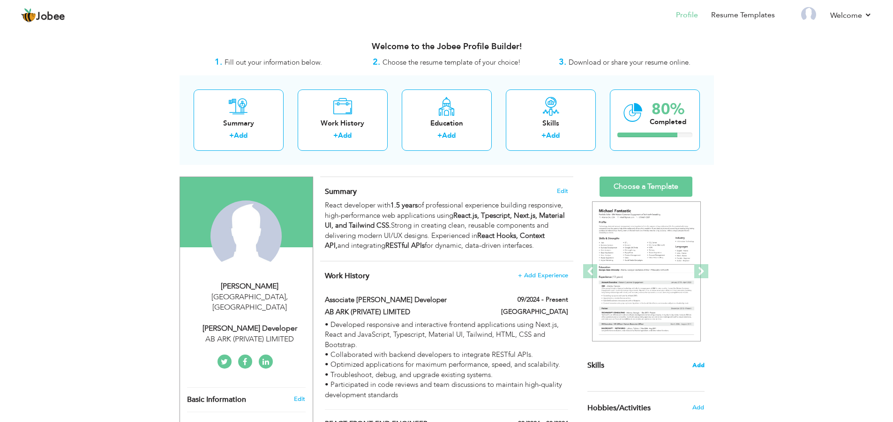
click at [704, 367] on span "Add" at bounding box center [698, 365] width 12 height 9
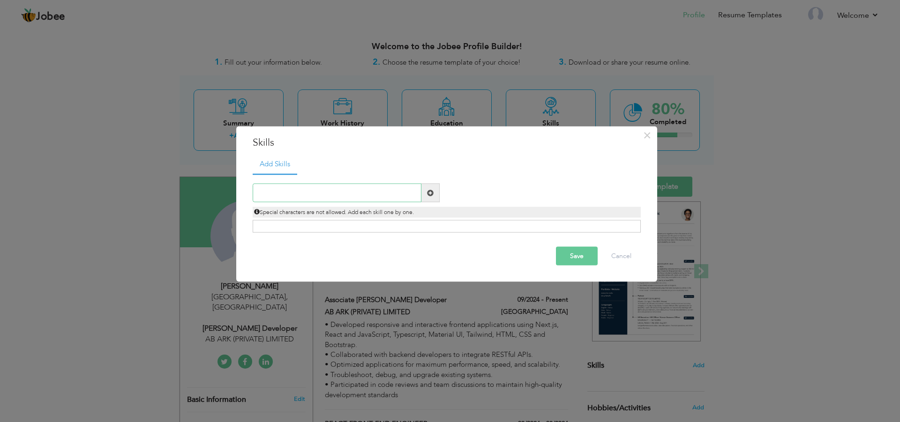
click at [281, 184] on input "text" at bounding box center [337, 193] width 169 height 19
click at [284, 198] on input "text" at bounding box center [337, 193] width 169 height 19
paste input "Frameworks/Libraries: React.js, Bootstrap, Materia"
type input "Frameworks/Libraries: React.js, Bootstrap, Materia"
drag, startPoint x: 405, startPoint y: 192, endPoint x: 251, endPoint y: 192, distance: 153.7
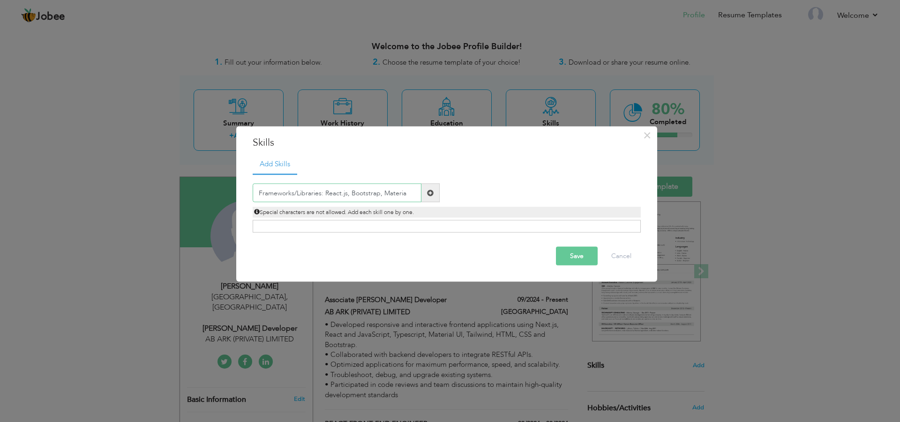
click at [251, 192] on div "Frameworks/Libraries: React.js, Bootstrap, Materia" at bounding box center [346, 193] width 201 height 19
drag, startPoint x: 318, startPoint y: 226, endPoint x: 288, endPoint y: 223, distance: 30.6
click at [288, 223] on div "Click on , to mark skill as primary." at bounding box center [447, 226] width 388 height 13
click at [289, 227] on div "Click on , to mark skill as primary." at bounding box center [447, 226] width 388 height 13
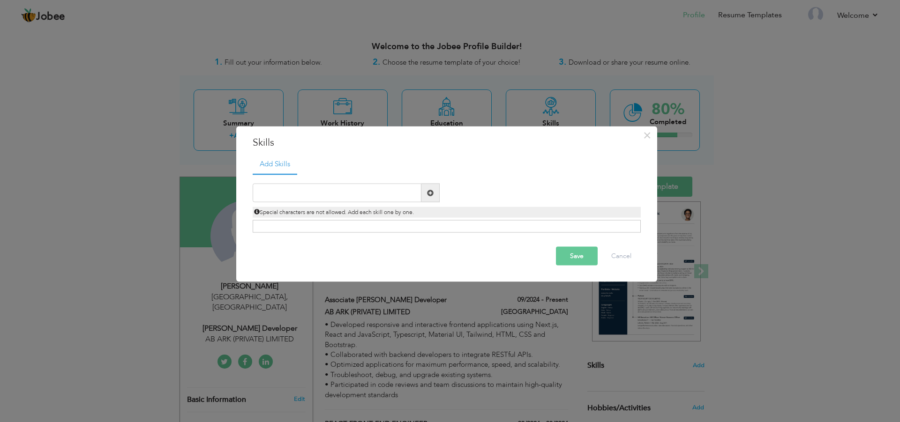
drag, startPoint x: 289, startPoint y: 227, endPoint x: 293, endPoint y: 197, distance: 30.3
click at [293, 197] on div "Duplicate entry" at bounding box center [447, 203] width 388 height 59
click at [293, 197] on input "text" at bounding box center [337, 193] width 169 height 19
click at [629, 256] on button "Cancel" at bounding box center [621, 256] width 39 height 19
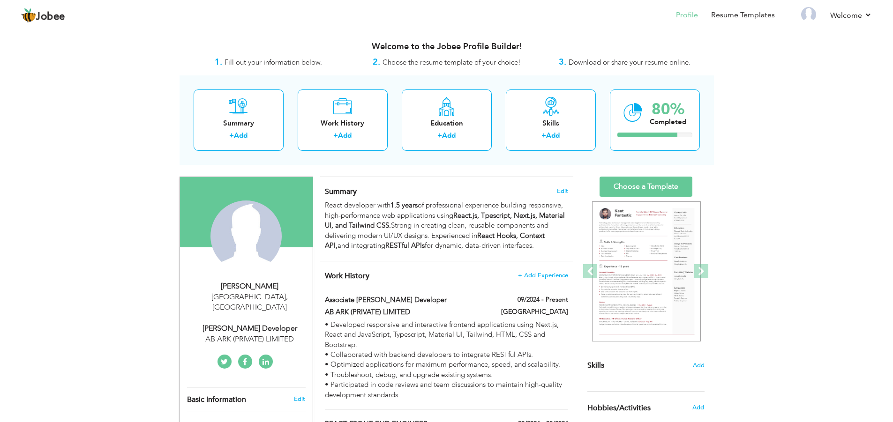
click at [699, 372] on div "Skills Add" at bounding box center [645, 279] width 117 height 205
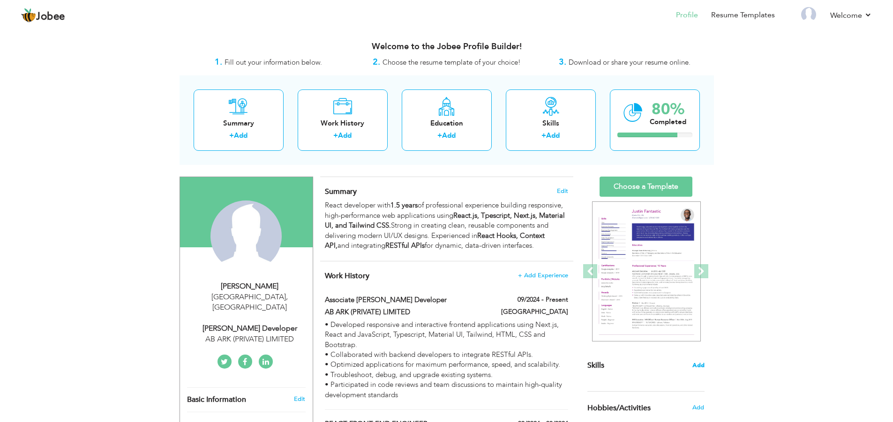
click at [697, 364] on span "Add" at bounding box center [698, 365] width 12 height 9
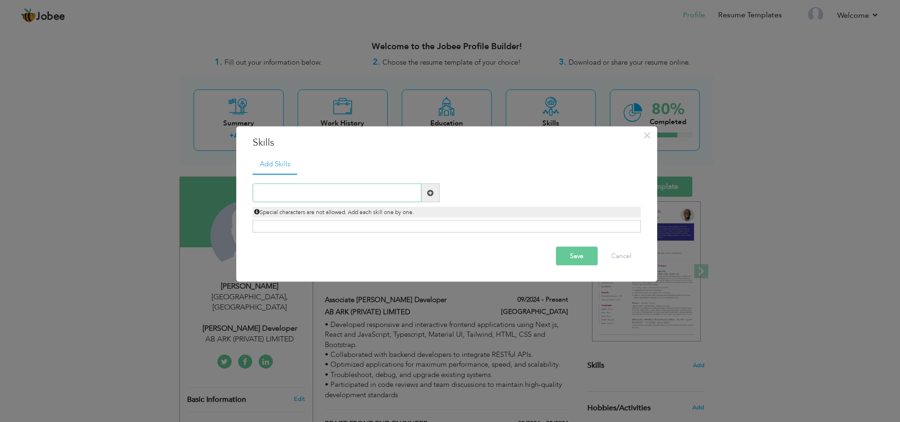
click at [275, 192] on input "text" at bounding box center [337, 193] width 169 height 19
click at [88, 332] on div "× Skills Add Skills Duplicate entry Already Exist Save Cancel" at bounding box center [450, 211] width 900 height 422
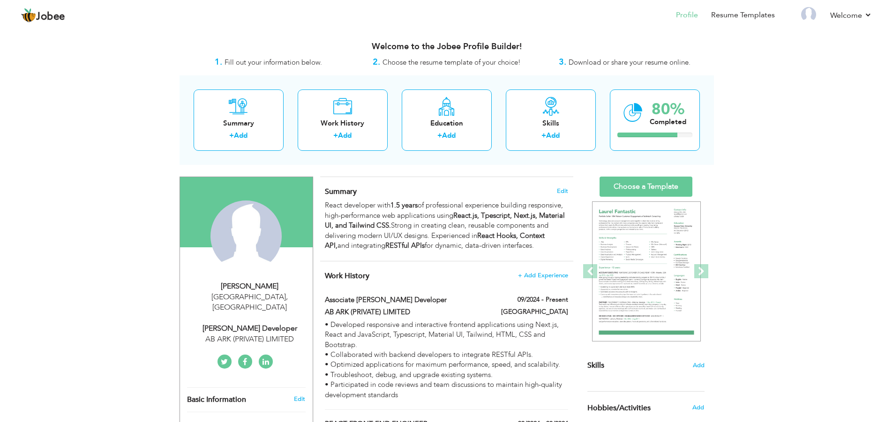
click at [629, 189] on link "Choose a Template" at bounding box center [645, 187] width 93 height 20
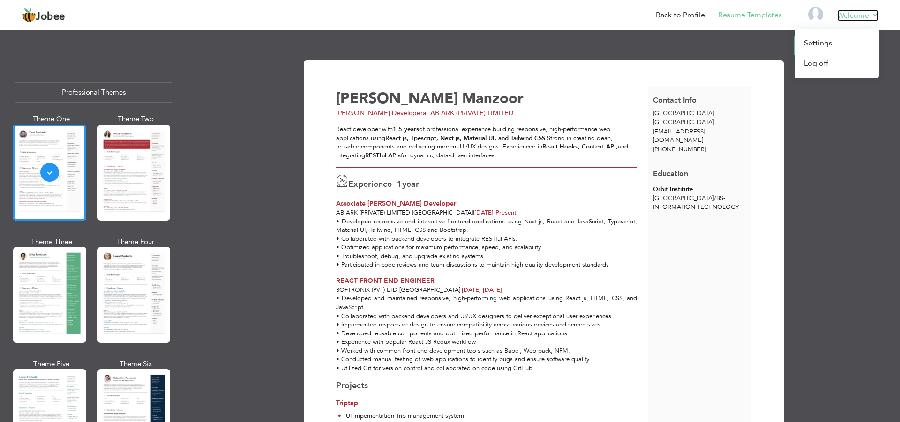
click at [861, 15] on link "Welcome" at bounding box center [858, 15] width 42 height 11
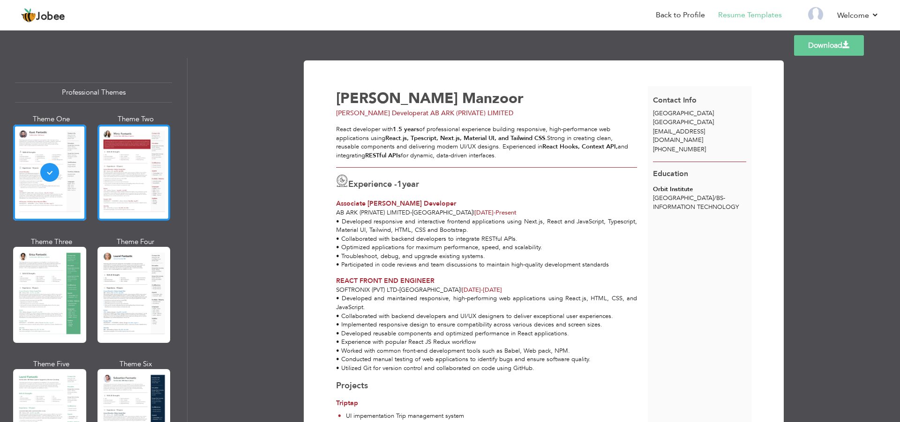
click at [158, 196] on div at bounding box center [133, 173] width 73 height 96
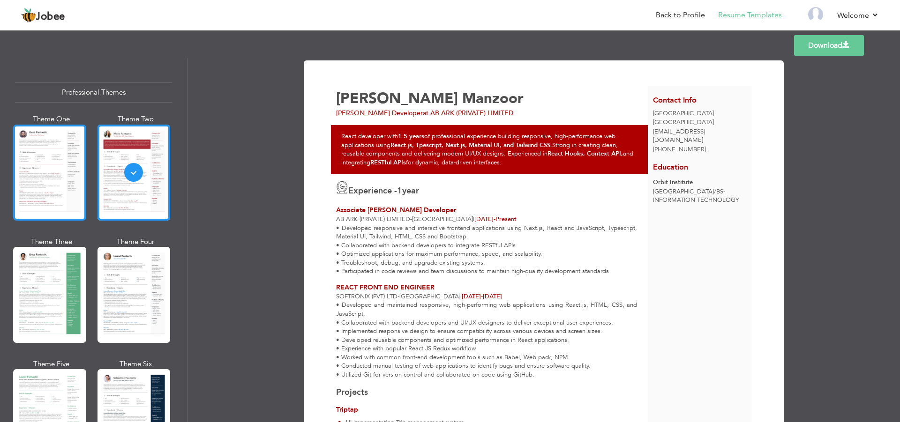
click at [15, 191] on div at bounding box center [49, 173] width 73 height 96
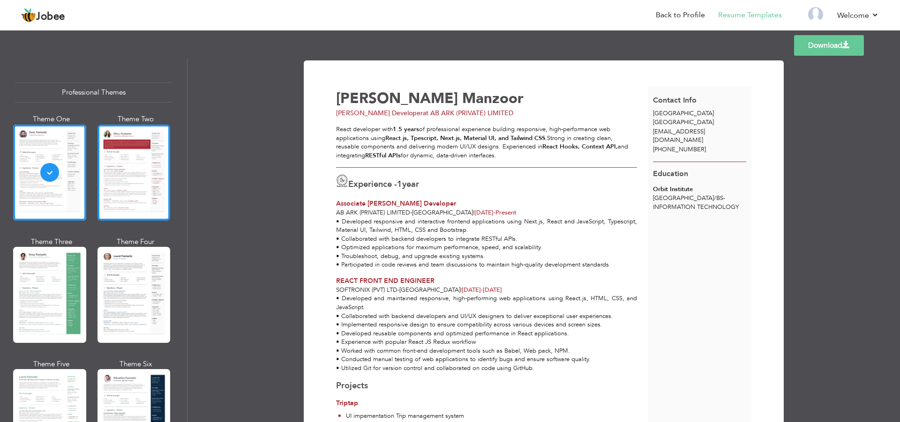
click at [110, 186] on div at bounding box center [133, 173] width 73 height 96
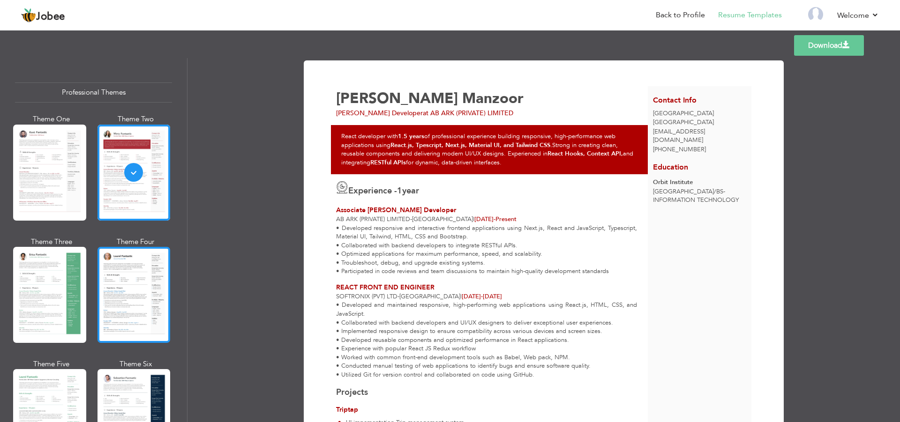
click at [127, 298] on div at bounding box center [133, 295] width 73 height 96
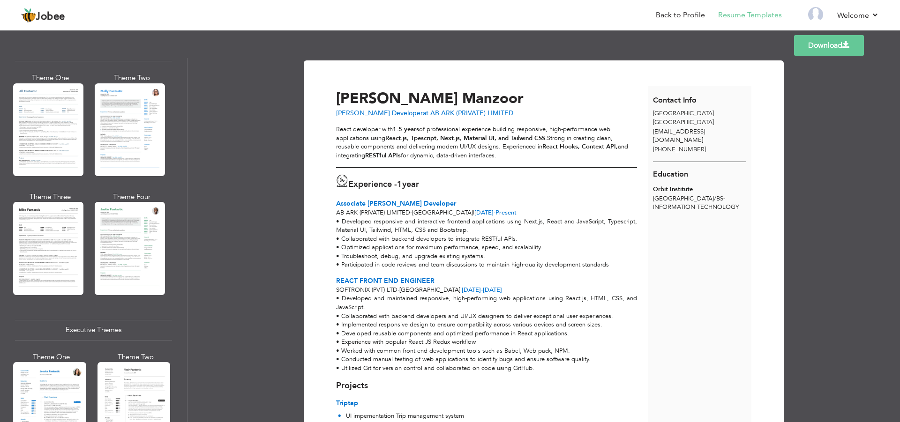
click at [22, 255] on div at bounding box center [48, 248] width 70 height 93
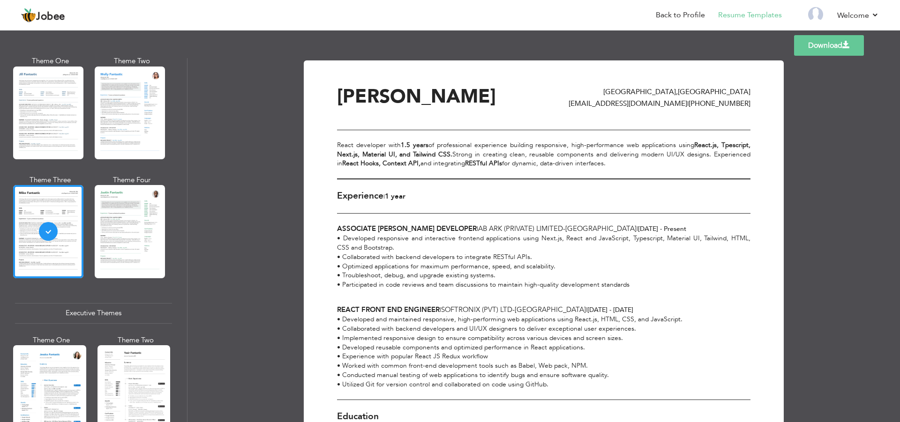
scroll to position [469, 0]
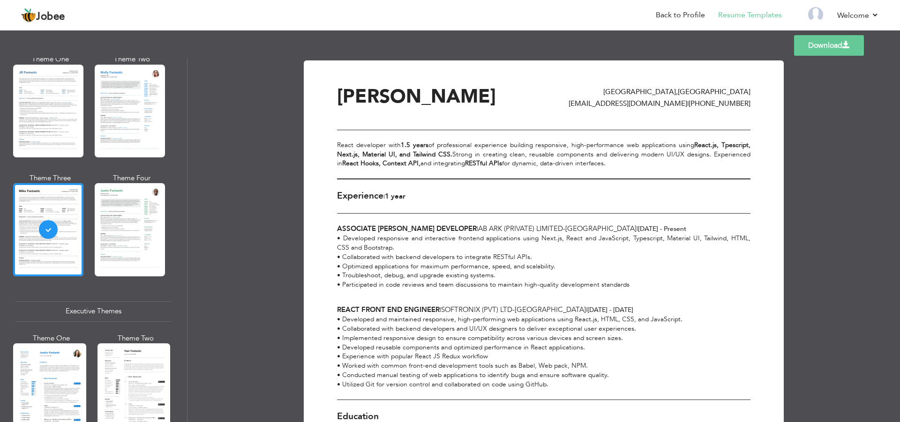
click at [682, 264] on div "• Developed responsive and interactive frontend applications using Next.js, Rea…" at bounding box center [543, 262] width 413 height 56
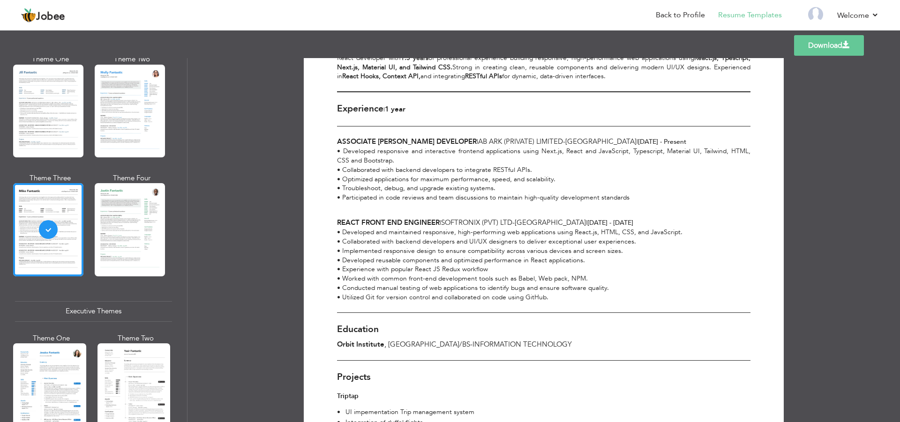
scroll to position [83, 0]
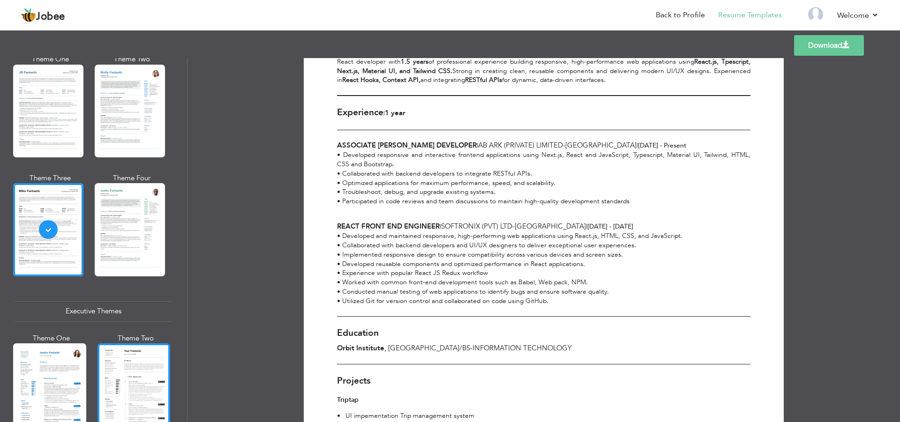
click at [120, 402] on div at bounding box center [133, 391] width 73 height 96
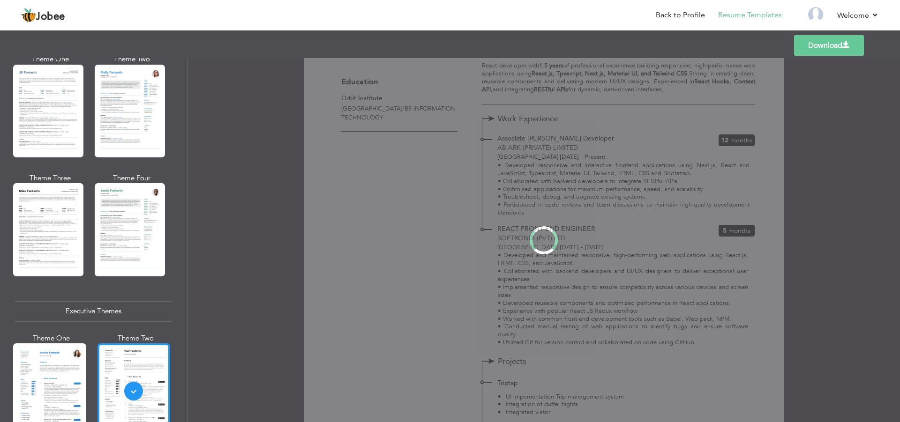
scroll to position [0, 0]
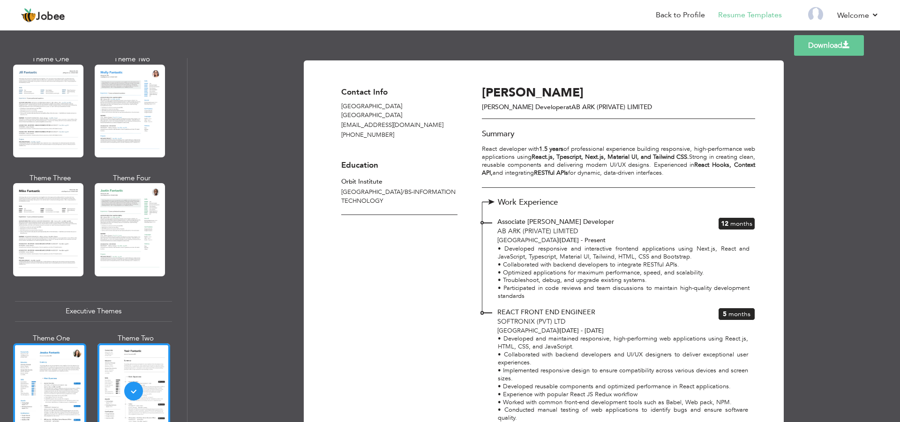
click at [33, 377] on div at bounding box center [49, 391] width 73 height 96
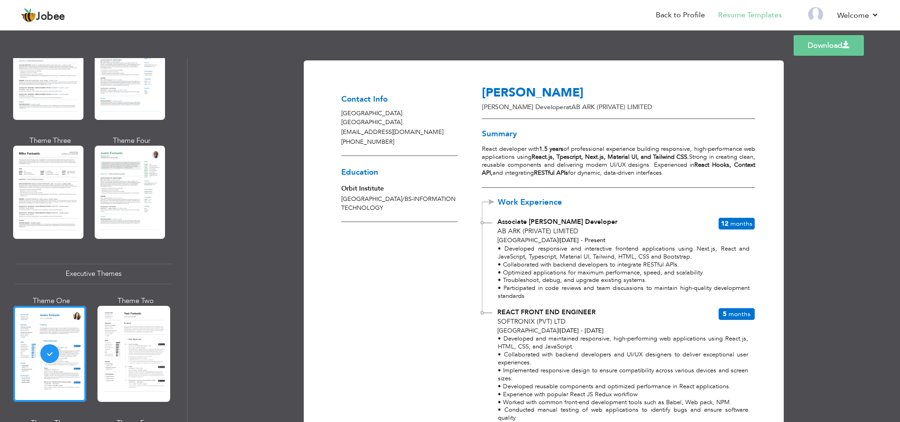
scroll to position [525, 0]
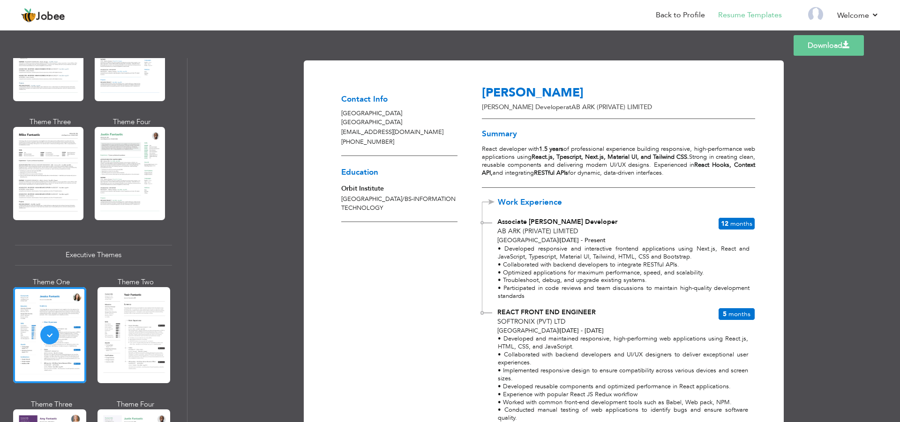
click at [584, 251] on div "• Developed responsive and interactive frontend applications using Next.js, Rea…" at bounding box center [618, 273] width 272 height 56
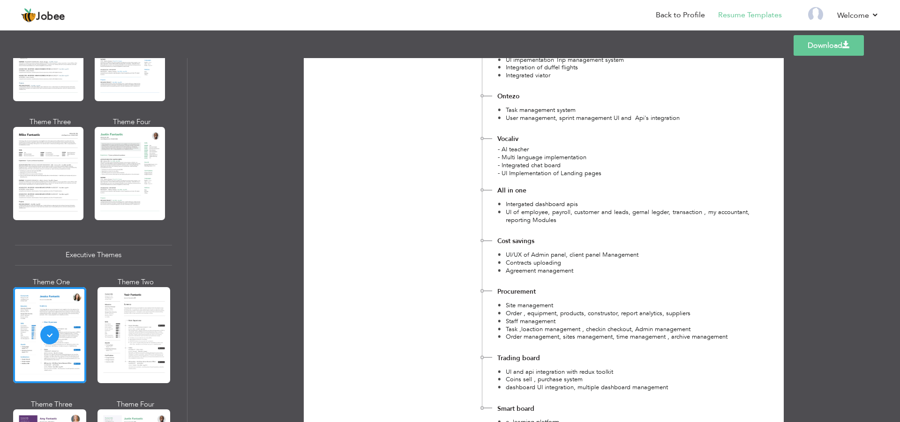
scroll to position [431, 0]
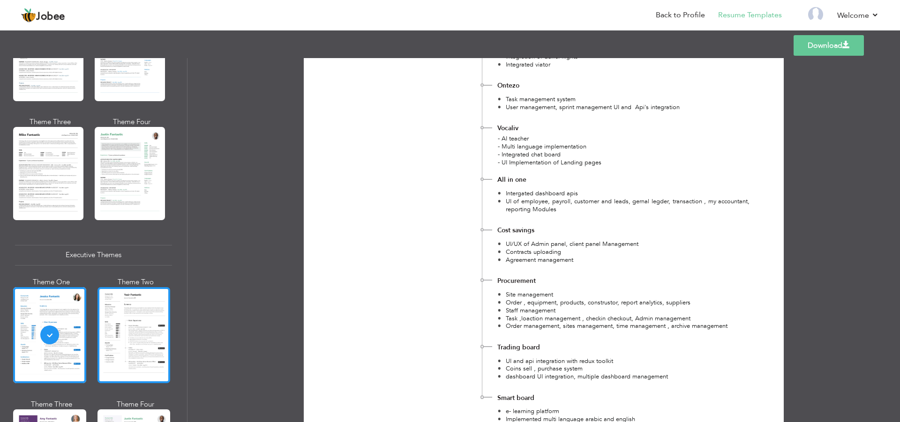
click at [120, 349] on div at bounding box center [133, 335] width 73 height 96
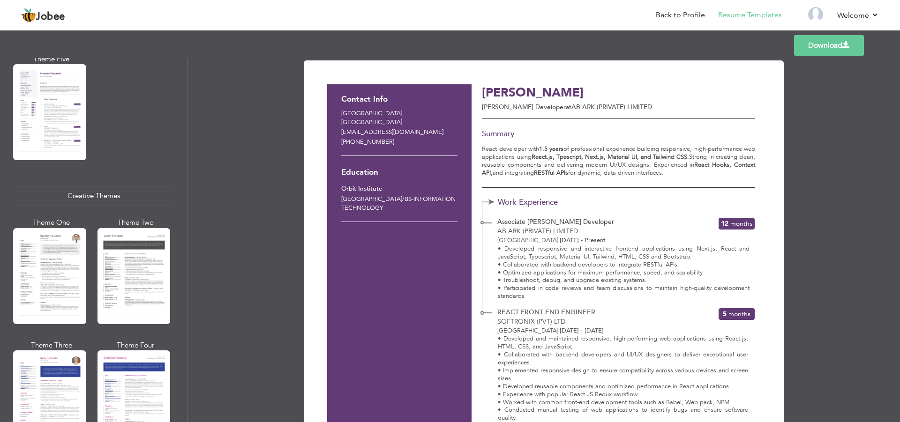
scroll to position [993, 0]
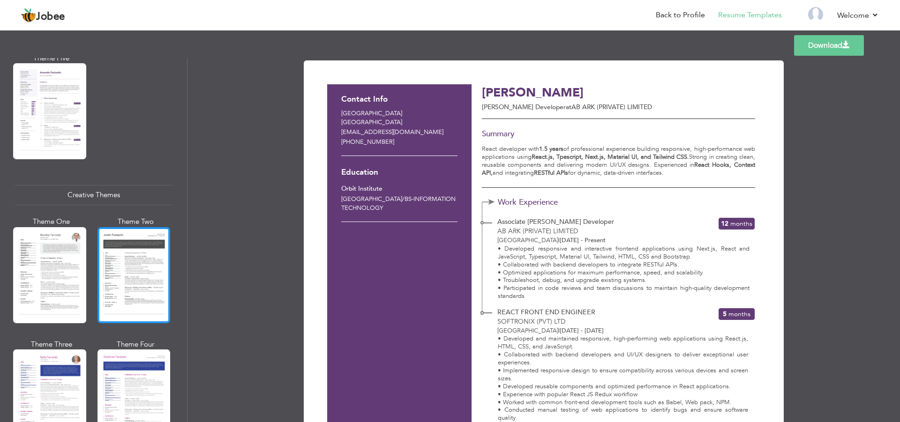
click at [121, 274] on div at bounding box center [133, 275] width 73 height 96
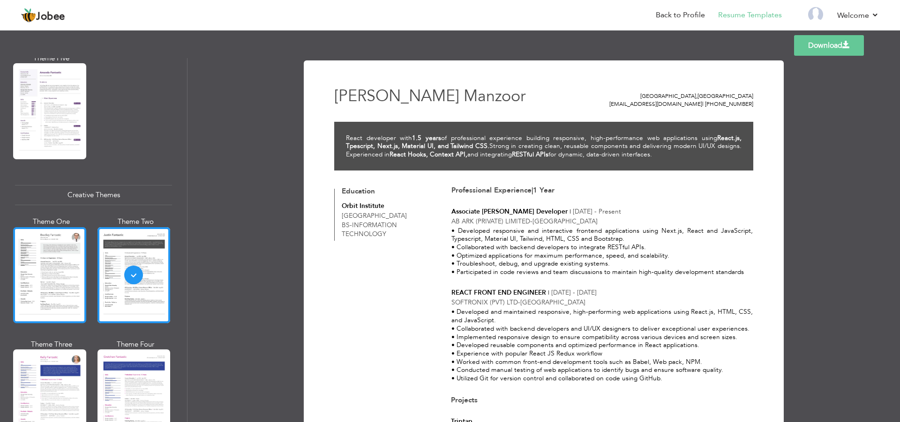
click at [26, 263] on div at bounding box center [49, 275] width 73 height 96
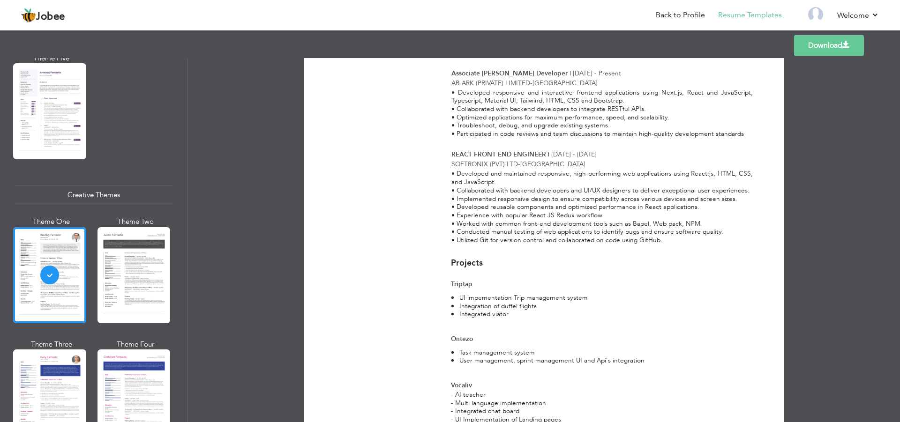
scroll to position [94, 0]
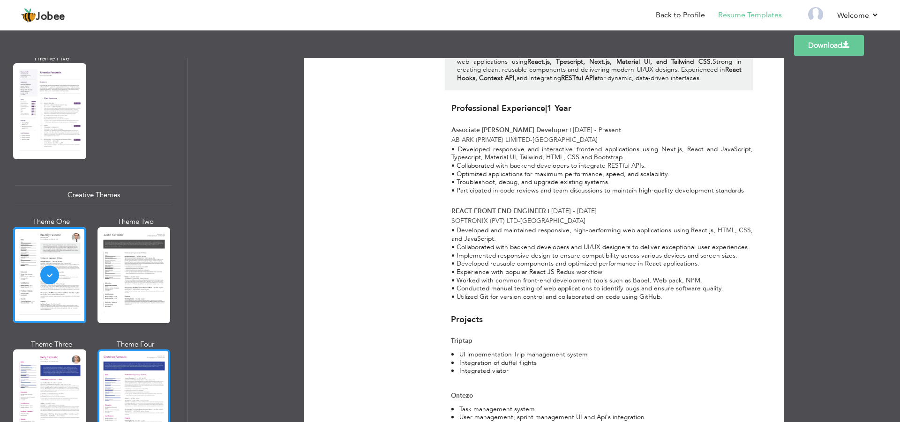
click at [124, 360] on div at bounding box center [133, 398] width 73 height 96
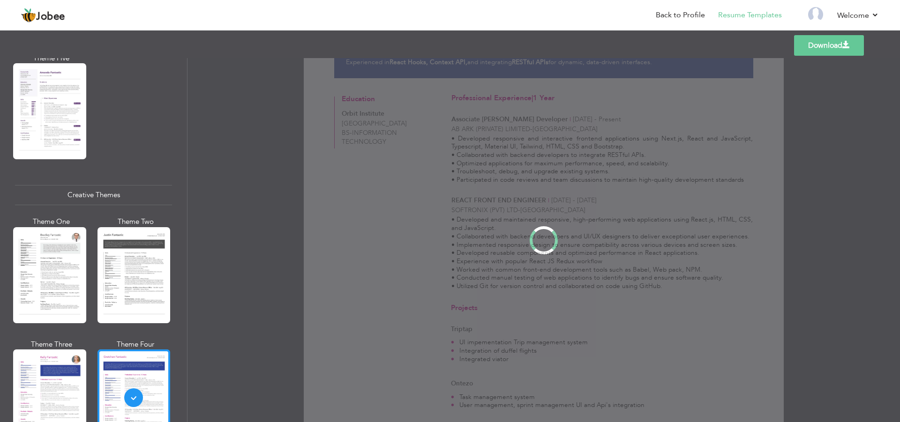
scroll to position [0, 0]
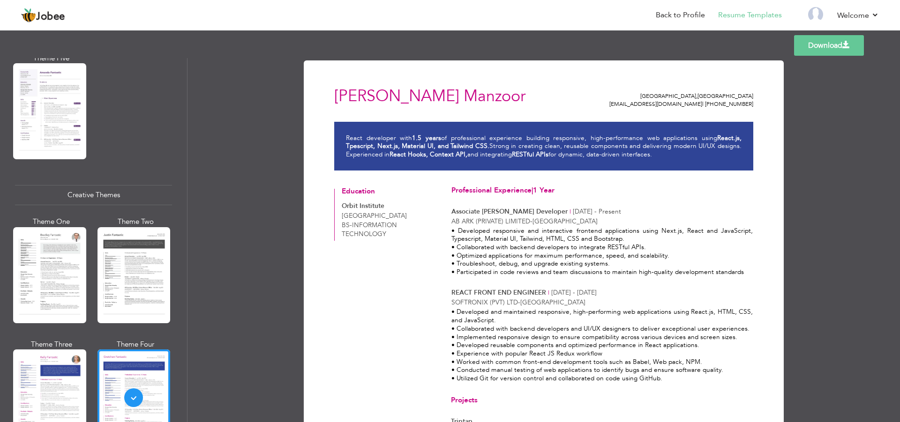
click at [517, 295] on span "REACT FRONT END ENGINEER" at bounding box center [498, 292] width 95 height 9
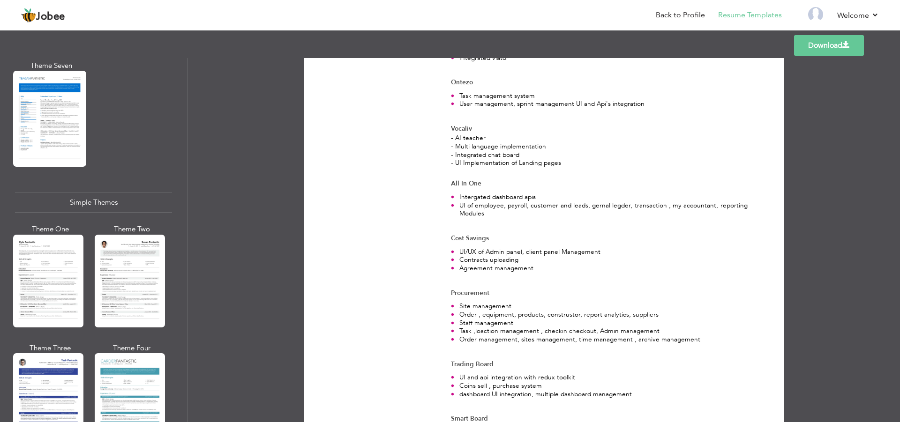
scroll to position [1546, 0]
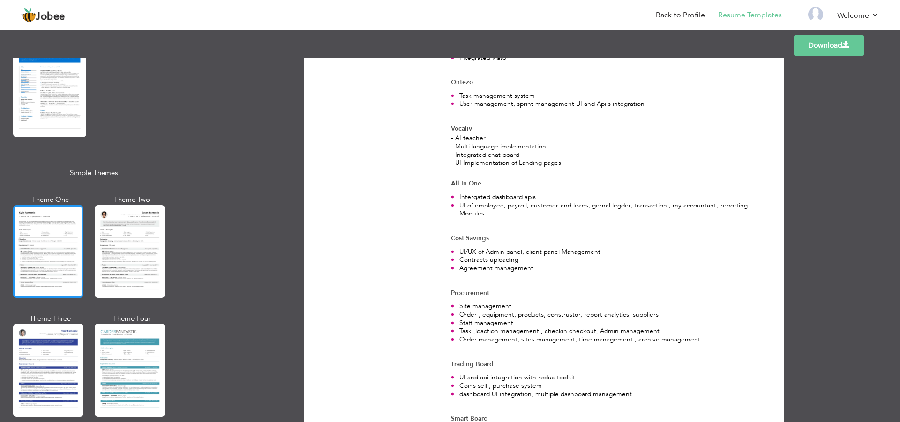
click at [32, 234] on div at bounding box center [48, 251] width 70 height 93
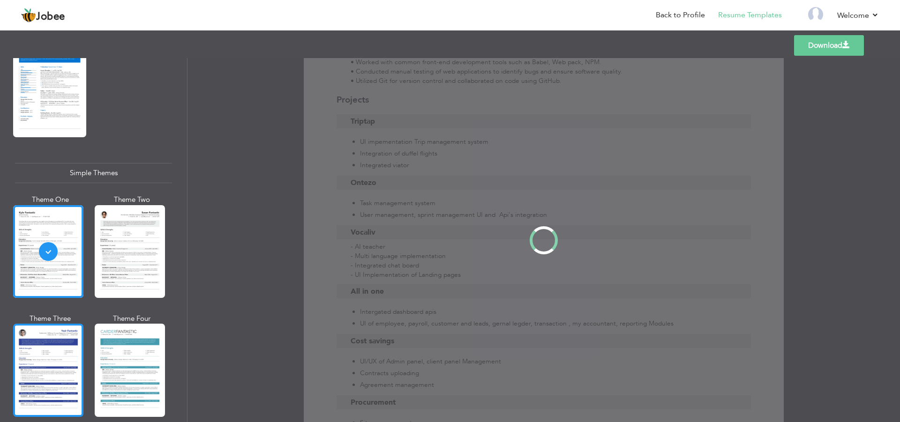
scroll to position [0, 0]
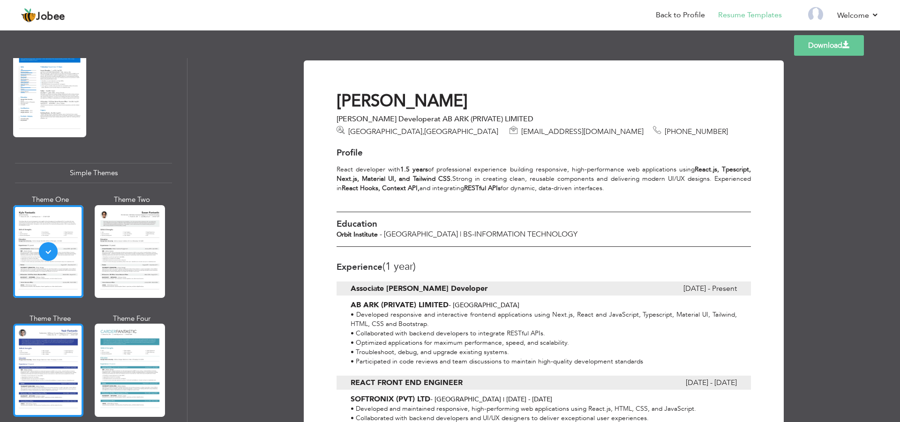
click at [48, 334] on div at bounding box center [48, 370] width 70 height 93
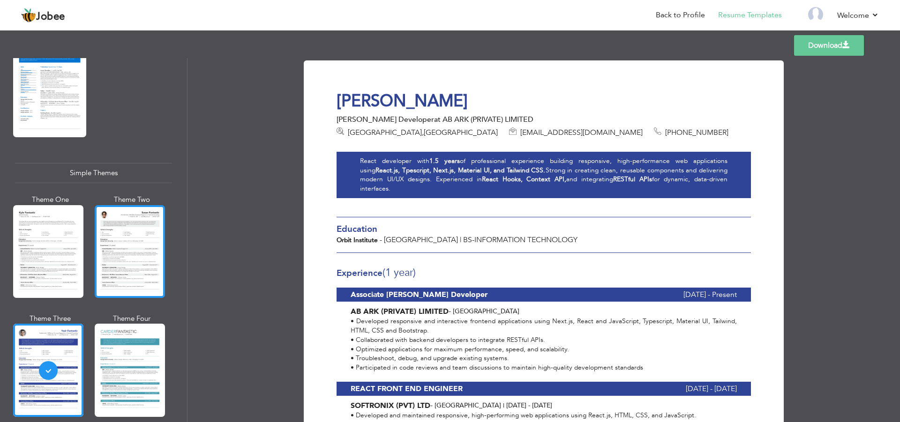
click at [104, 252] on div at bounding box center [130, 251] width 70 height 93
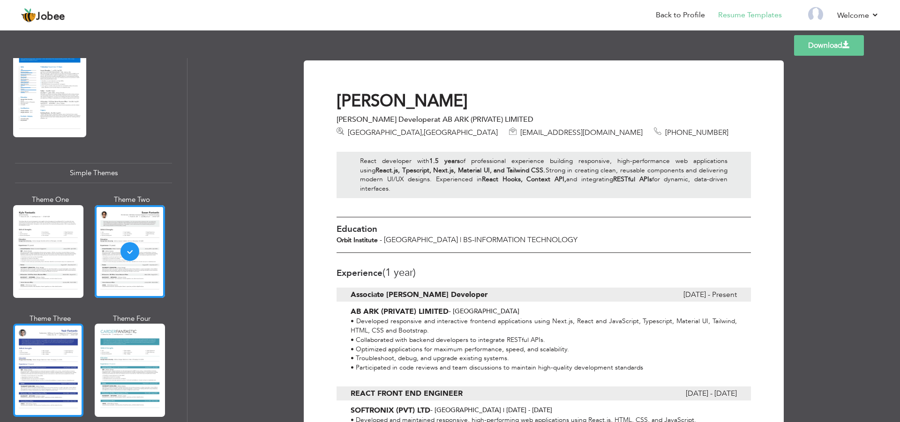
click at [24, 342] on div at bounding box center [48, 370] width 70 height 93
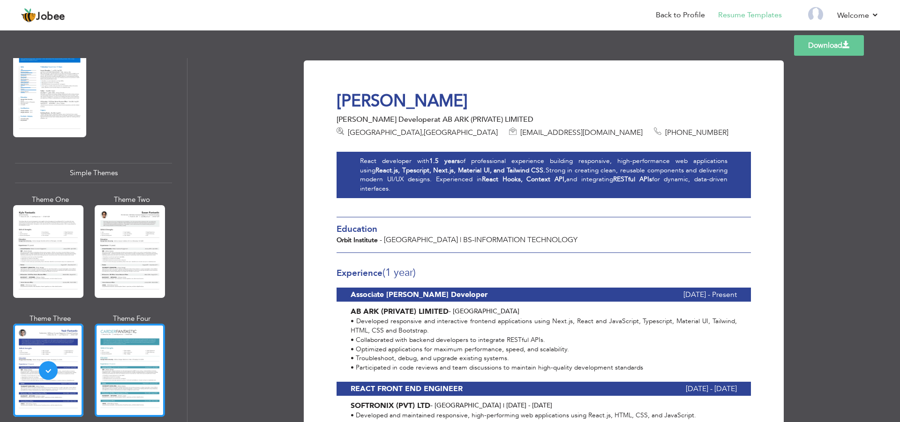
click at [134, 337] on div at bounding box center [130, 370] width 70 height 93
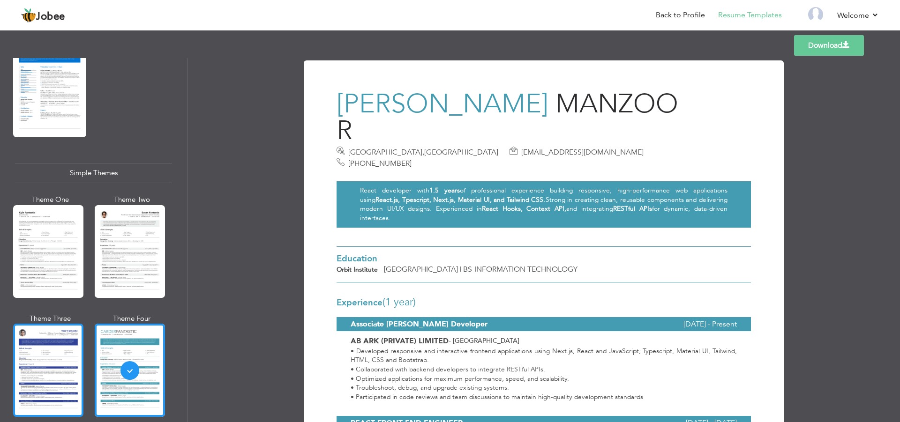
click at [36, 324] on div at bounding box center [48, 370] width 70 height 93
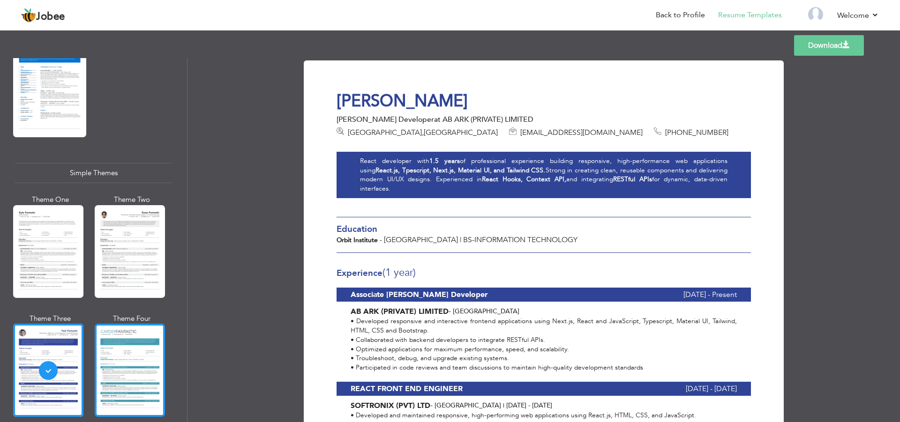
click at [145, 324] on div at bounding box center [130, 370] width 70 height 93
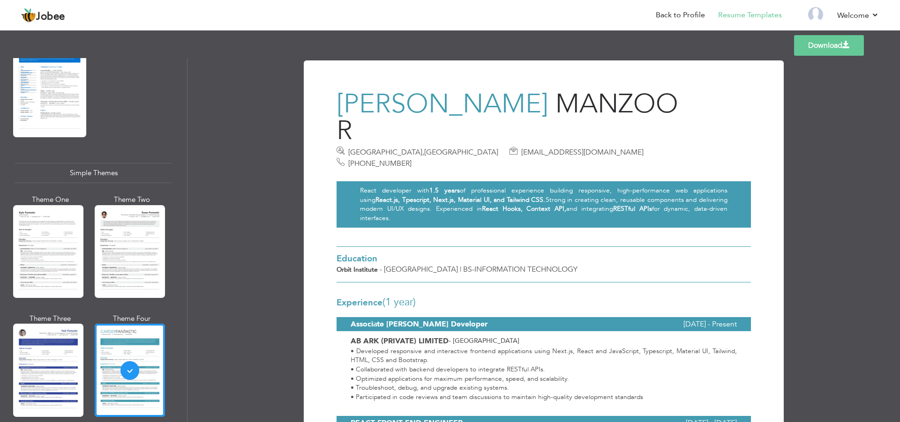
click at [541, 247] on div at bounding box center [543, 265] width 414 height 36
click at [815, 49] on link "Download" at bounding box center [829, 45] width 70 height 21
